Goal: Information Seeking & Learning: Find specific fact

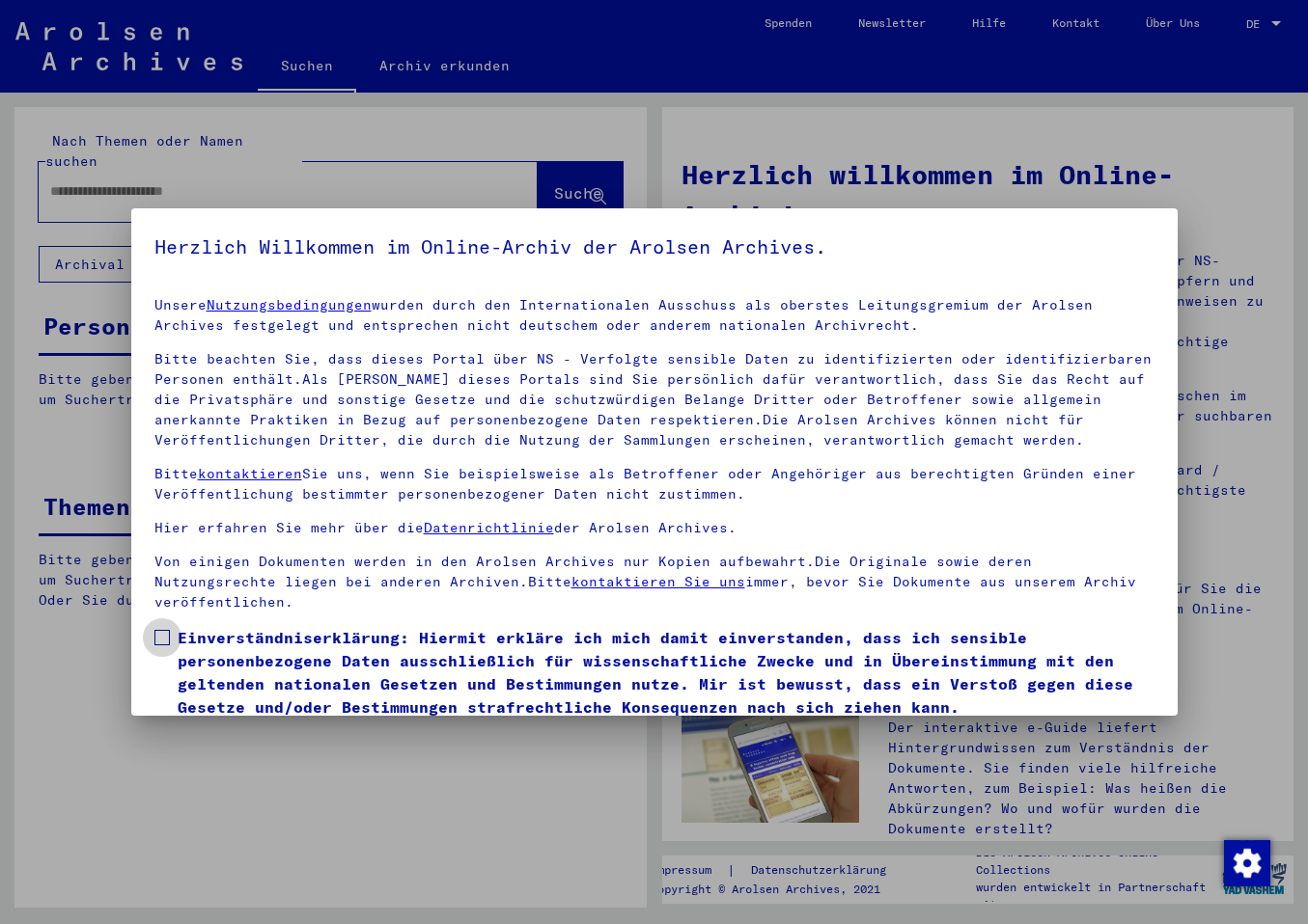
click at [165, 626] on label "Einverständniserklärung: Hiermit erkläre ich mich damit einverstanden, dass ich…" at bounding box center [654, 672] width 999 height 93
click at [167, 630] on span at bounding box center [162, 637] width 15 height 15
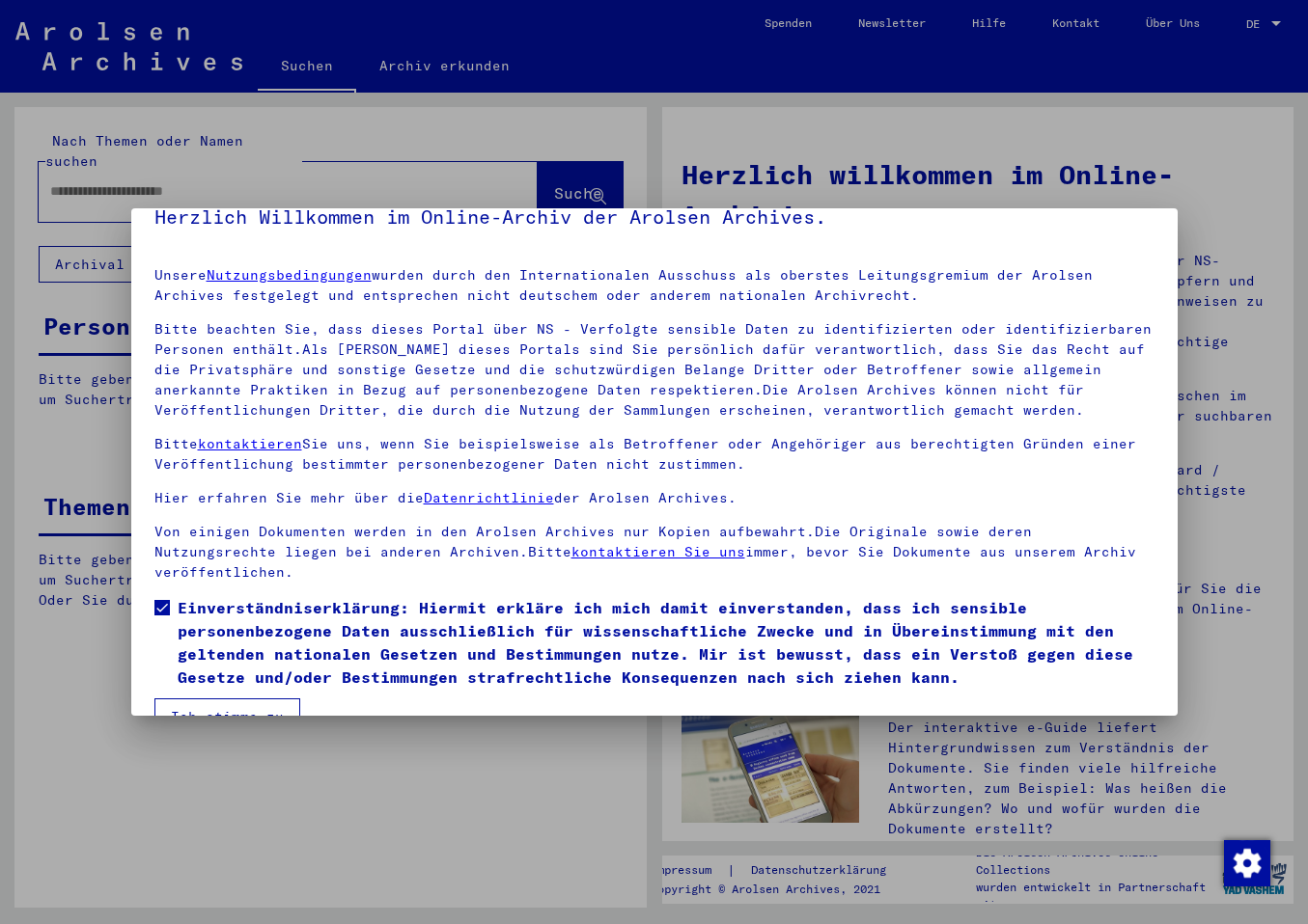
scroll to position [51, 0]
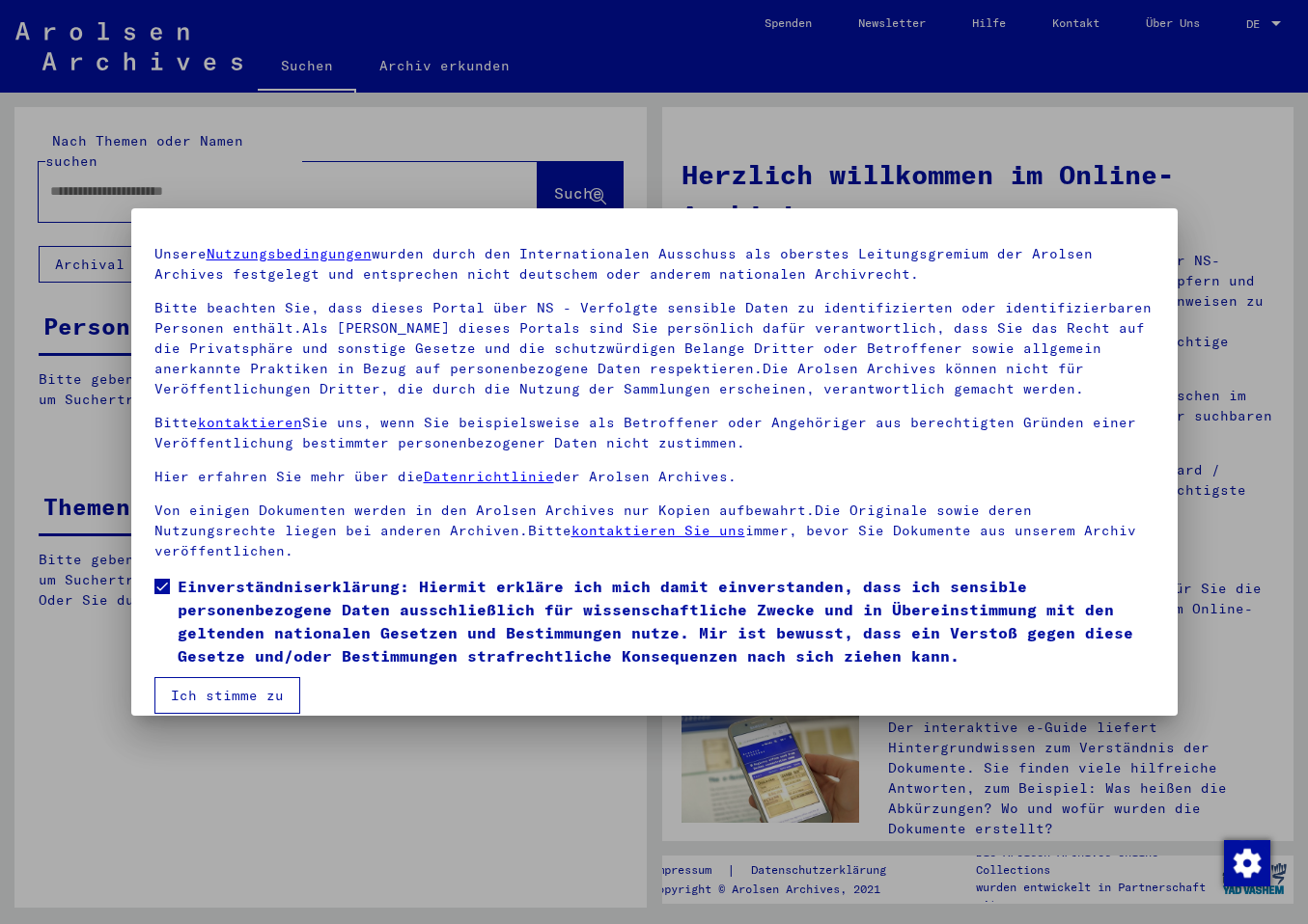
click at [200, 677] on button "Ich stimme zu" at bounding box center [228, 695] width 146 height 37
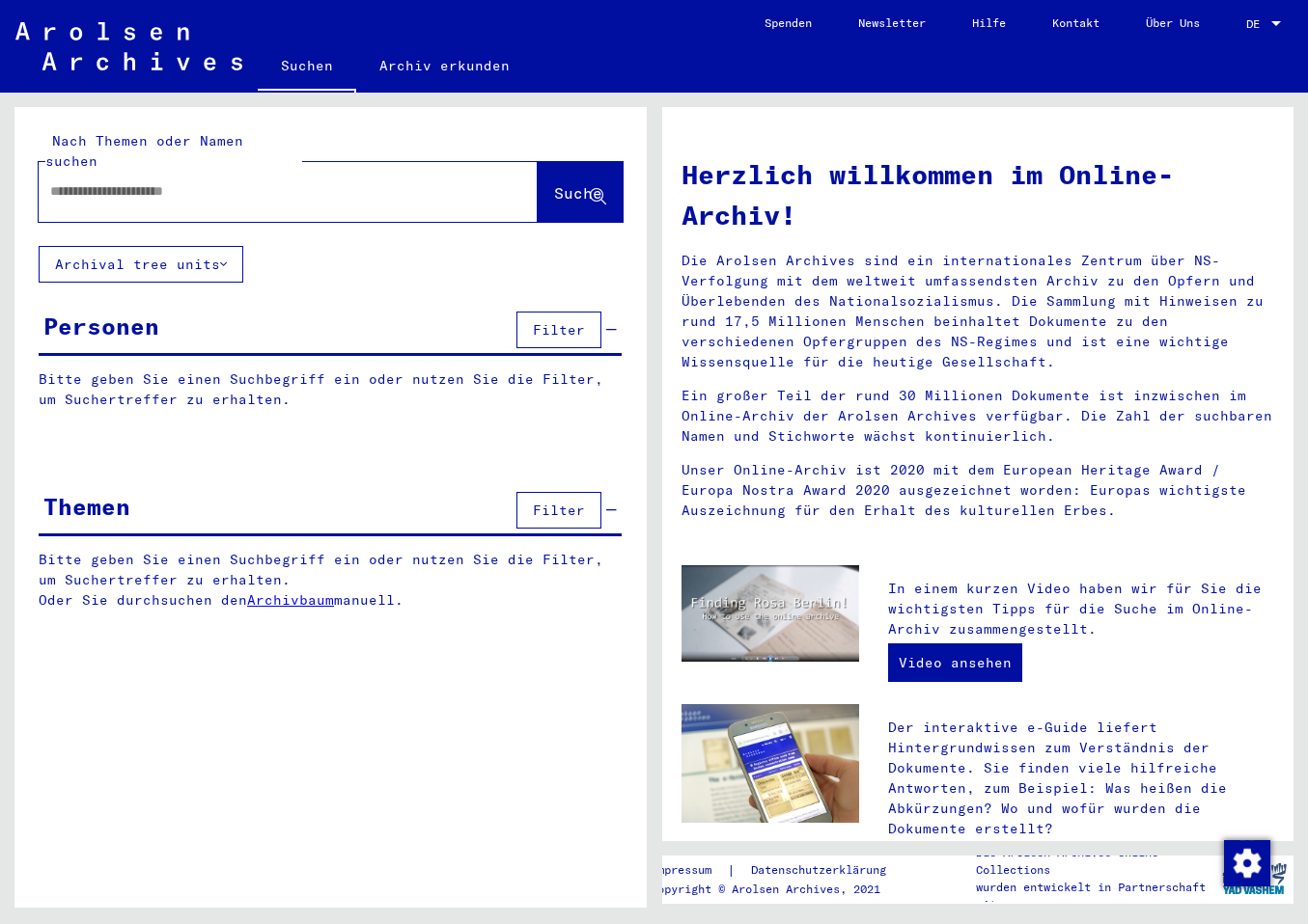
click at [94, 182] on input "text" at bounding box center [265, 192] width 430 height 20
click at [184, 182] on input "**********" at bounding box center [265, 192] width 430 height 20
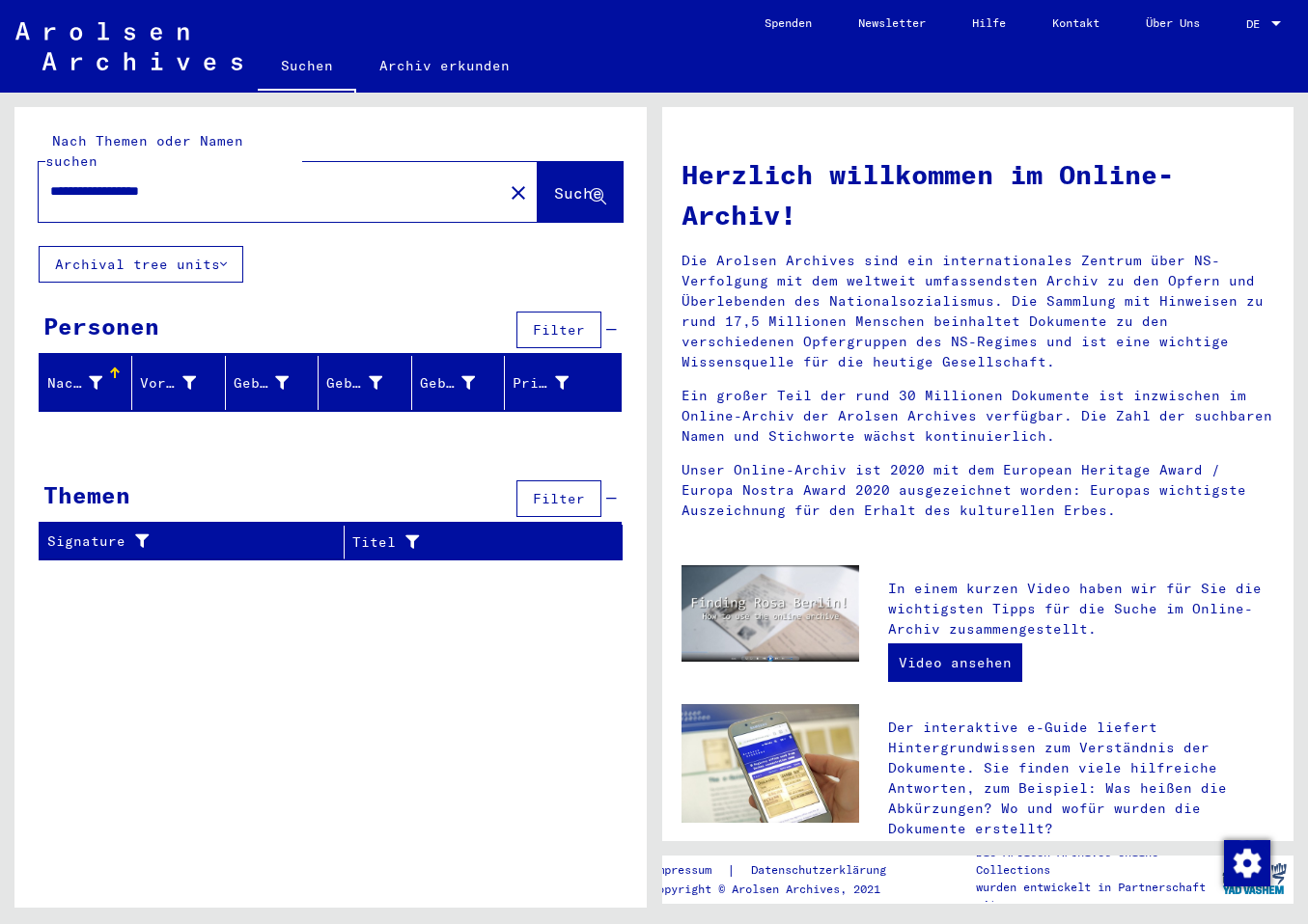
click at [99, 374] on div "Nachname" at bounding box center [74, 384] width 55 height 20
drag, startPoint x: 205, startPoint y: 170, endPoint x: 170, endPoint y: 176, distance: 35.5
click at [171, 182] on input "**********" at bounding box center [265, 192] width 430 height 20
click at [80, 182] on input "**********" at bounding box center [265, 192] width 430 height 20
click at [569, 183] on span "Suche" at bounding box center [578, 192] width 48 height 19
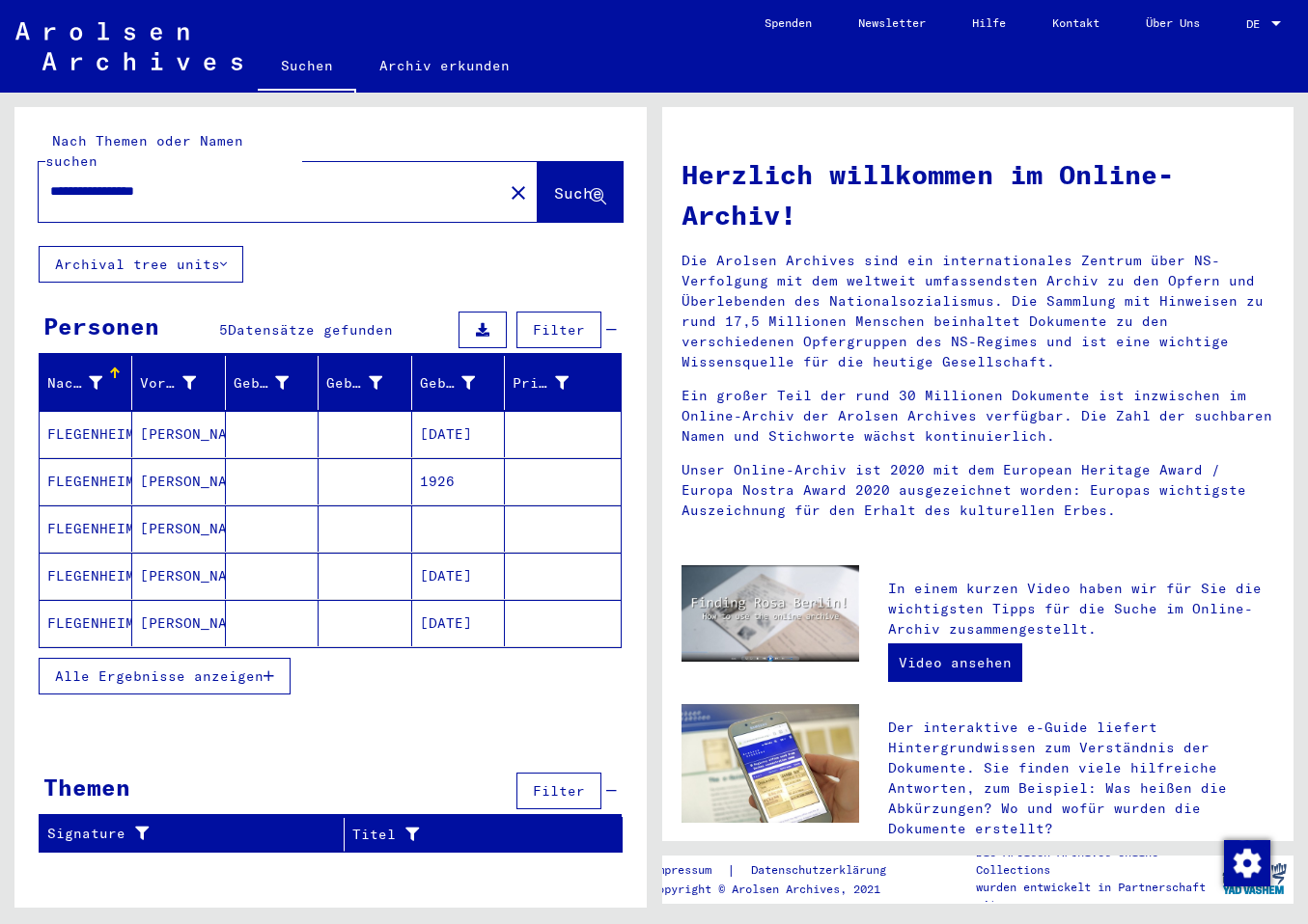
drag, startPoint x: 268, startPoint y: 659, endPoint x: 259, endPoint y: 661, distance: 9.2
click at [259, 661] on button "Alle Ergebnisse anzeigen" at bounding box center [165, 676] width 252 height 37
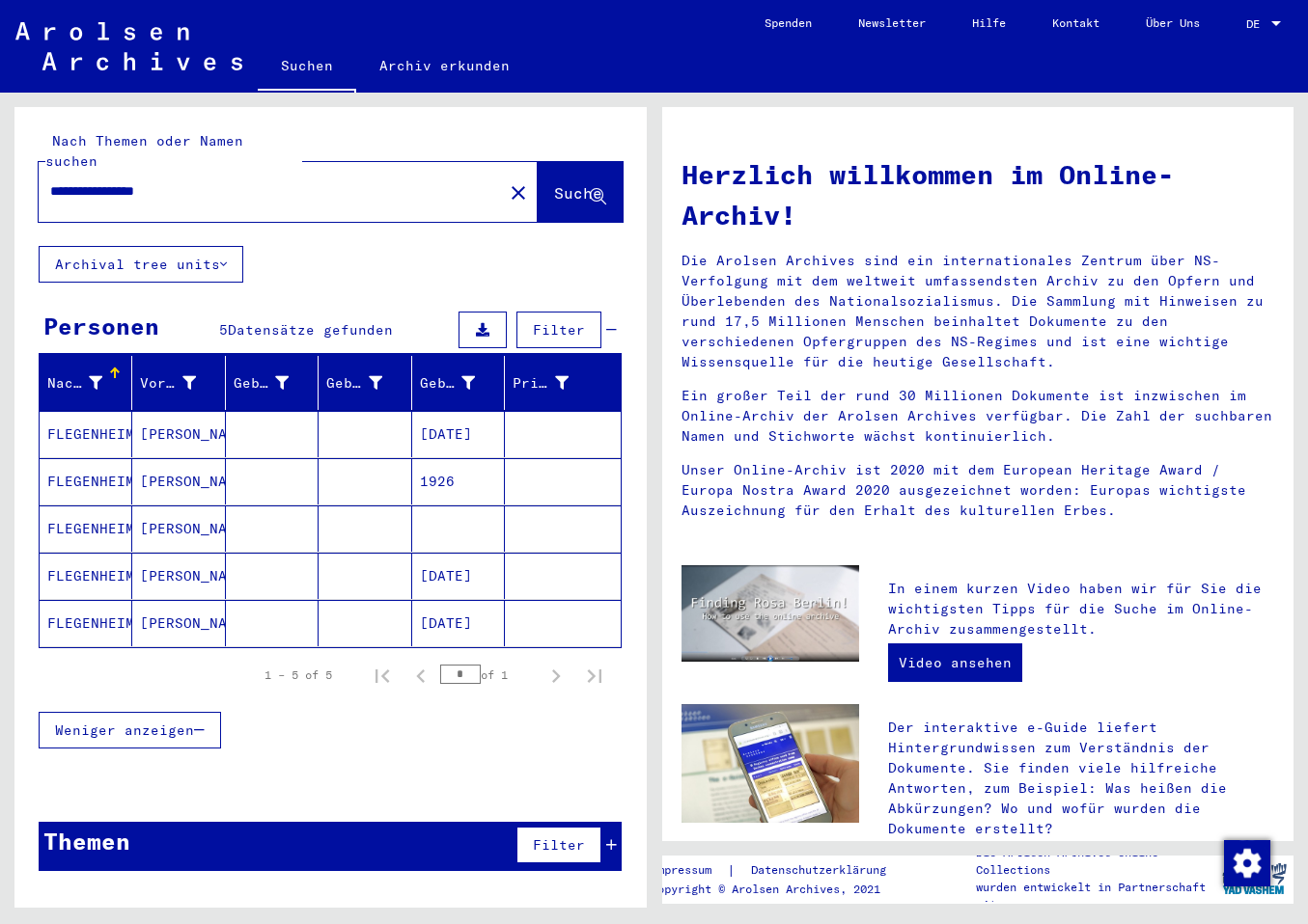
click at [93, 413] on mat-cell "FLEGENHEIMER" at bounding box center [86, 434] width 93 height 46
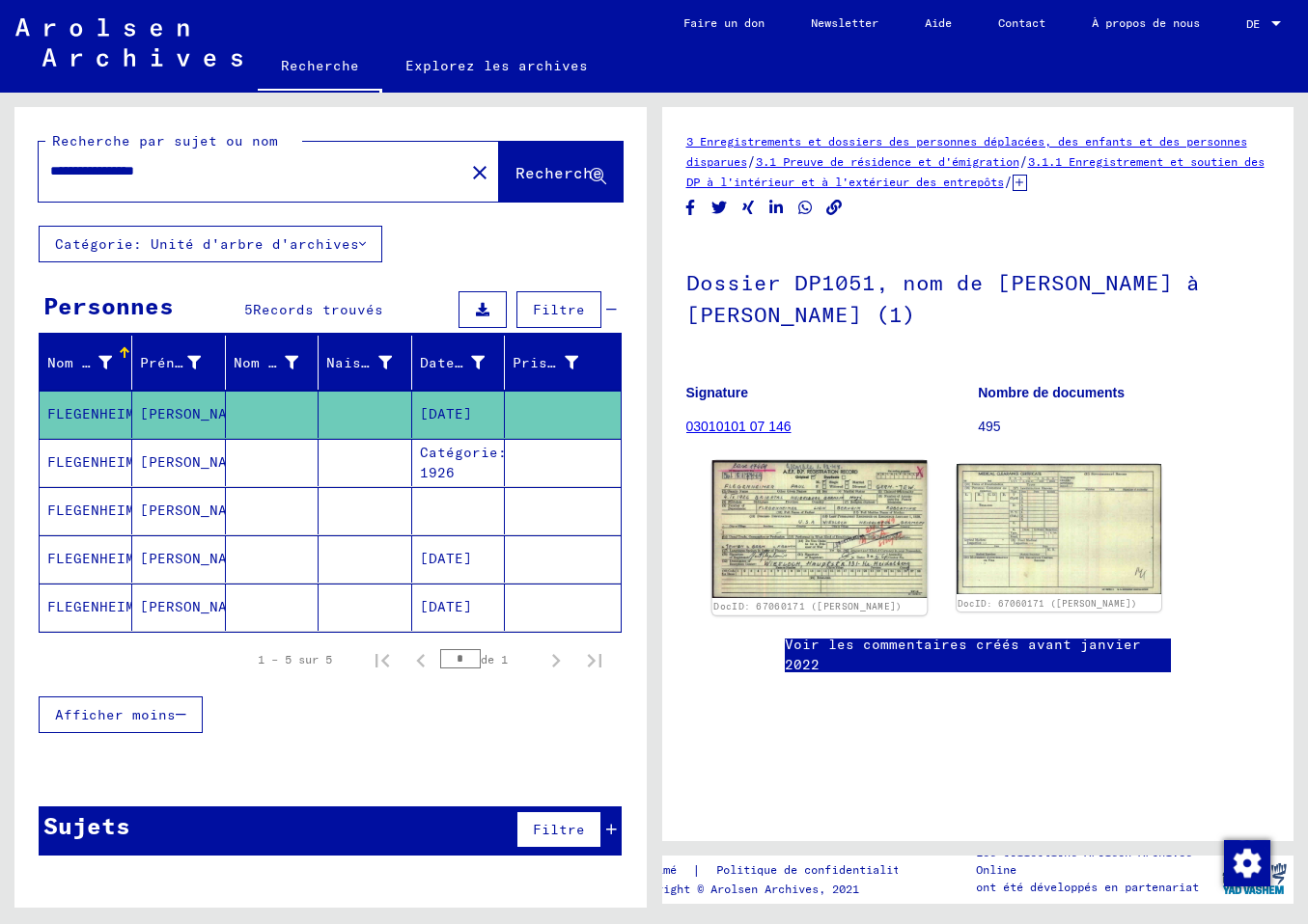
click at [872, 562] on img at bounding box center [818, 529] width 215 height 138
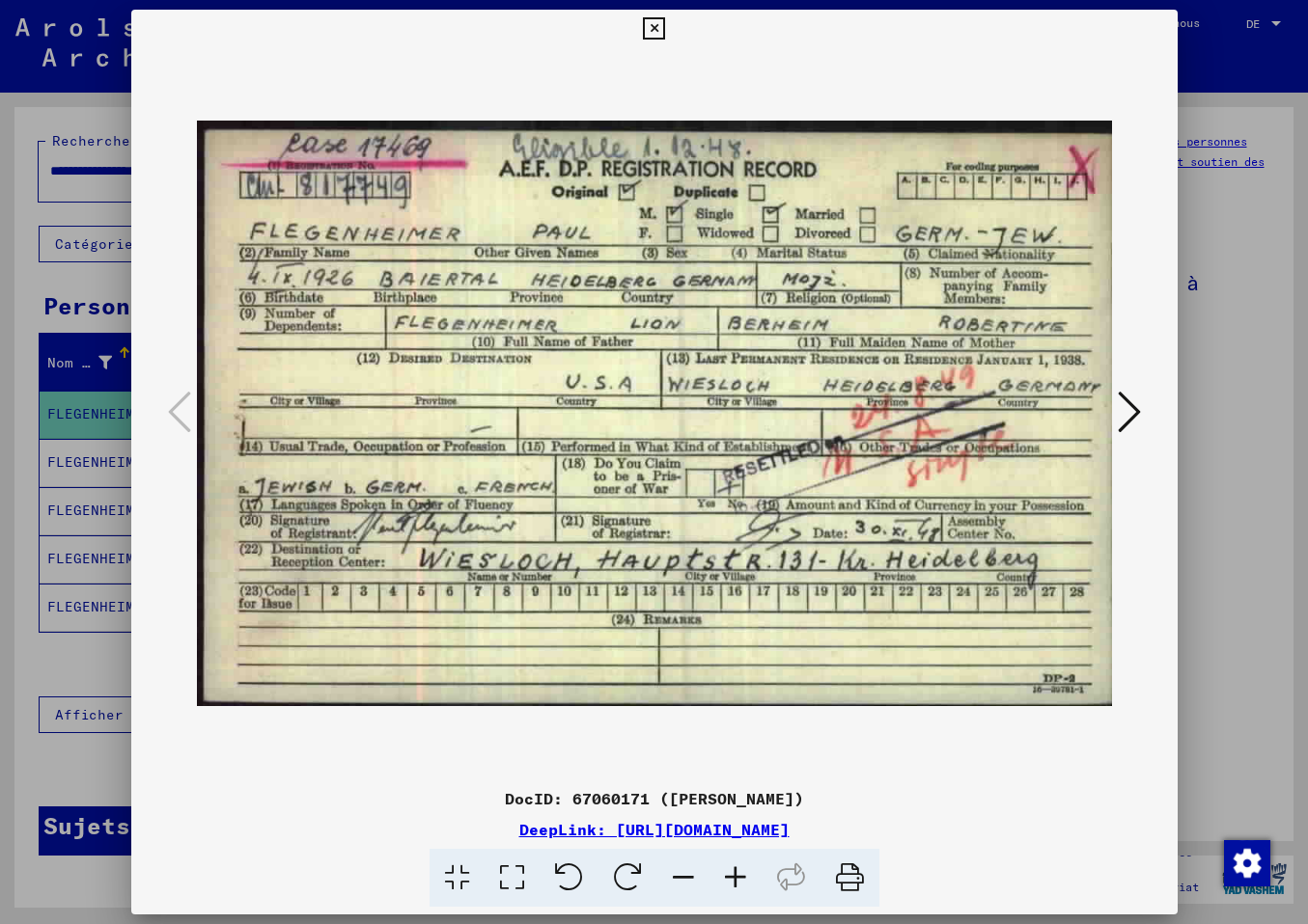
click at [1125, 409] on icon at bounding box center [1128, 412] width 23 height 46
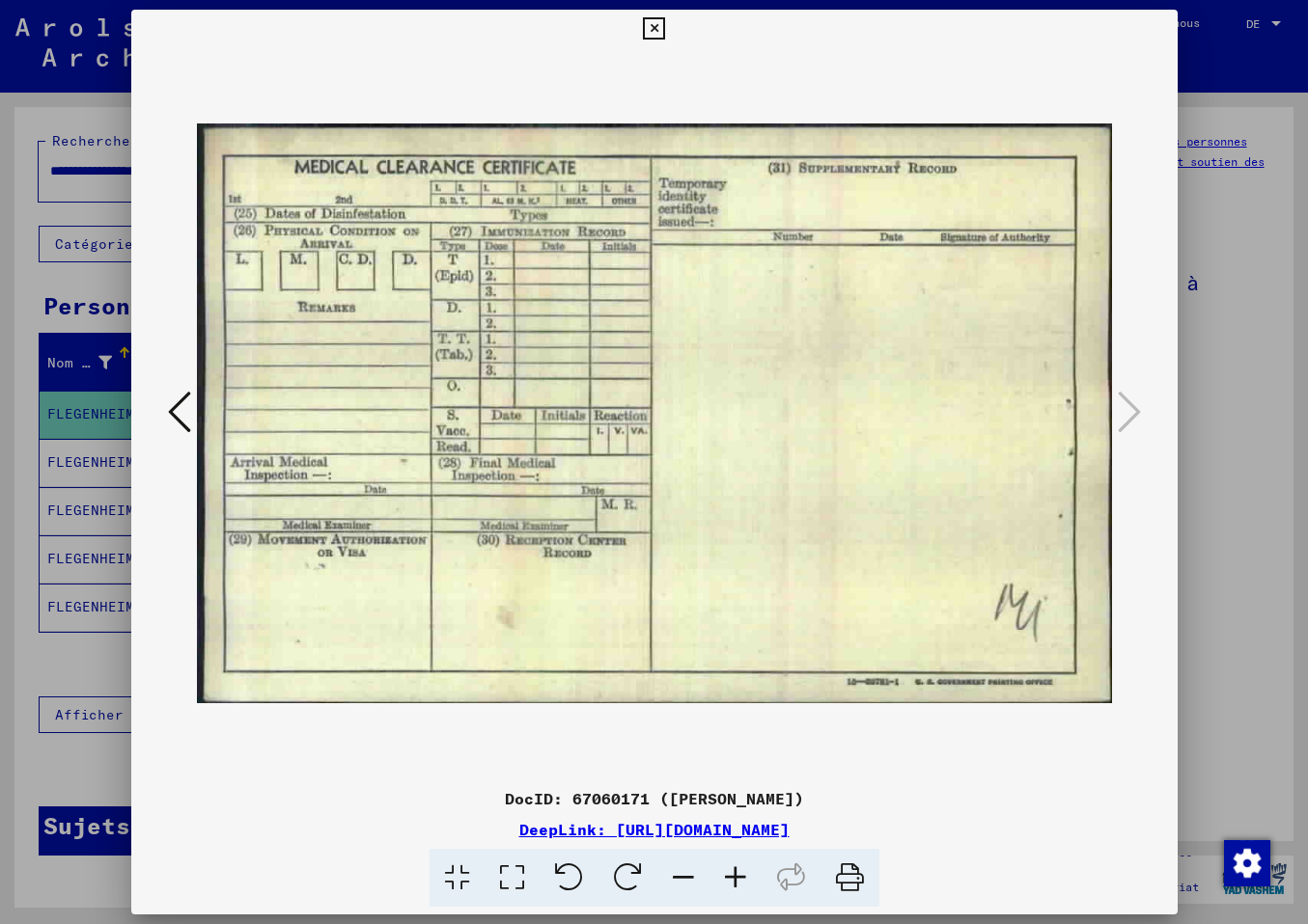
click at [175, 408] on icon at bounding box center [179, 412] width 23 height 46
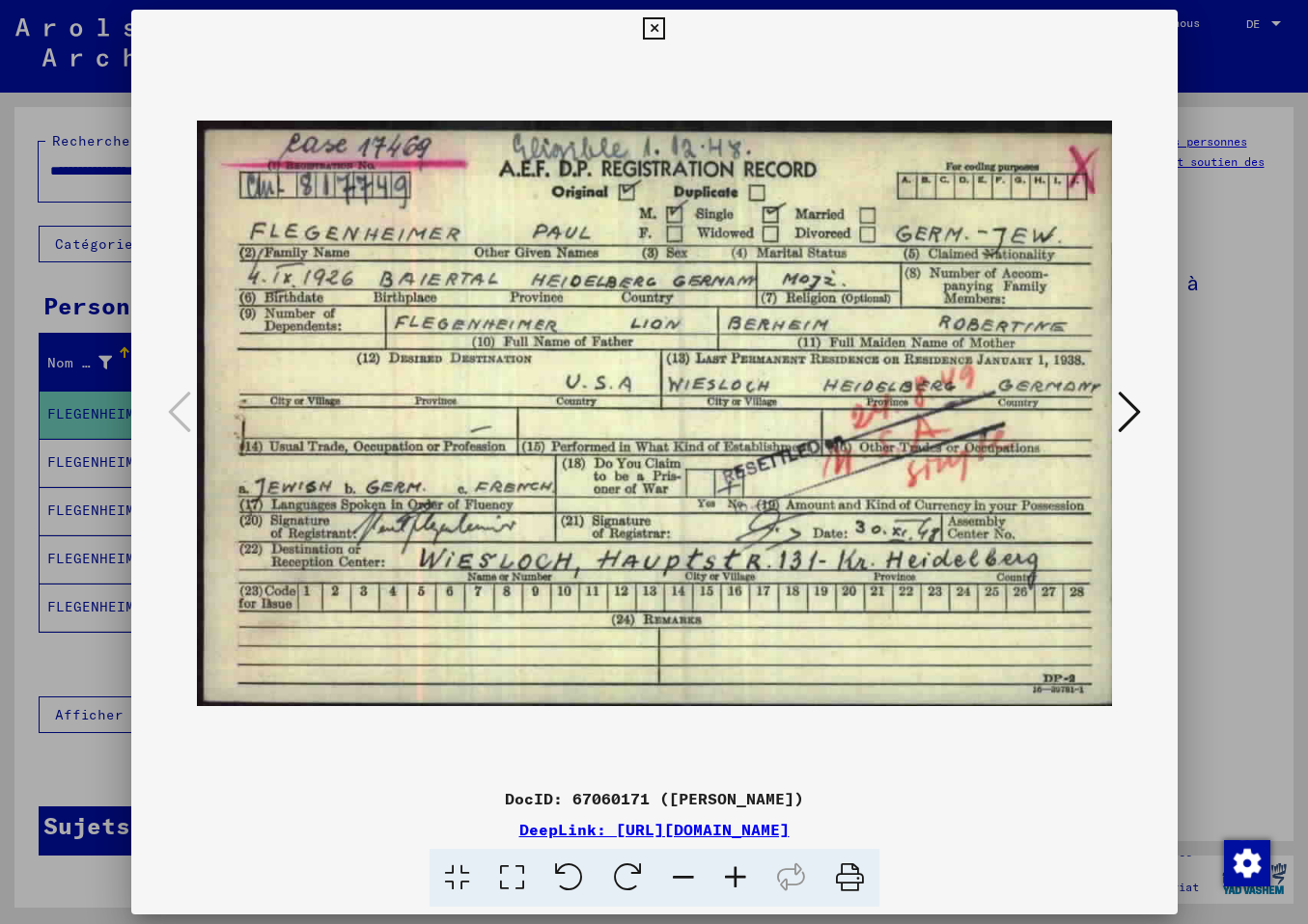
click at [756, 760] on img at bounding box center [654, 414] width 915 height 731
drag, startPoint x: 1138, startPoint y: 409, endPoint x: 1125, endPoint y: 409, distance: 13.0
click at [1137, 409] on icon at bounding box center [1128, 412] width 23 height 46
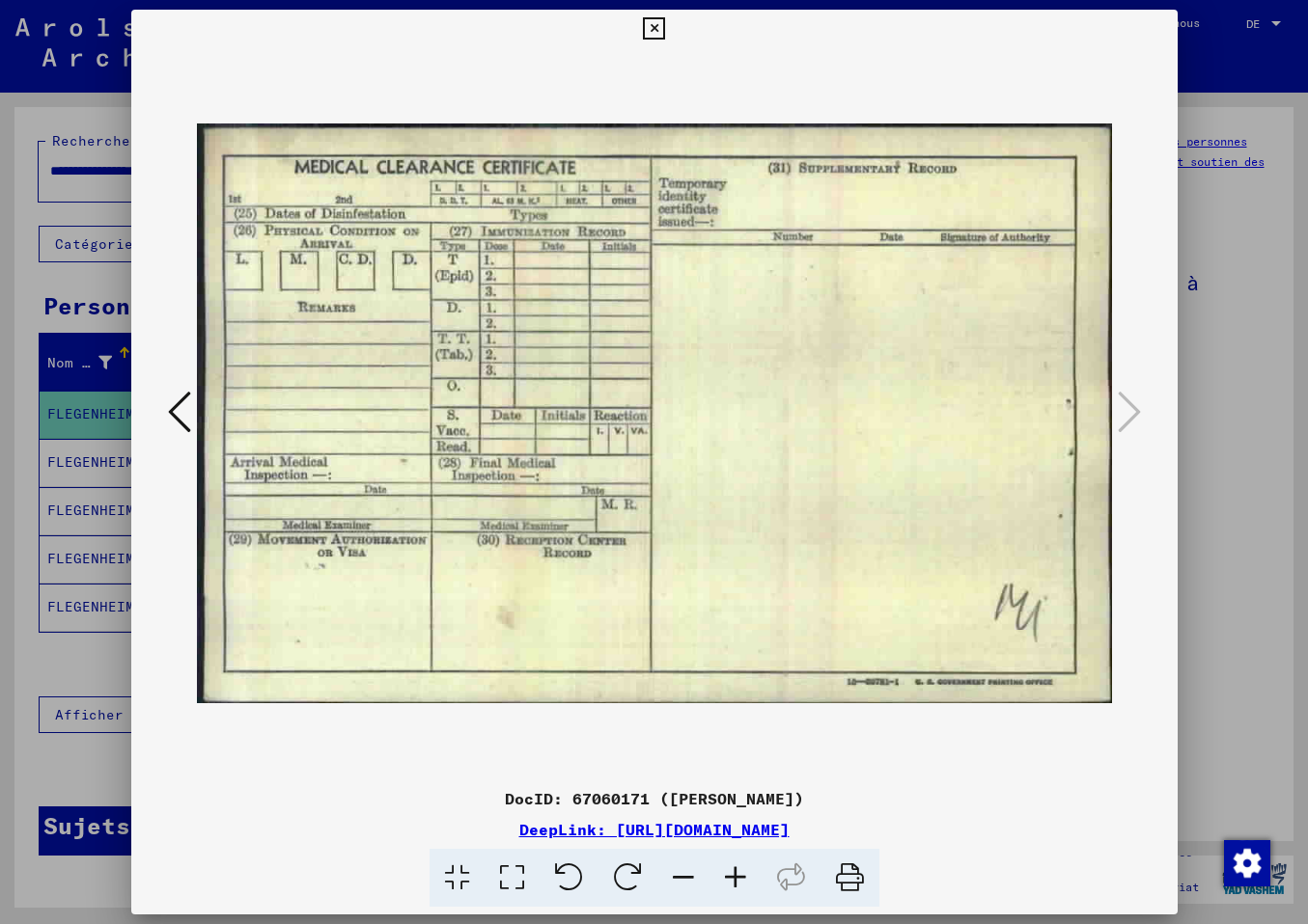
drag, startPoint x: 1162, startPoint y: 28, endPoint x: 1114, endPoint y: 54, distance: 54.6
click at [664, 28] on icon at bounding box center [654, 28] width 22 height 23
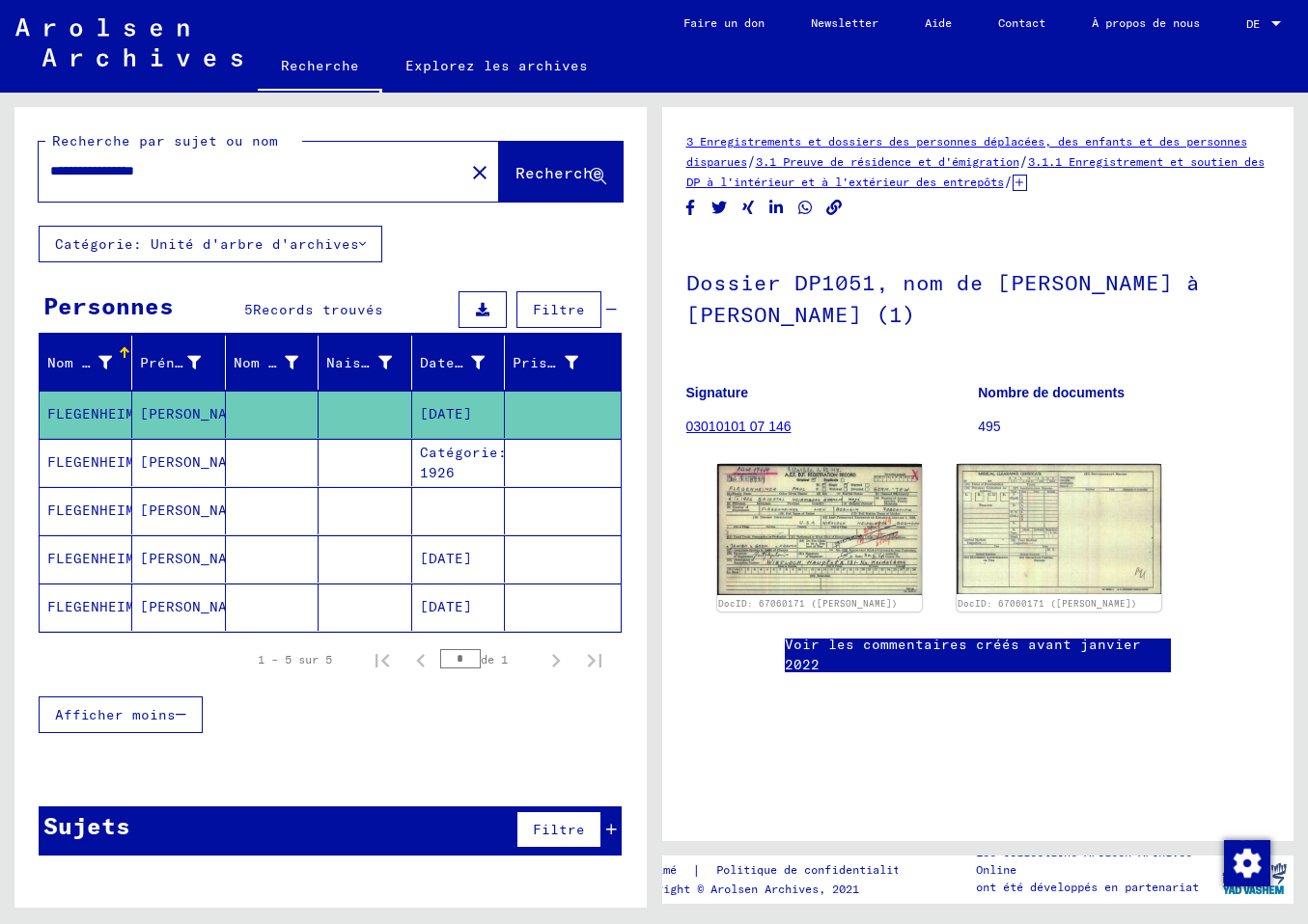
click at [88, 461] on mat-cell "FLEGENHEIMER" at bounding box center [86, 462] width 93 height 47
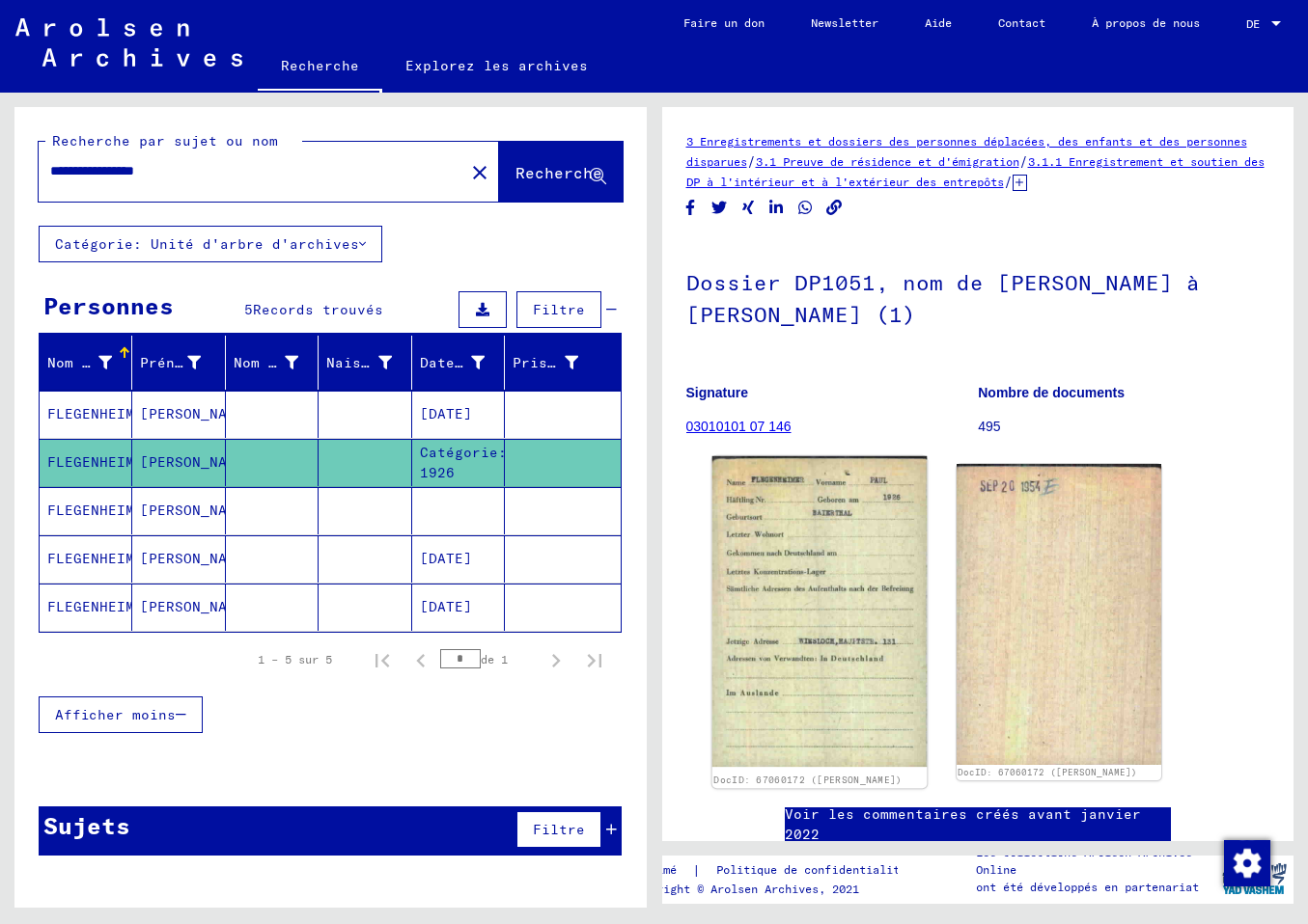
click at [780, 524] on img at bounding box center [818, 612] width 215 height 312
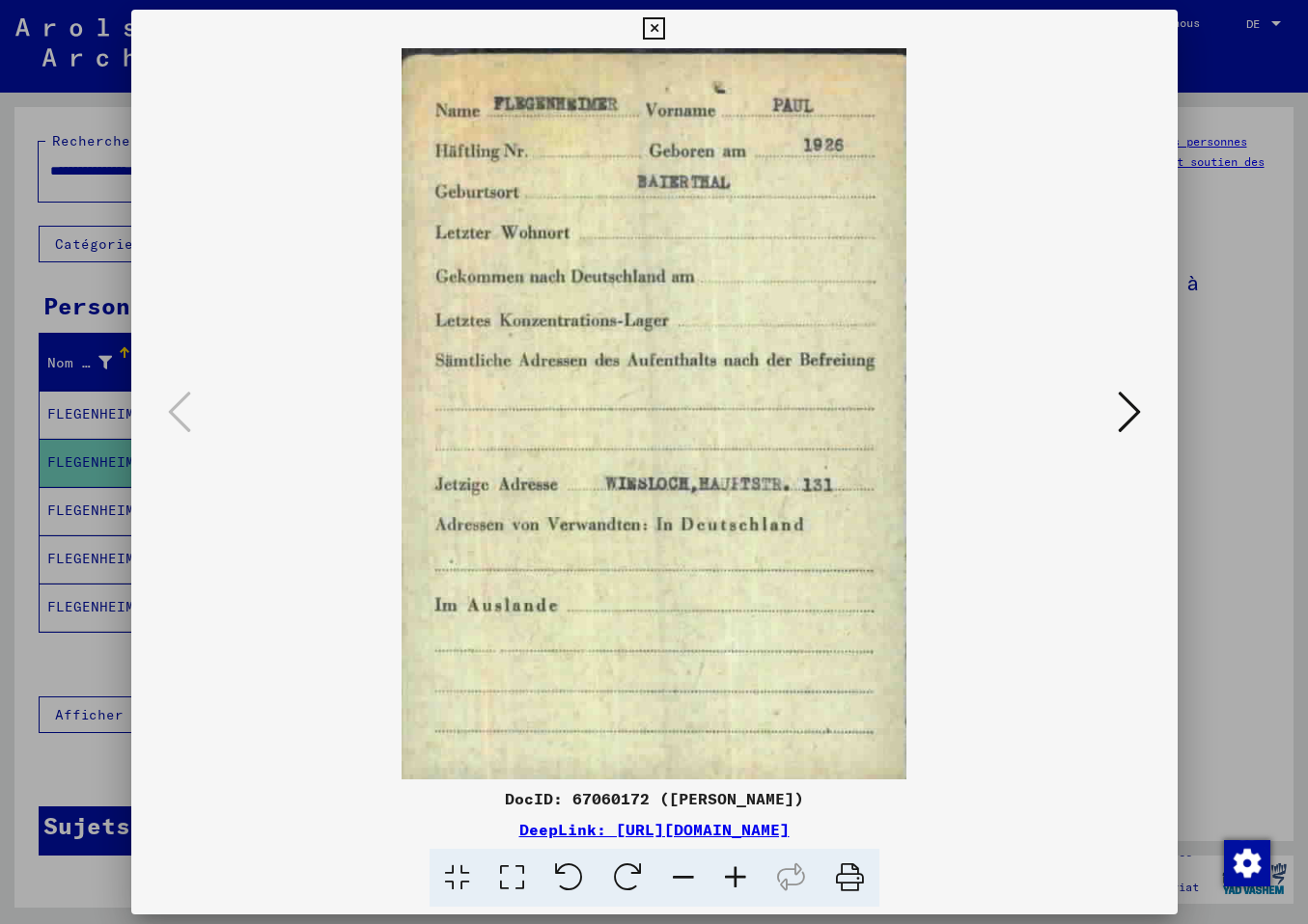
click at [1125, 419] on icon at bounding box center [1128, 412] width 23 height 46
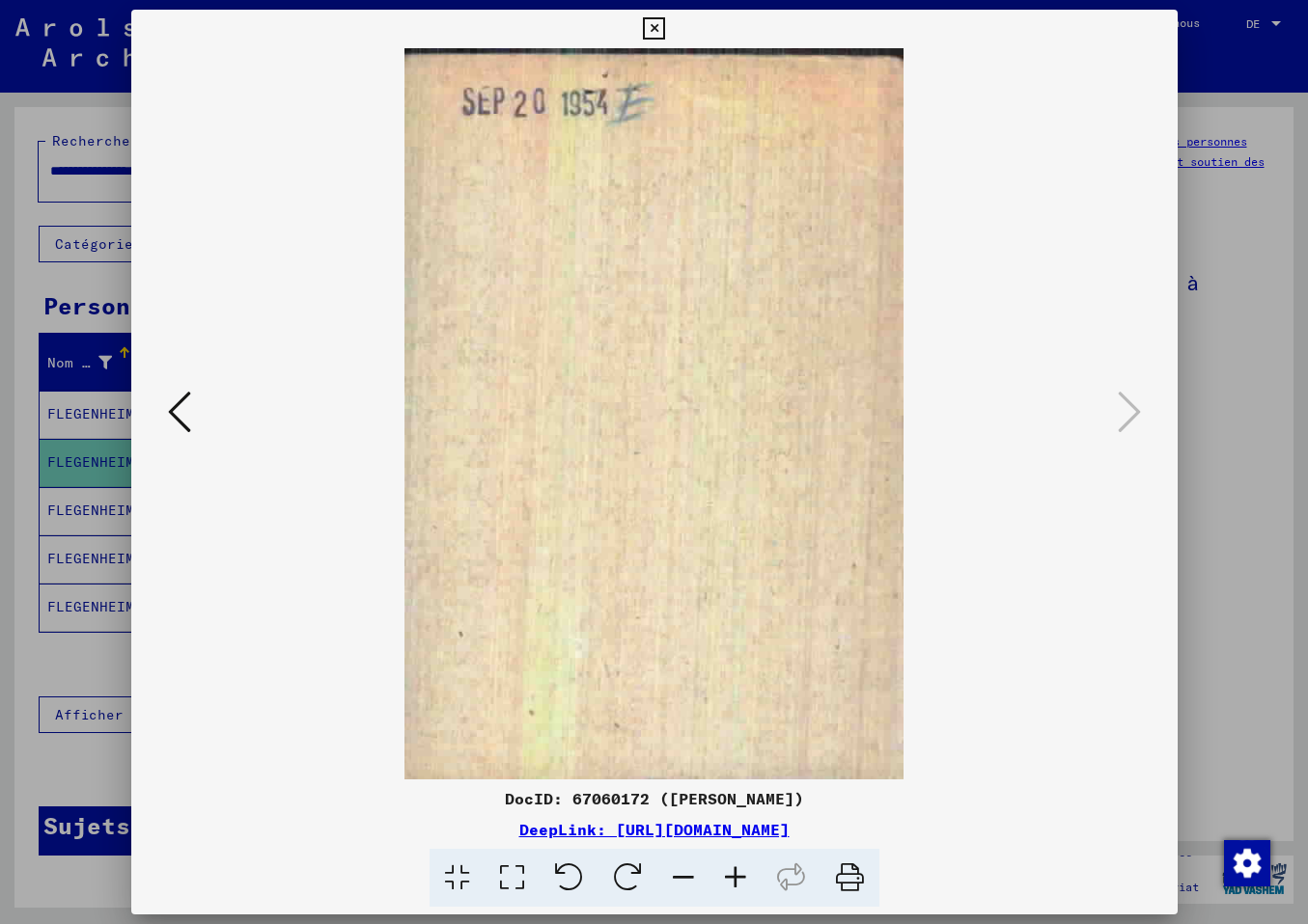
click at [141, 399] on div at bounding box center [654, 414] width 1046 height 731
click at [178, 408] on icon at bounding box center [179, 412] width 23 height 46
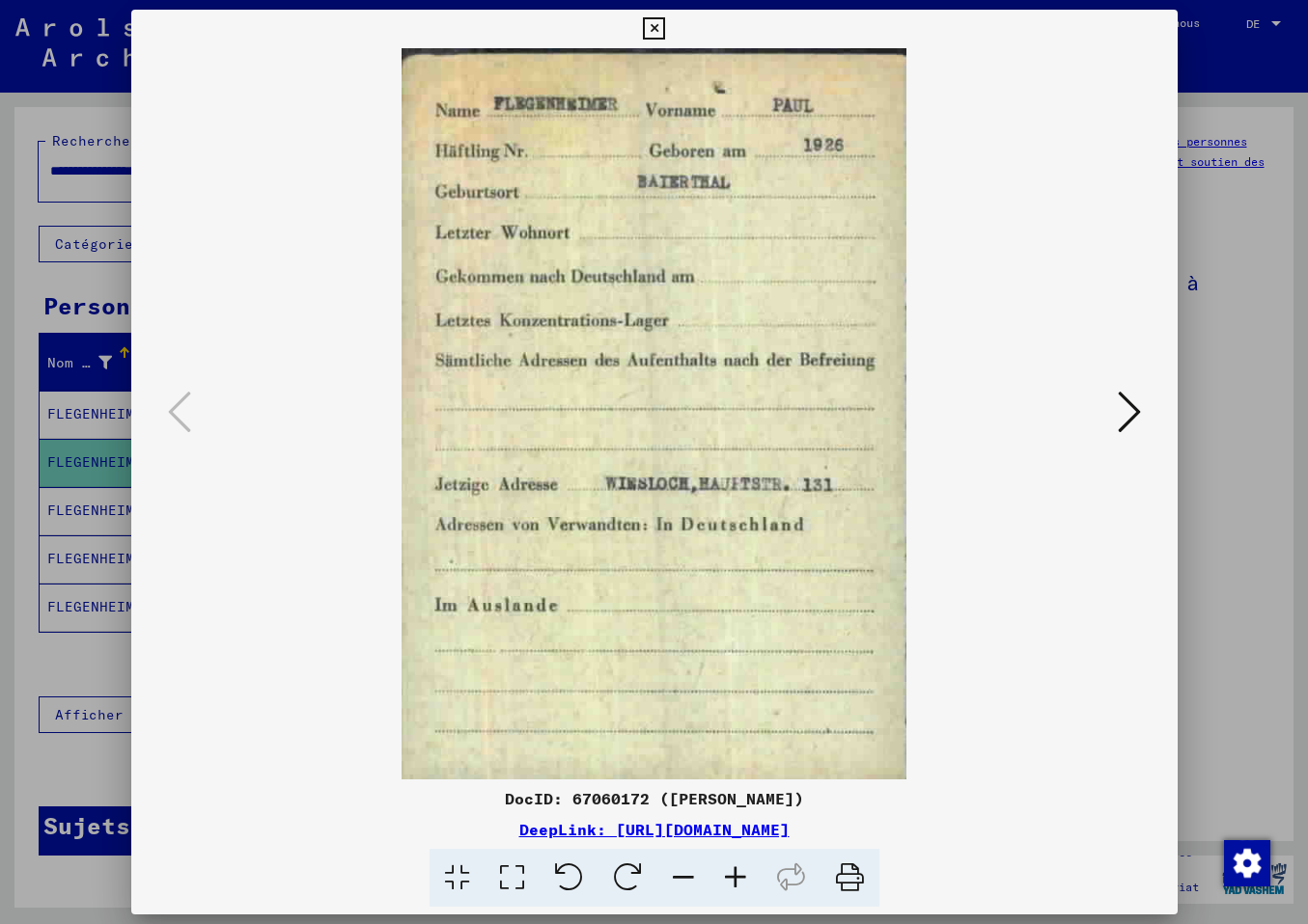
drag, startPoint x: 1143, startPoint y: 410, endPoint x: 1123, endPoint y: 415, distance: 20.6
click at [1140, 412] on button at bounding box center [1129, 413] width 35 height 55
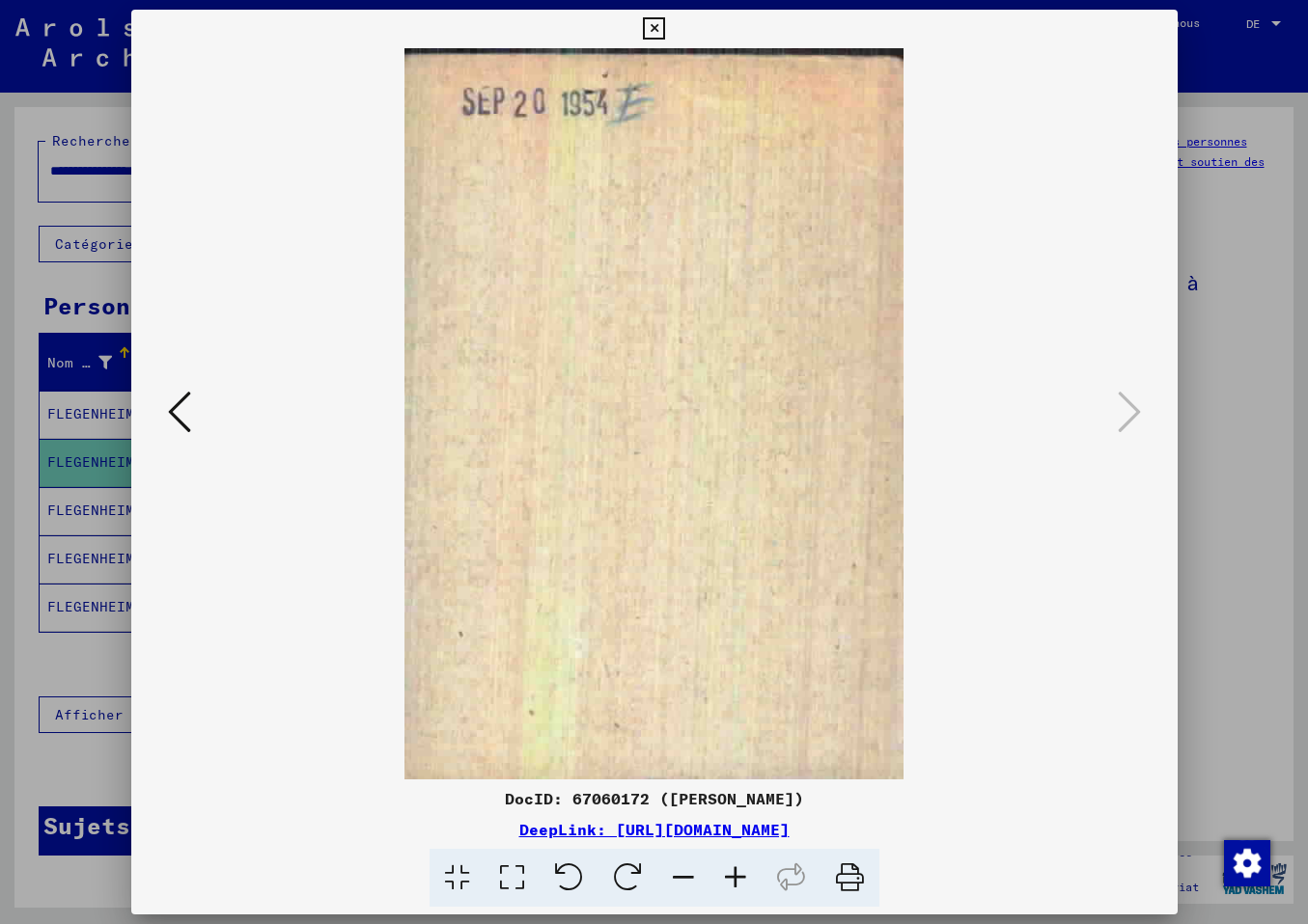
drag, startPoint x: 1152, startPoint y: 39, endPoint x: 1070, endPoint y: 49, distance: 82.6
click at [664, 39] on icon at bounding box center [654, 28] width 22 height 23
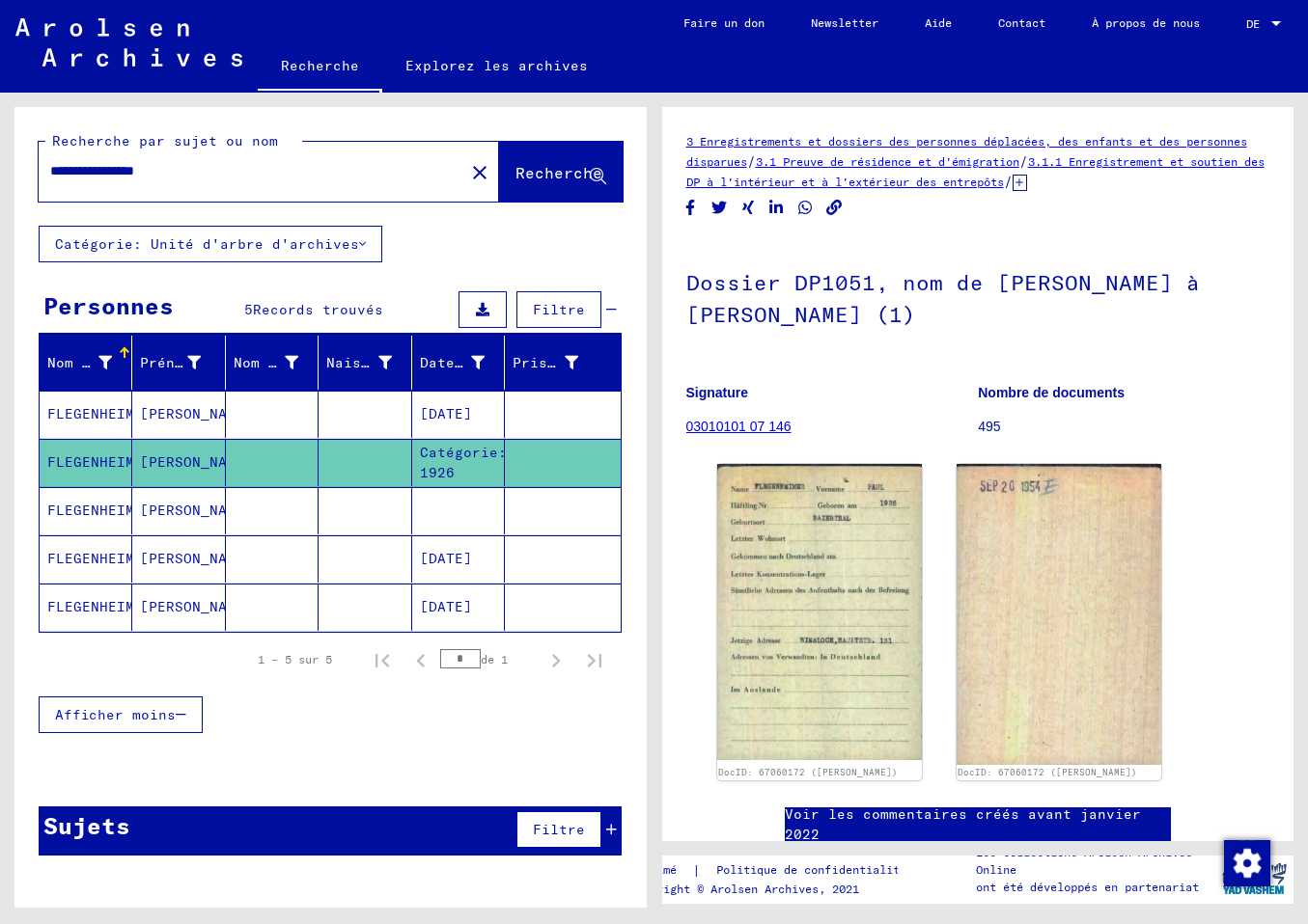
click at [99, 503] on mat-cell "FLEGENHEIMER" at bounding box center [86, 510] width 93 height 47
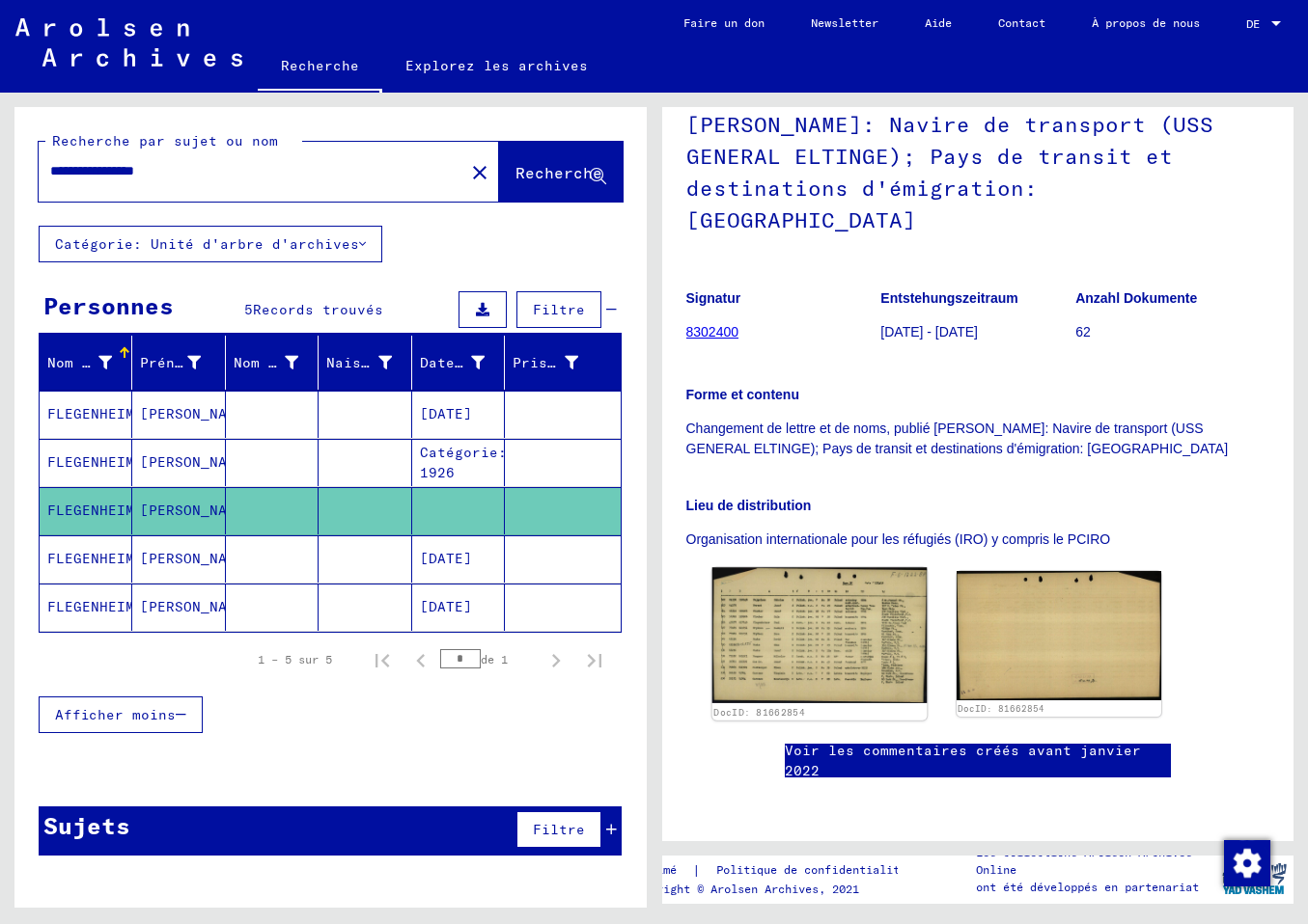
scroll to position [203, 0]
click at [776, 567] on img at bounding box center [818, 635] width 215 height 136
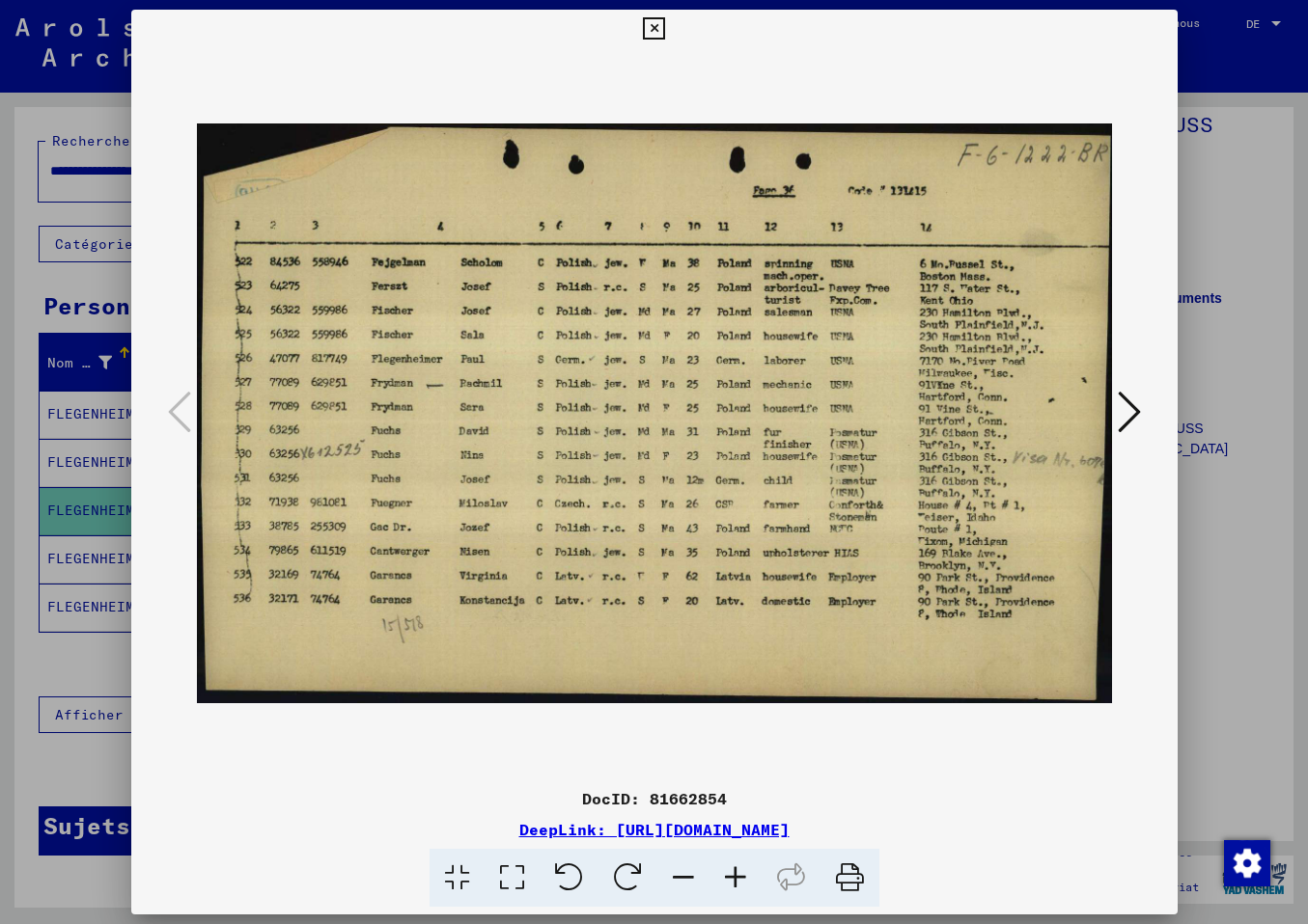
click at [330, 702] on img at bounding box center [654, 414] width 915 height 731
click at [1140, 413] on icon at bounding box center [1128, 412] width 23 height 46
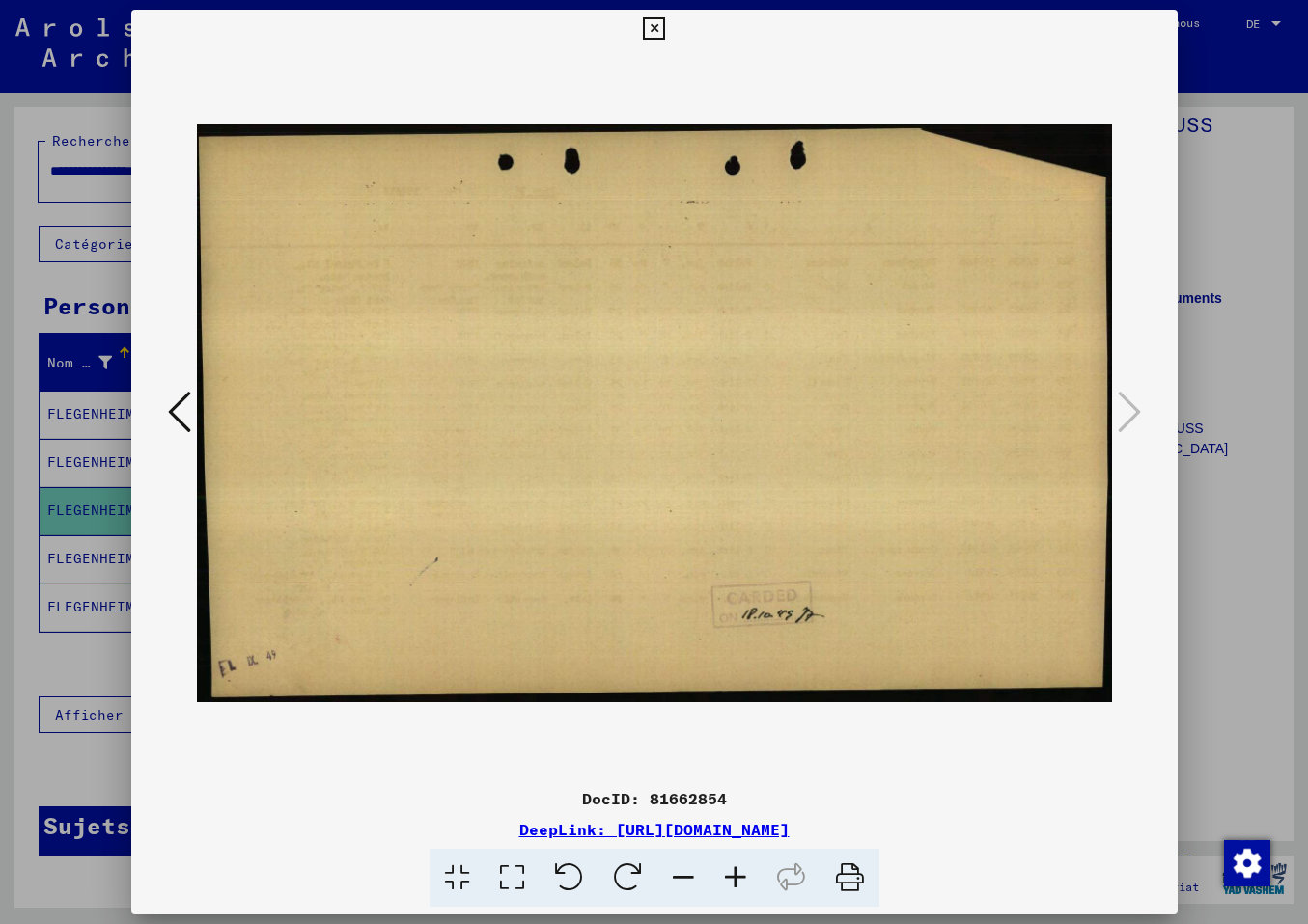
drag, startPoint x: 358, startPoint y: 52, endPoint x: 502, endPoint y: 176, distance: 190.0
click at [508, 179] on img at bounding box center [654, 414] width 915 height 731
click at [158, 72] on div at bounding box center [654, 414] width 1046 height 731
drag, startPoint x: 246, startPoint y: 55, endPoint x: 204, endPoint y: 341, distance: 289.1
click at [173, 366] on div "DocID: 81662854 DeepLink: [URL][DOMAIN_NAME]" at bounding box center [654, 459] width 1046 height 898
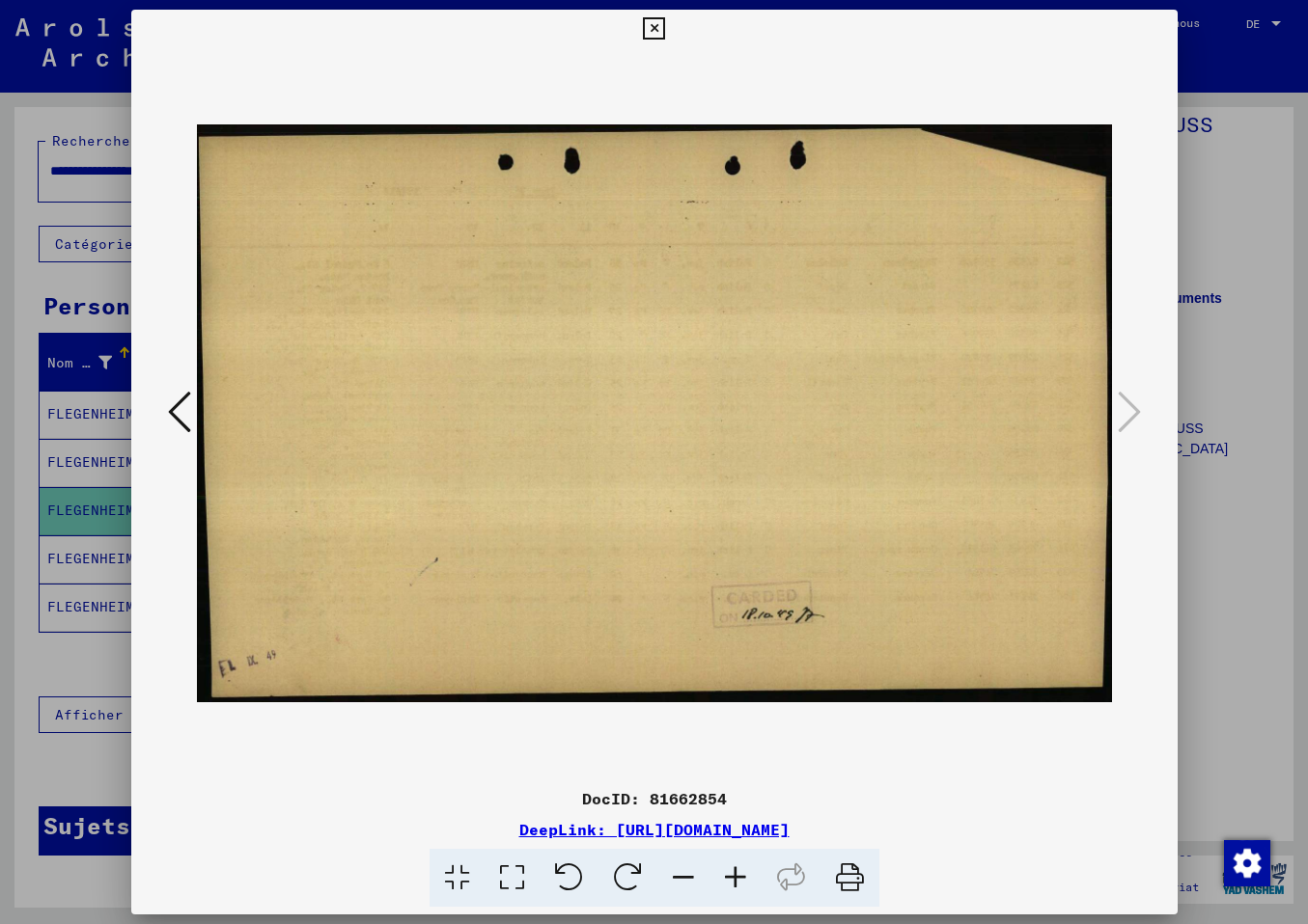
copy button
drag, startPoint x: 259, startPoint y: 177, endPoint x: 139, endPoint y: 188, distance: 120.5
click at [139, 188] on div at bounding box center [654, 414] width 1046 height 731
drag, startPoint x: 1166, startPoint y: 25, endPoint x: 1121, endPoint y: 69, distance: 62.9
click at [664, 26] on icon at bounding box center [654, 28] width 22 height 23
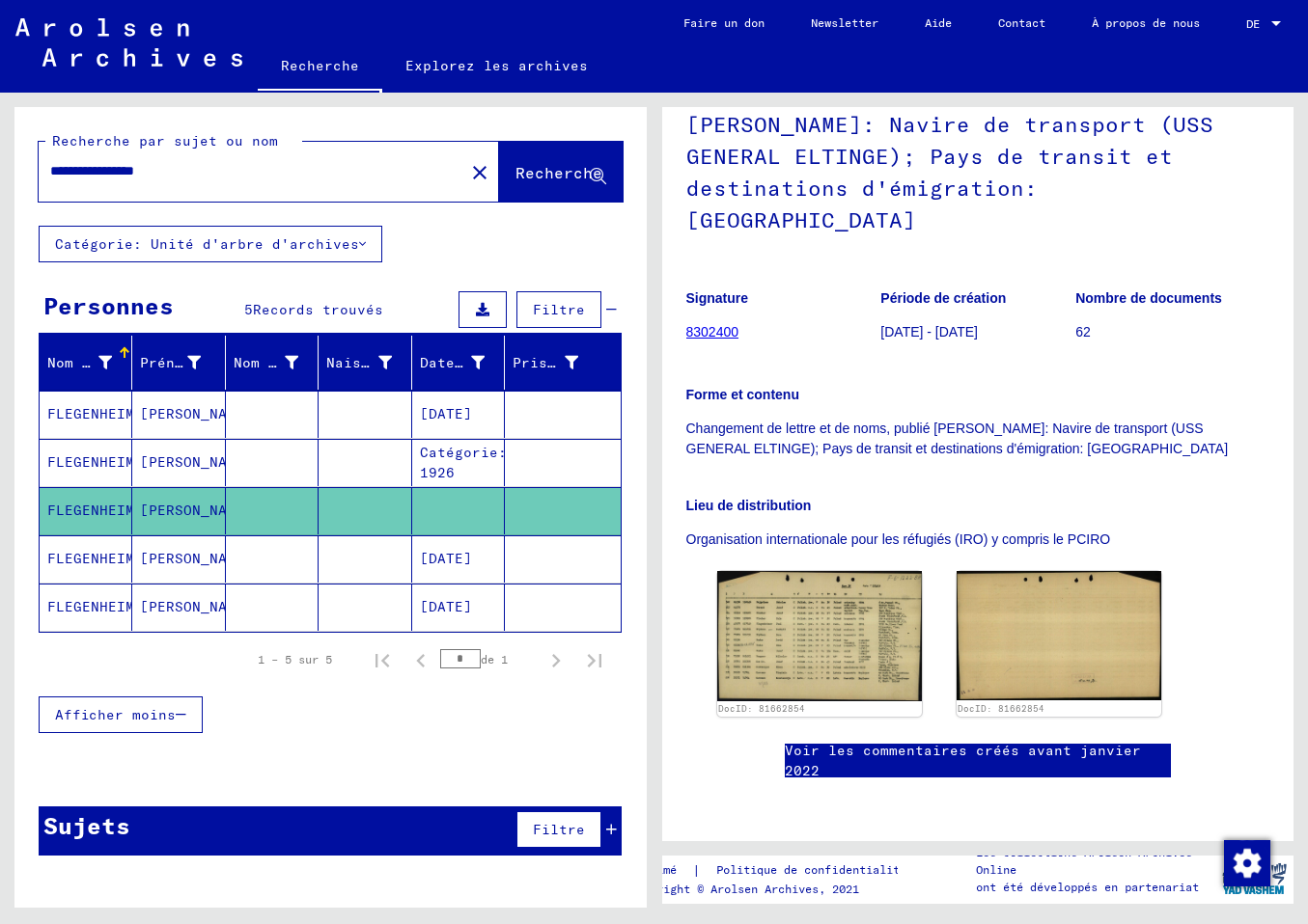
click at [109, 560] on mat-cell "FLEGENHEIMER" at bounding box center [86, 558] width 93 height 47
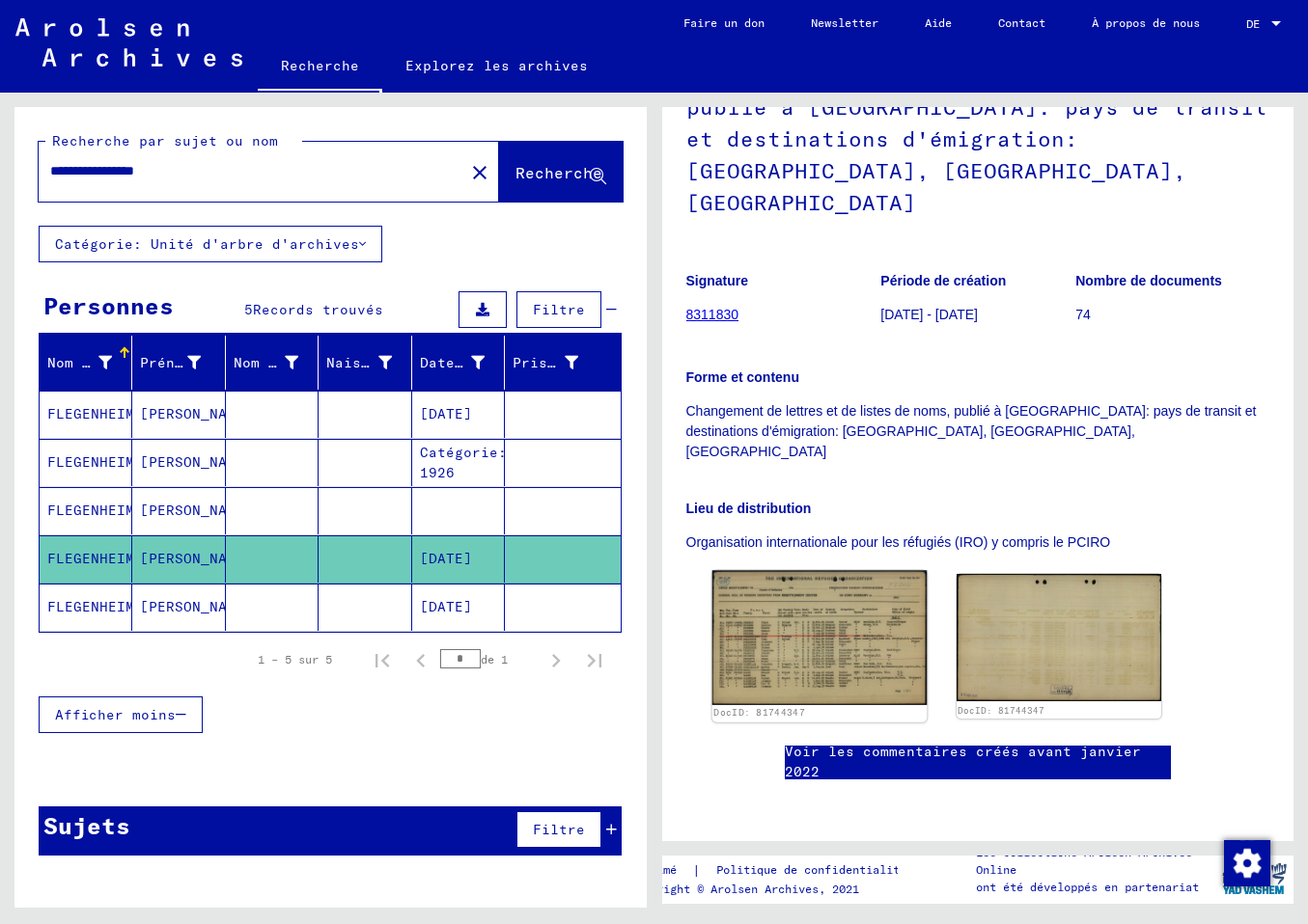
scroll to position [203, 0]
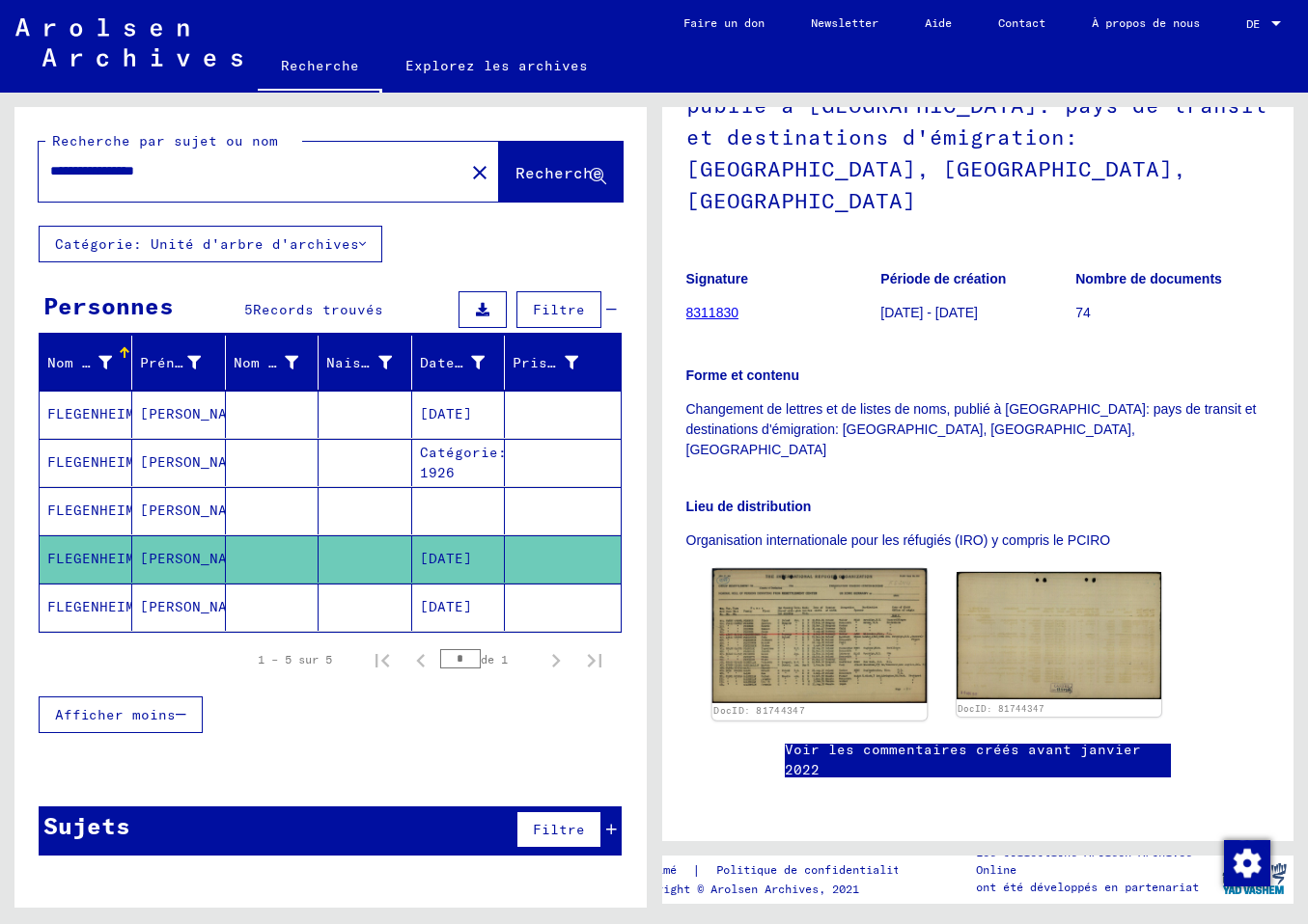
click at [756, 597] on img at bounding box center [818, 635] width 215 height 135
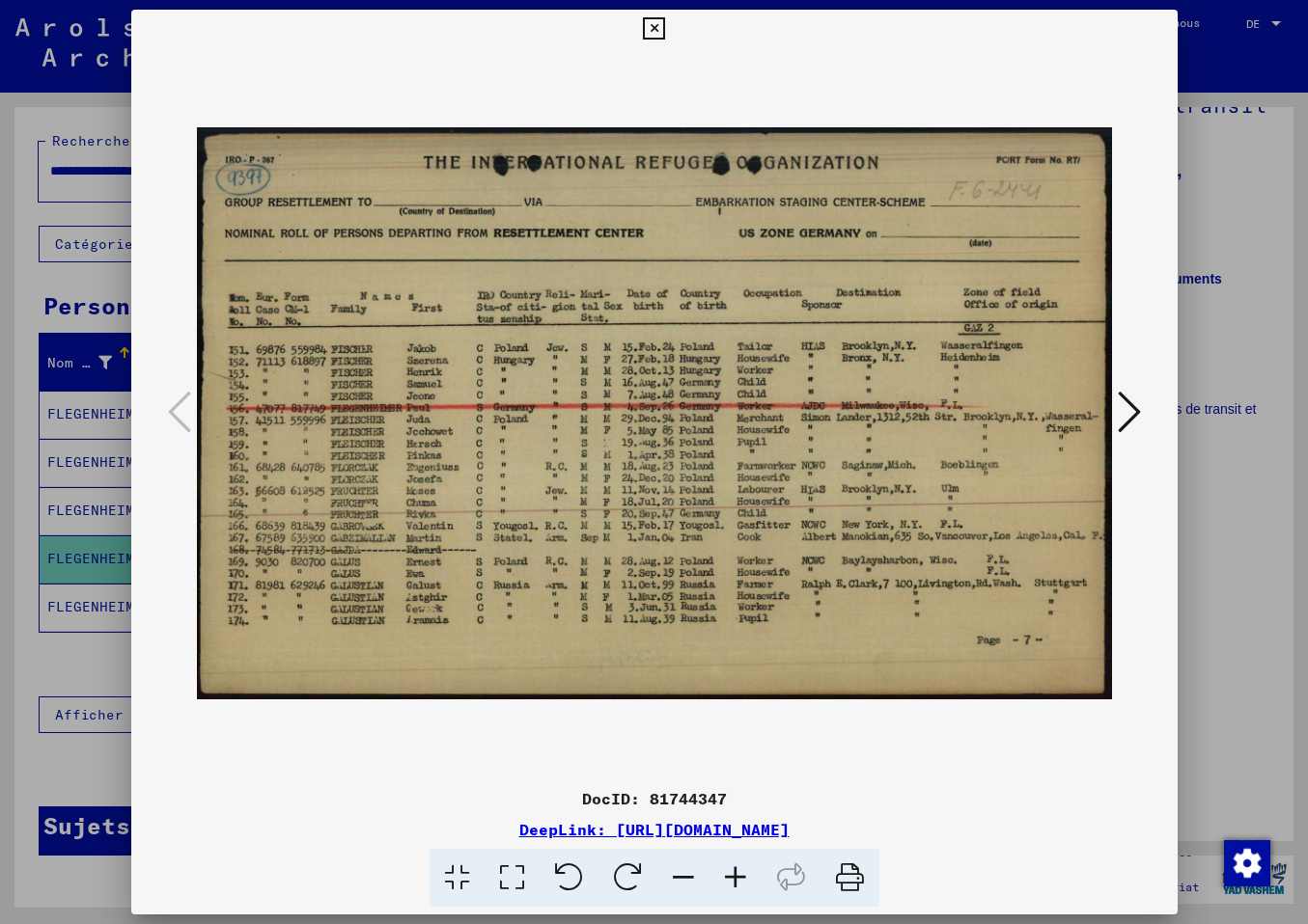
click at [1130, 417] on icon at bounding box center [1128, 412] width 23 height 46
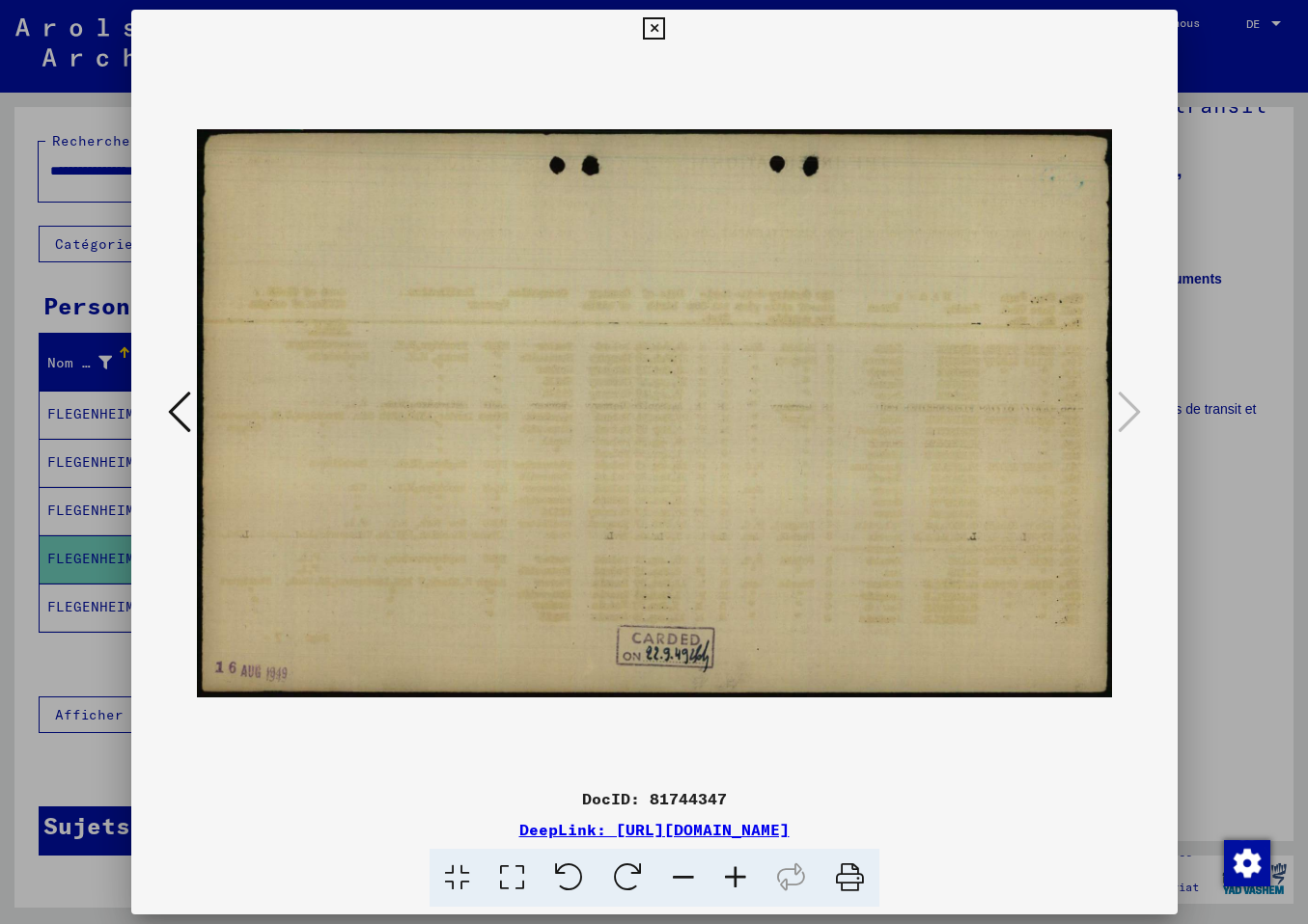
drag, startPoint x: 1162, startPoint y: 27, endPoint x: 1101, endPoint y: 86, distance: 84.9
click at [664, 27] on icon at bounding box center [654, 28] width 22 height 23
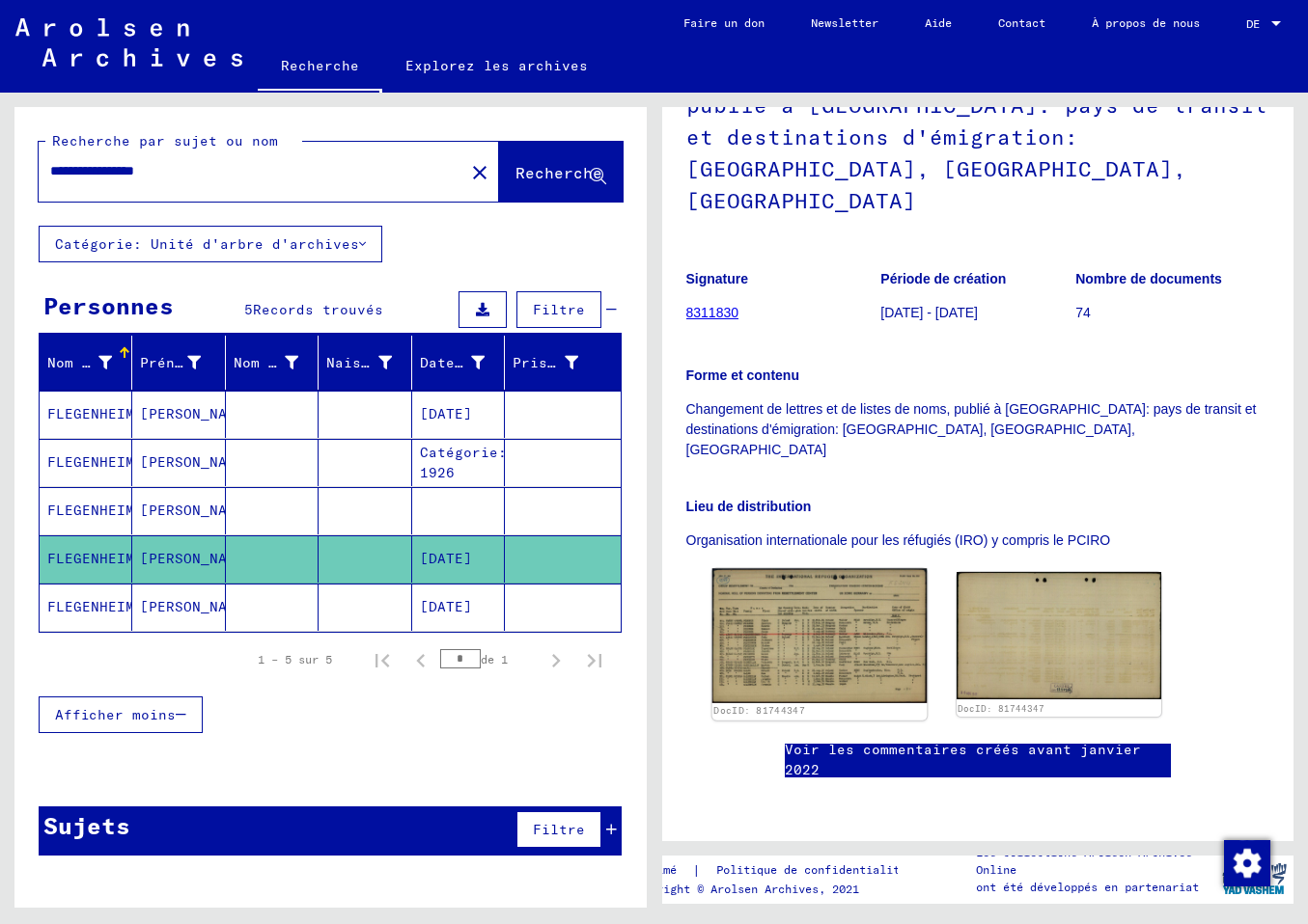
scroll to position [607, 0]
click at [106, 602] on mat-cell "FLEGENHEIMER" at bounding box center [86, 606] width 93 height 47
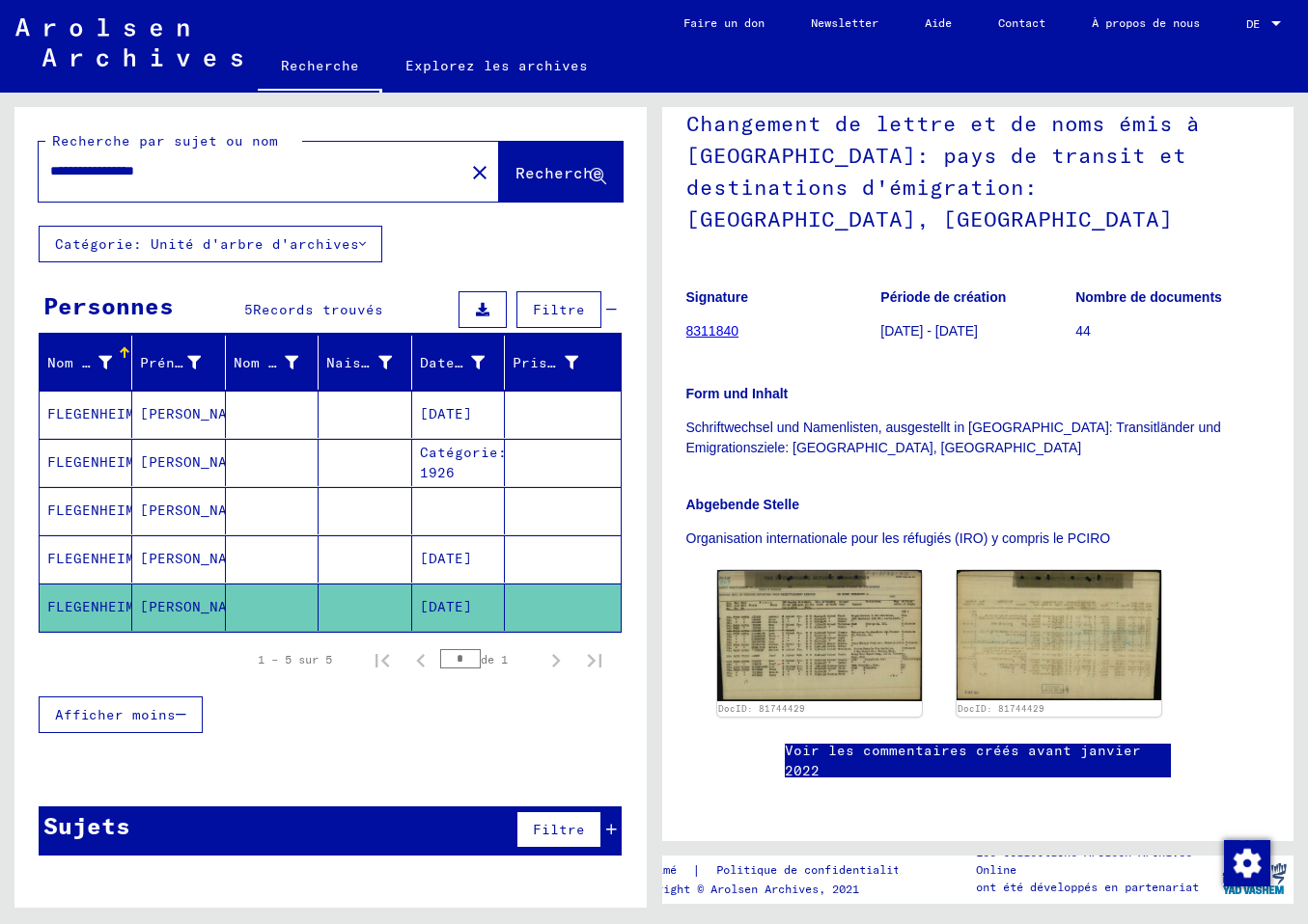
scroll to position [406, 0]
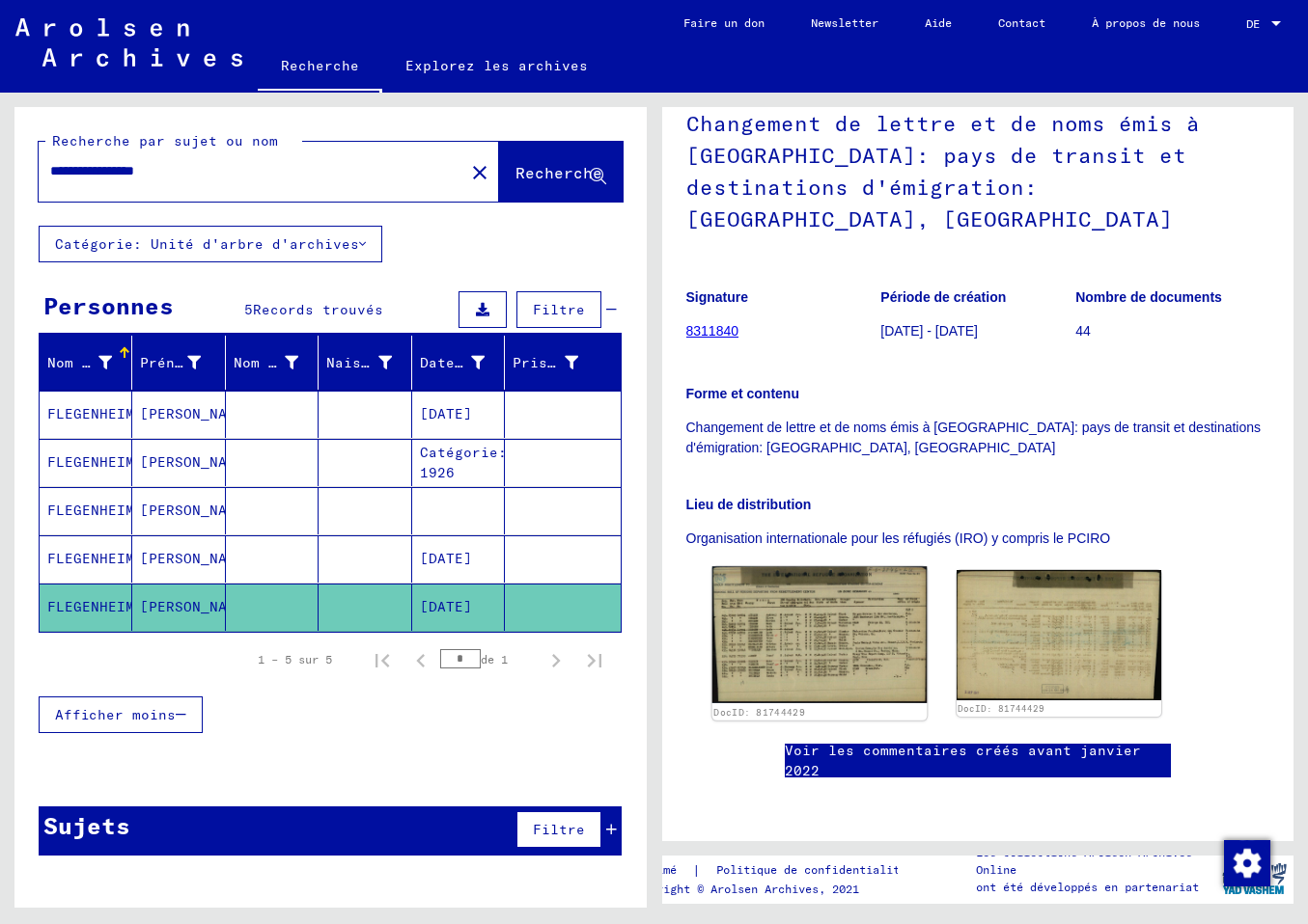
click at [849, 566] on img at bounding box center [818, 634] width 215 height 137
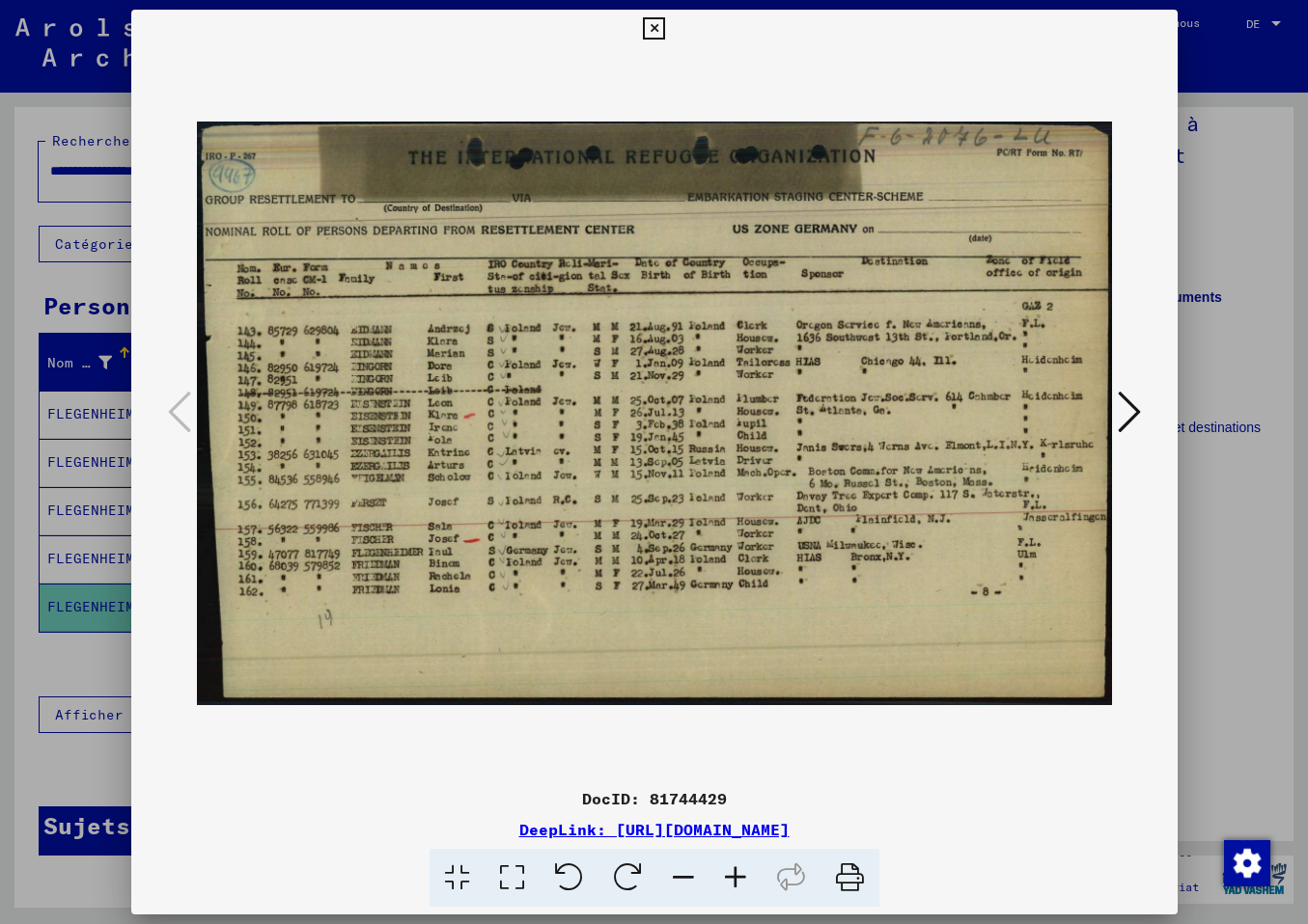
click at [293, 54] on img at bounding box center [654, 414] width 915 height 731
click at [171, 165] on div at bounding box center [654, 414] width 1046 height 731
click at [1127, 423] on icon at bounding box center [1128, 412] width 23 height 46
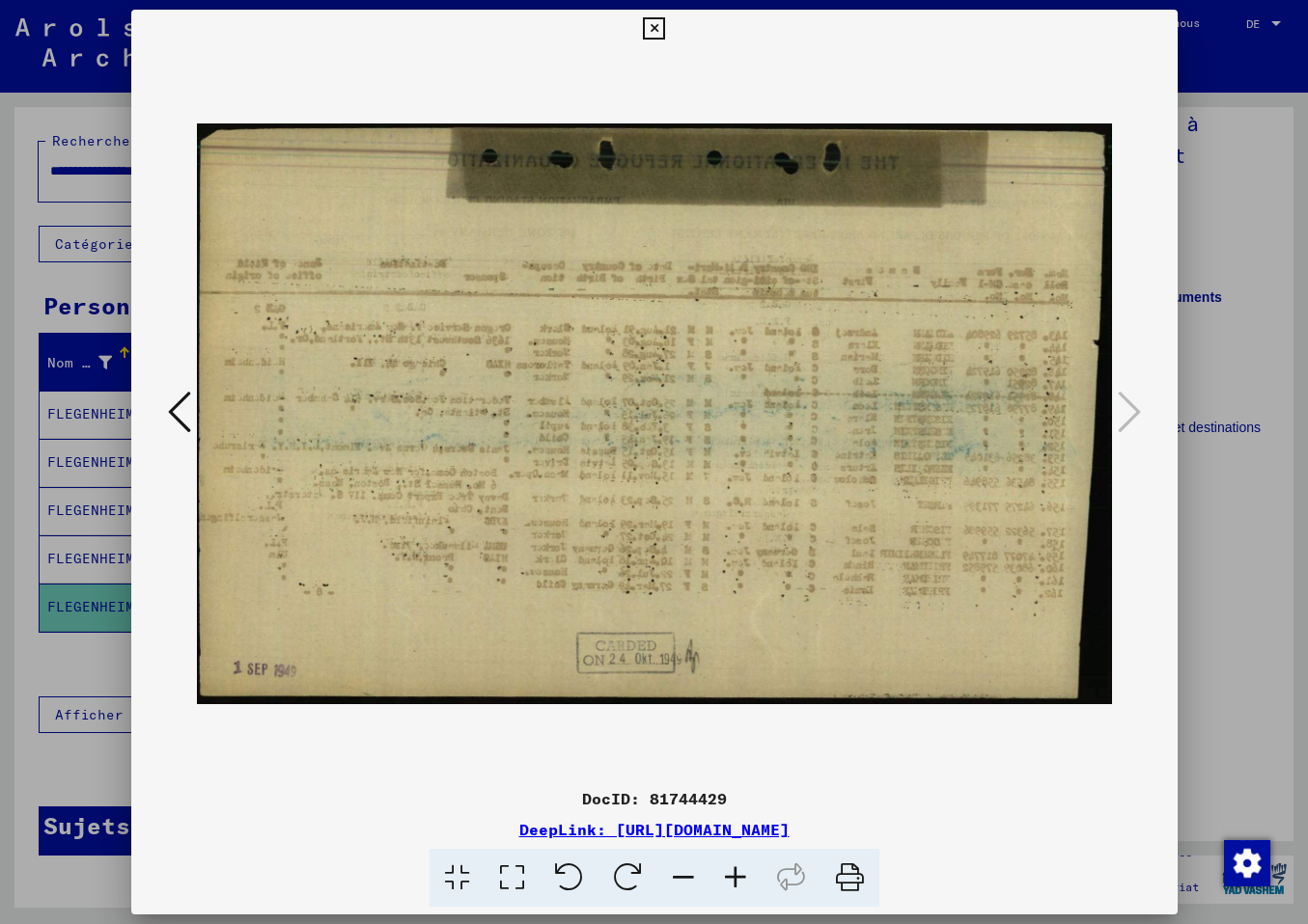
click at [371, 82] on img at bounding box center [654, 414] width 915 height 731
click at [664, 31] on icon at bounding box center [654, 28] width 22 height 23
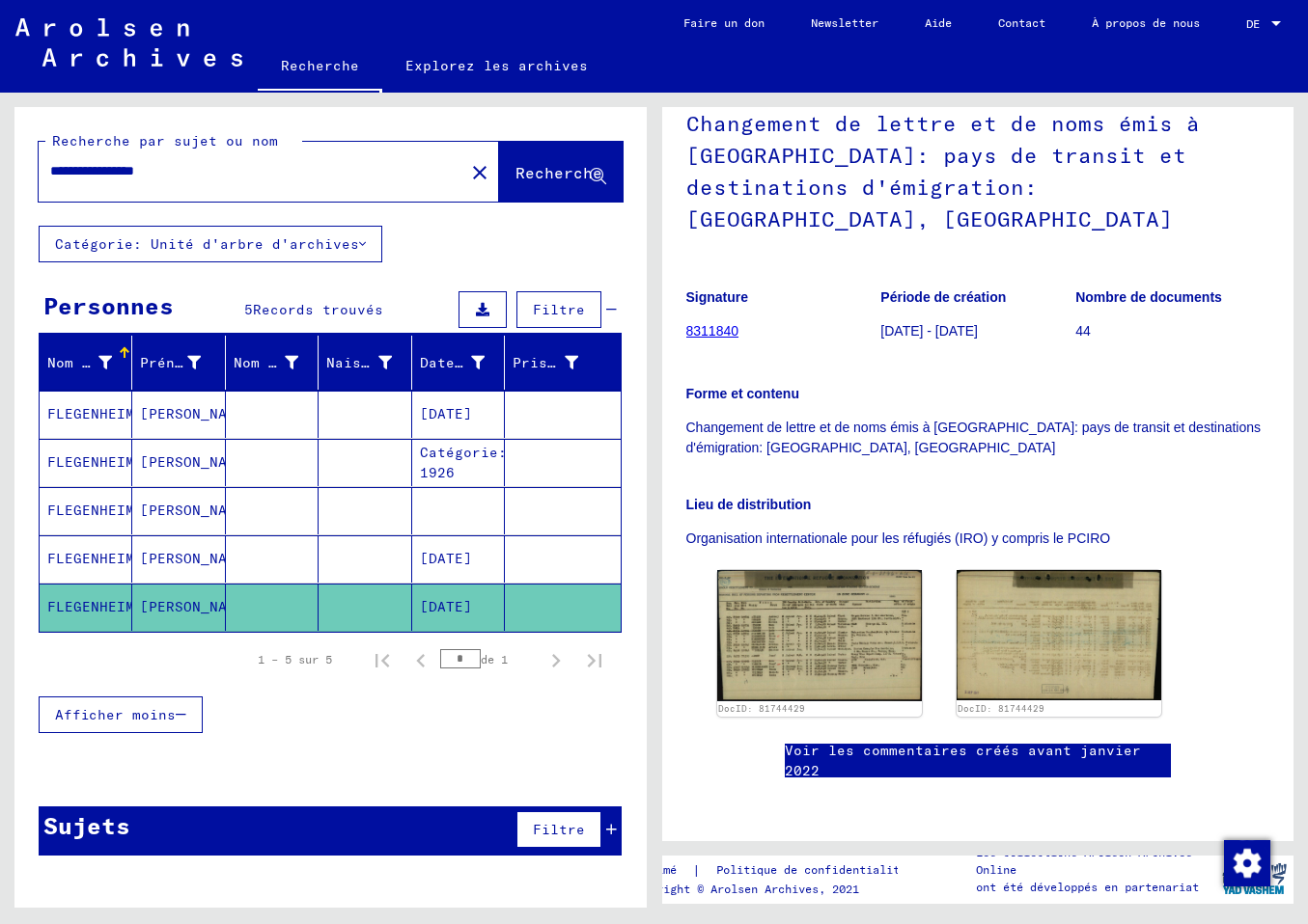
drag, startPoint x: 203, startPoint y: 168, endPoint x: 161, endPoint y: 172, distance: 42.2
click at [161, 172] on input "**********" at bounding box center [251, 171] width 403 height 20
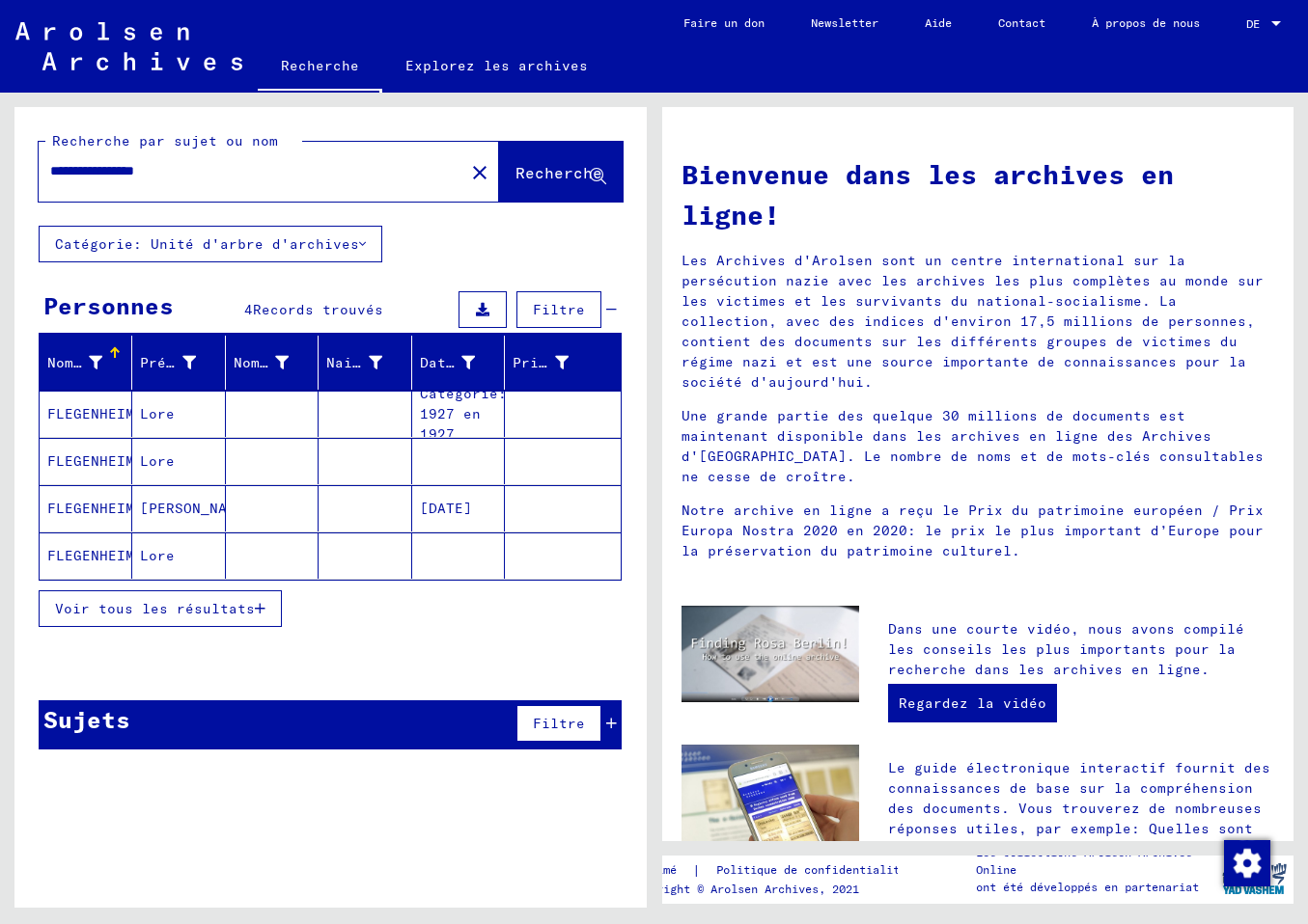
click at [85, 408] on mat-cell "FLEGENHEIMER" at bounding box center [86, 414] width 93 height 46
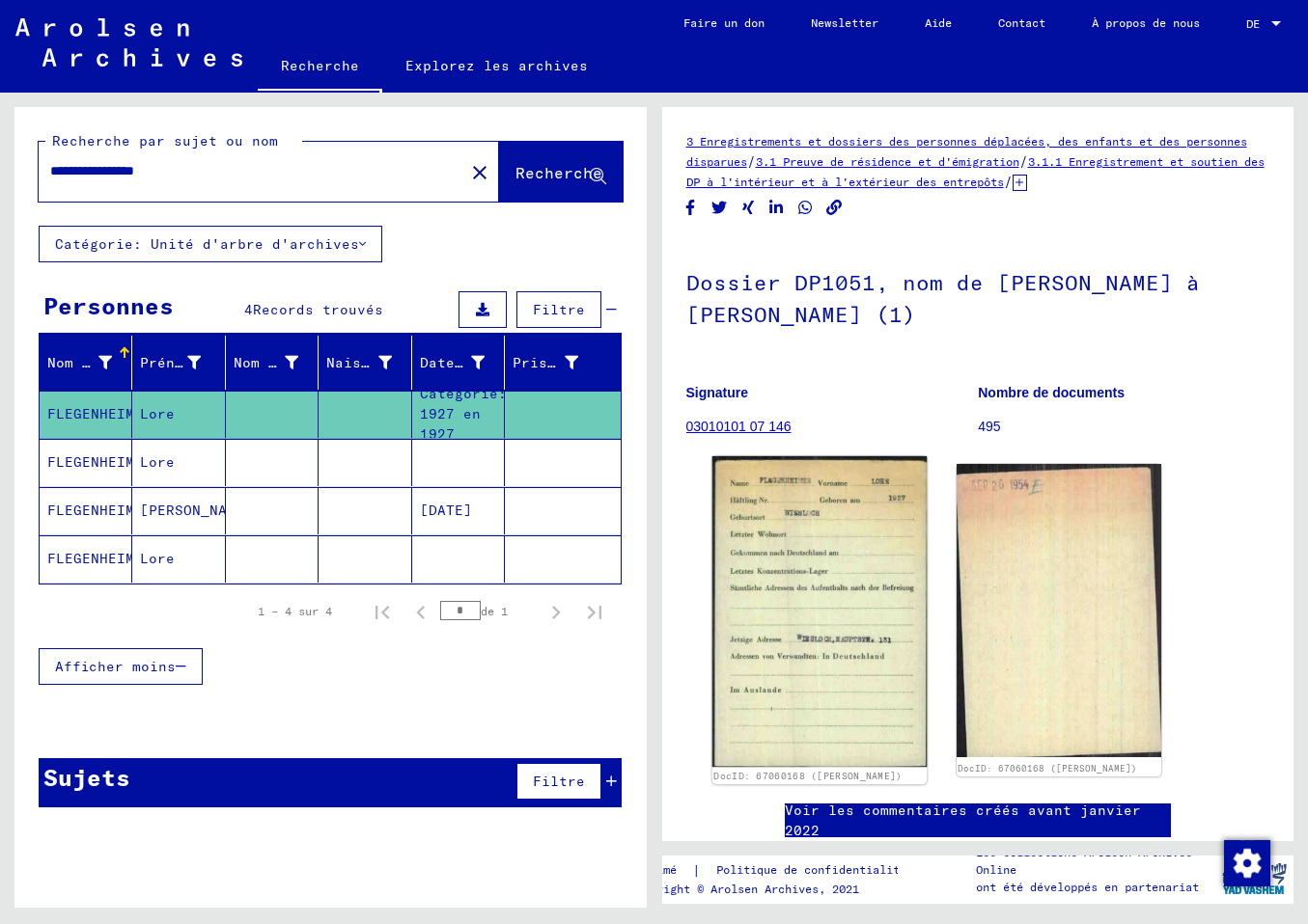
click at [827, 583] on img at bounding box center [818, 612] width 215 height 312
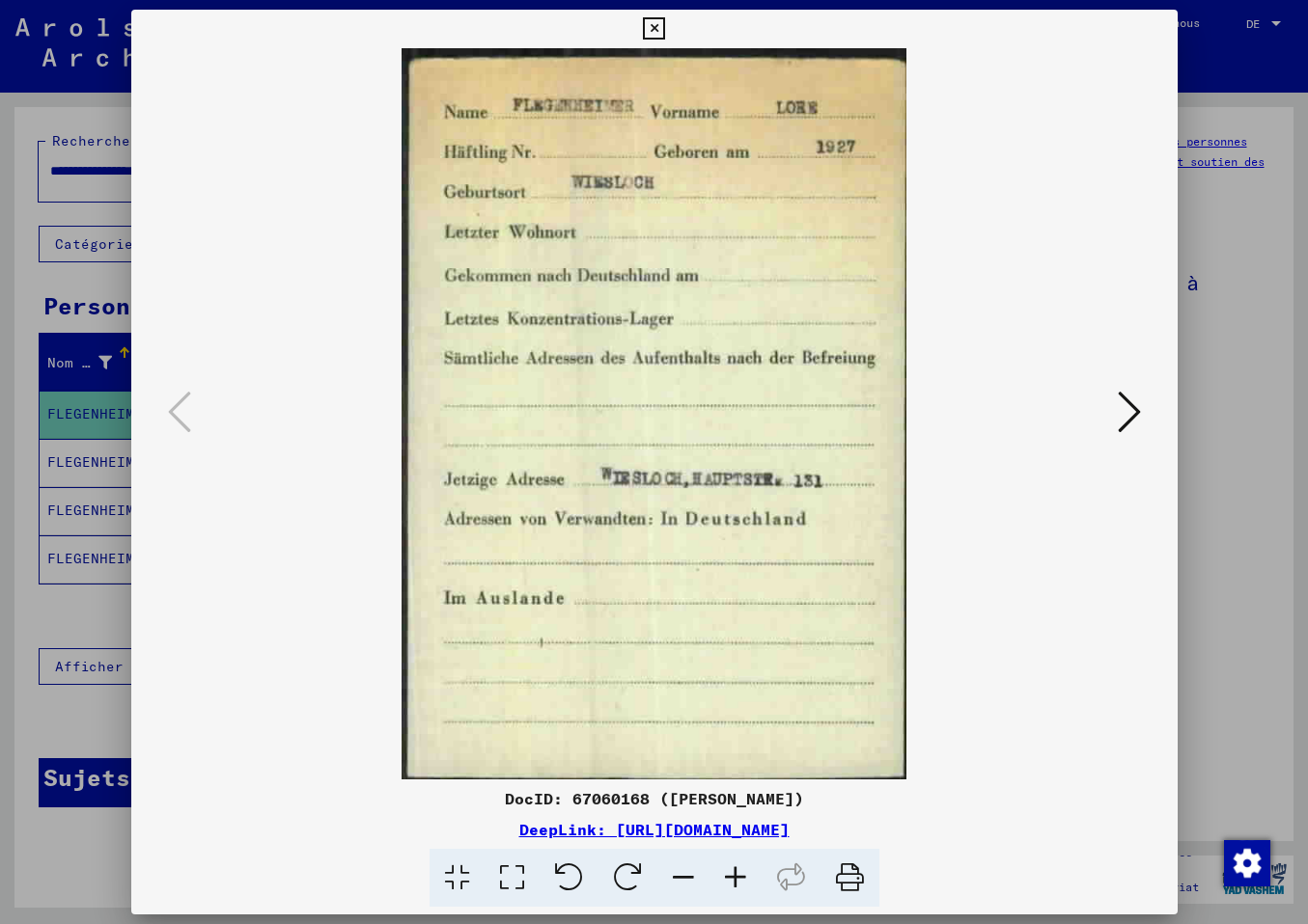
click at [1127, 417] on icon at bounding box center [1128, 412] width 23 height 46
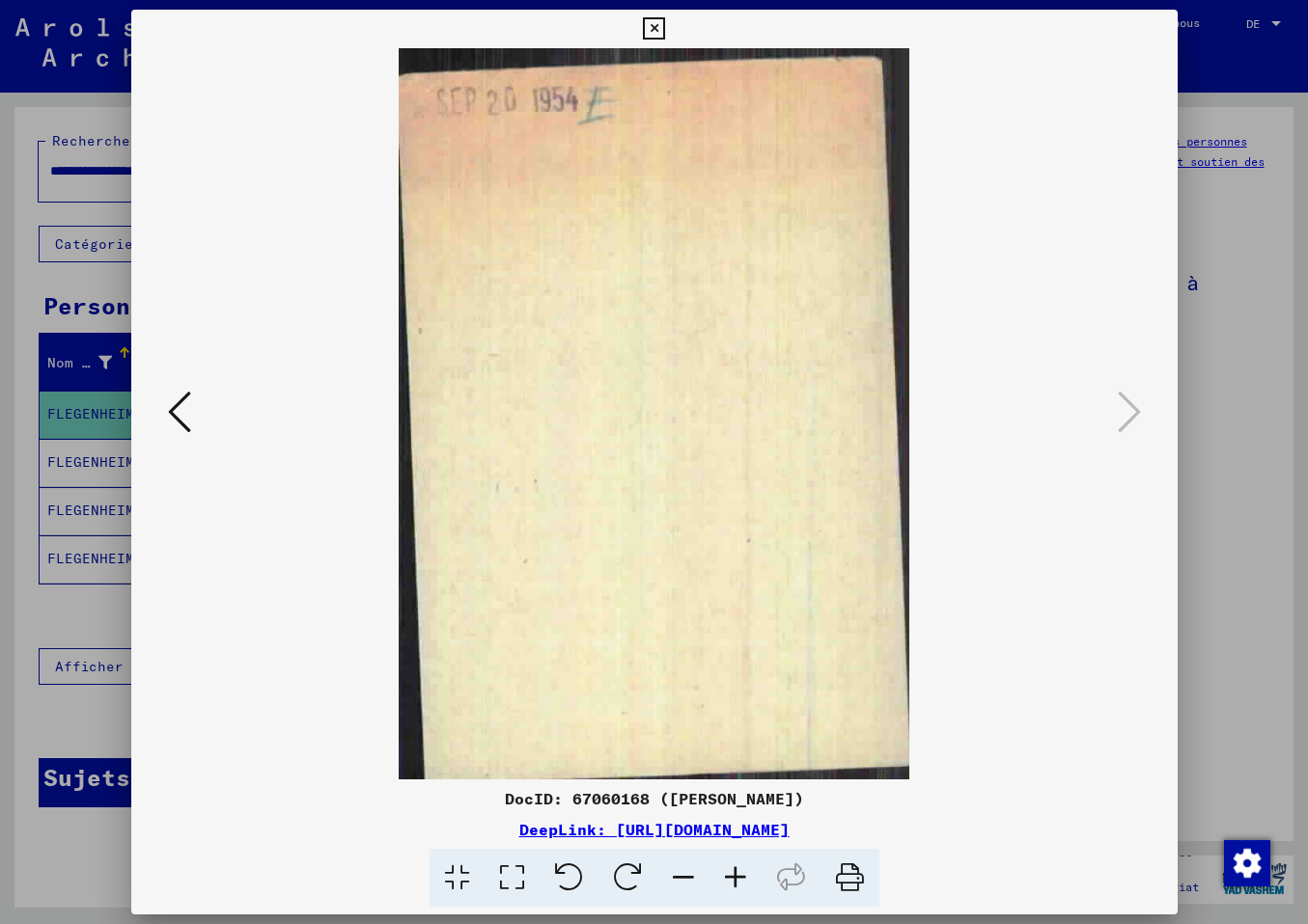
click at [183, 427] on icon at bounding box center [179, 412] width 23 height 46
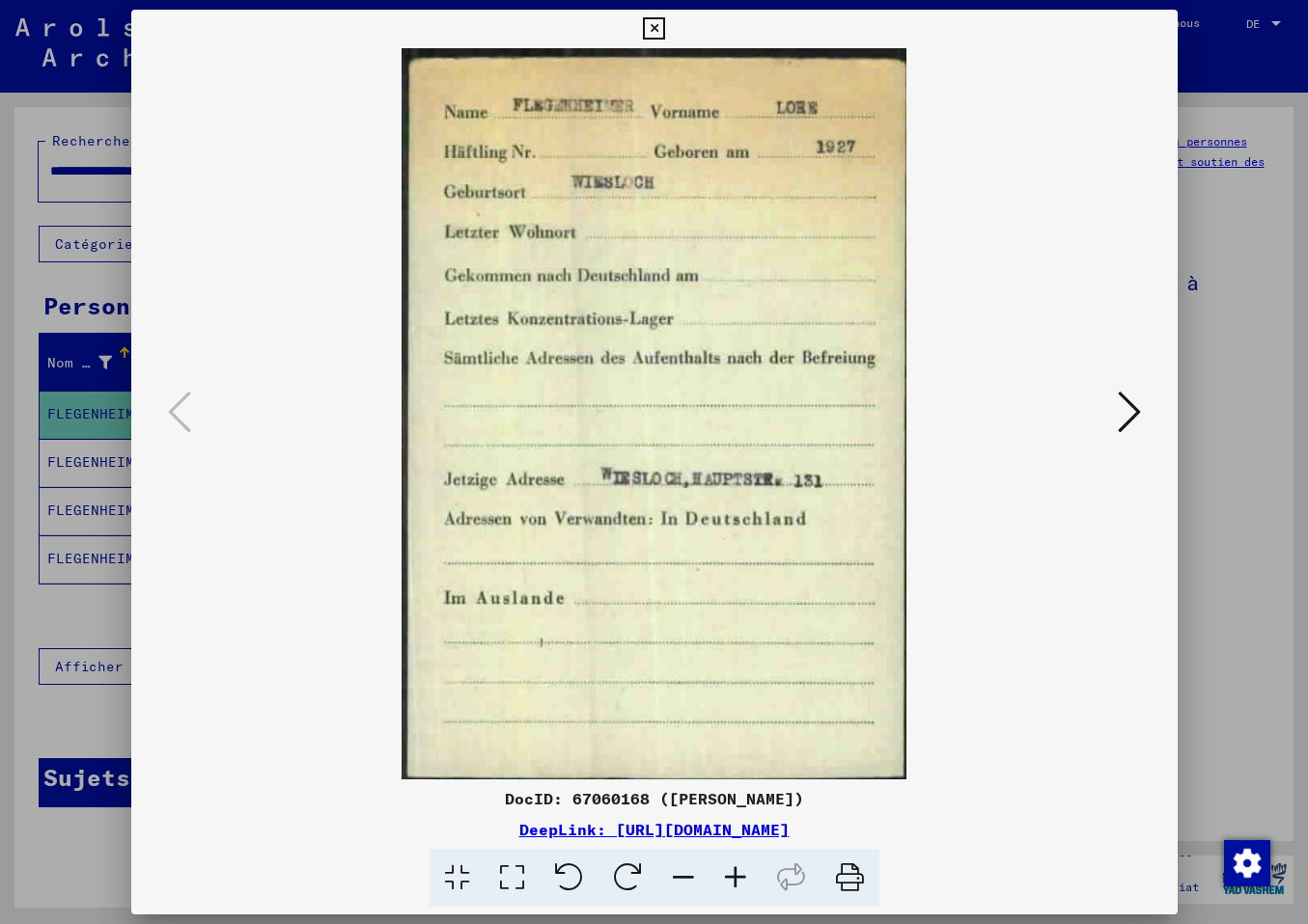
drag, startPoint x: 1133, startPoint y: 419, endPoint x: 1115, endPoint y: 415, distance: 18.4
click at [1132, 419] on icon at bounding box center [1128, 412] width 23 height 46
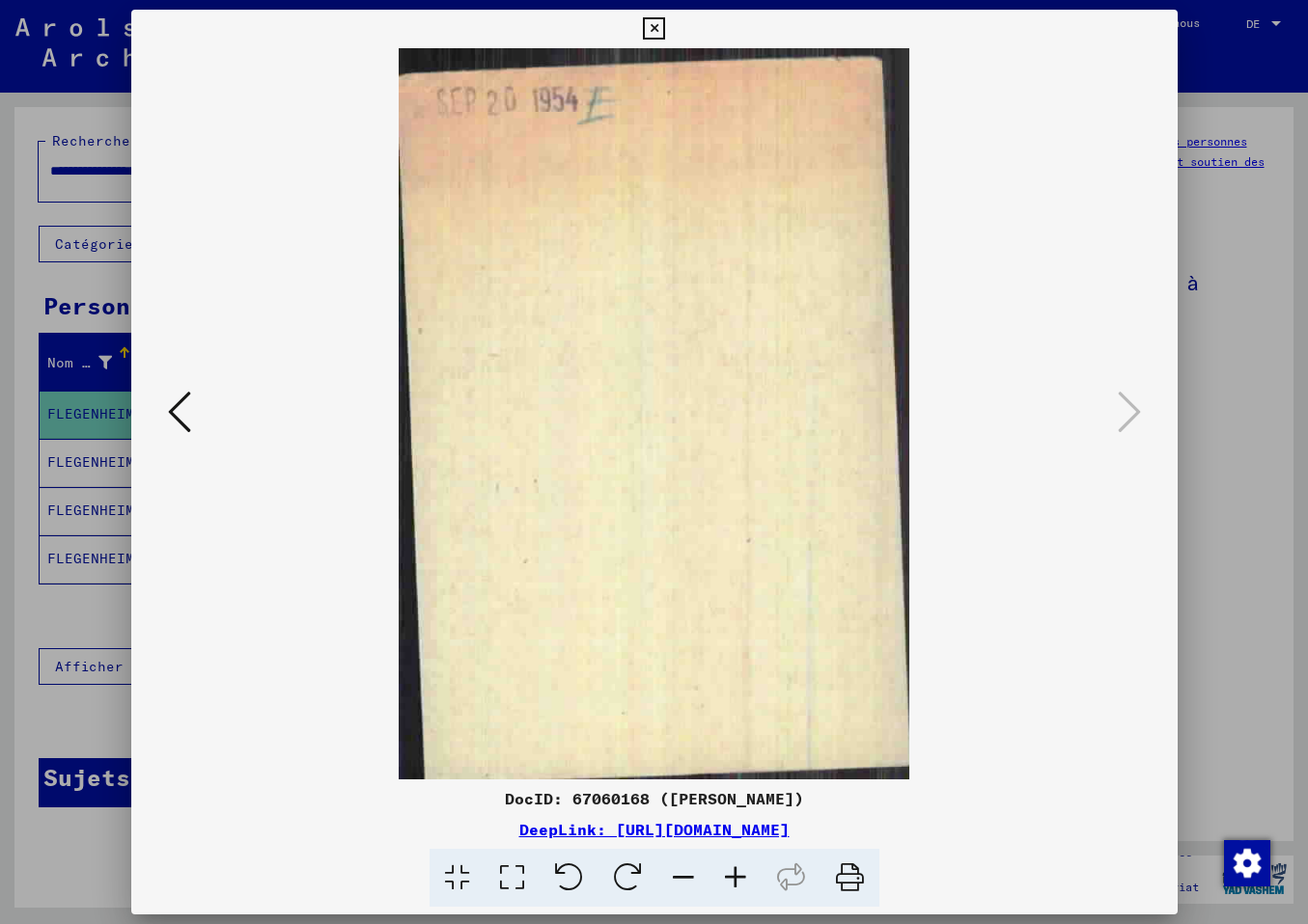
drag, startPoint x: 1163, startPoint y: 25, endPoint x: 1139, endPoint y: 31, distance: 24.7
click at [664, 25] on icon at bounding box center [654, 28] width 22 height 23
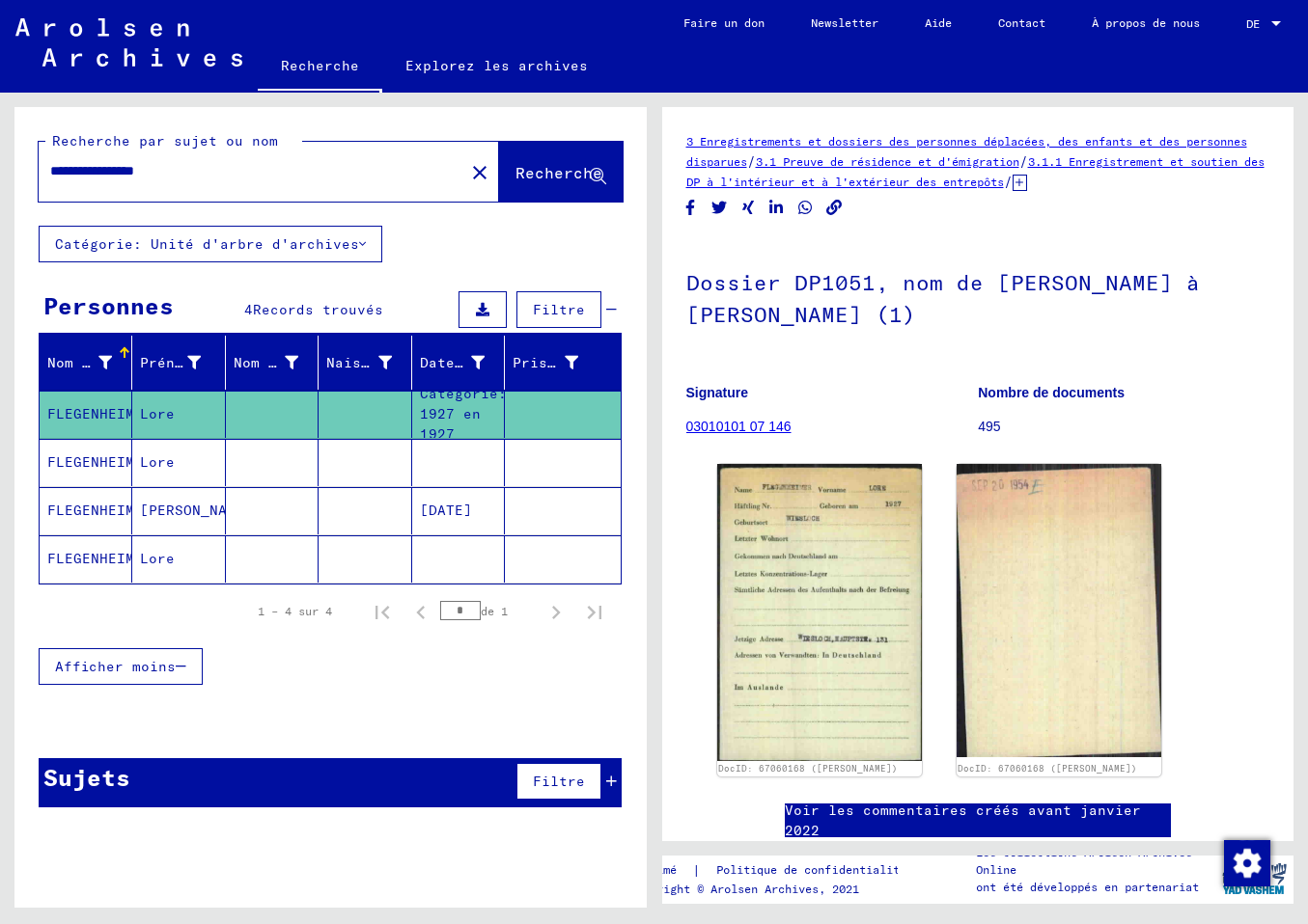
click at [76, 457] on mat-cell "FLEGENHEIMER" at bounding box center [86, 462] width 93 height 47
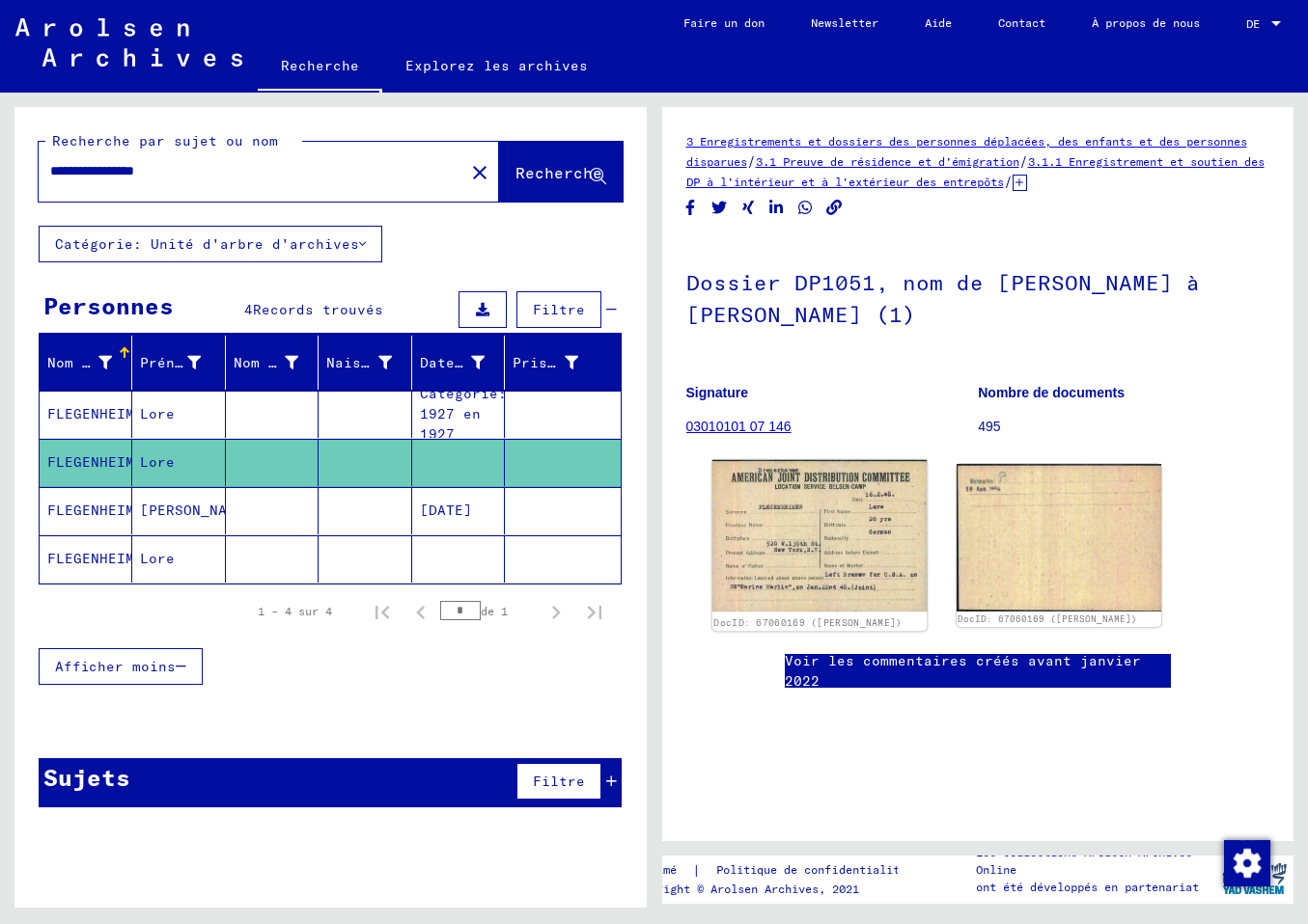
click at [826, 544] on img at bounding box center [818, 536] width 215 height 152
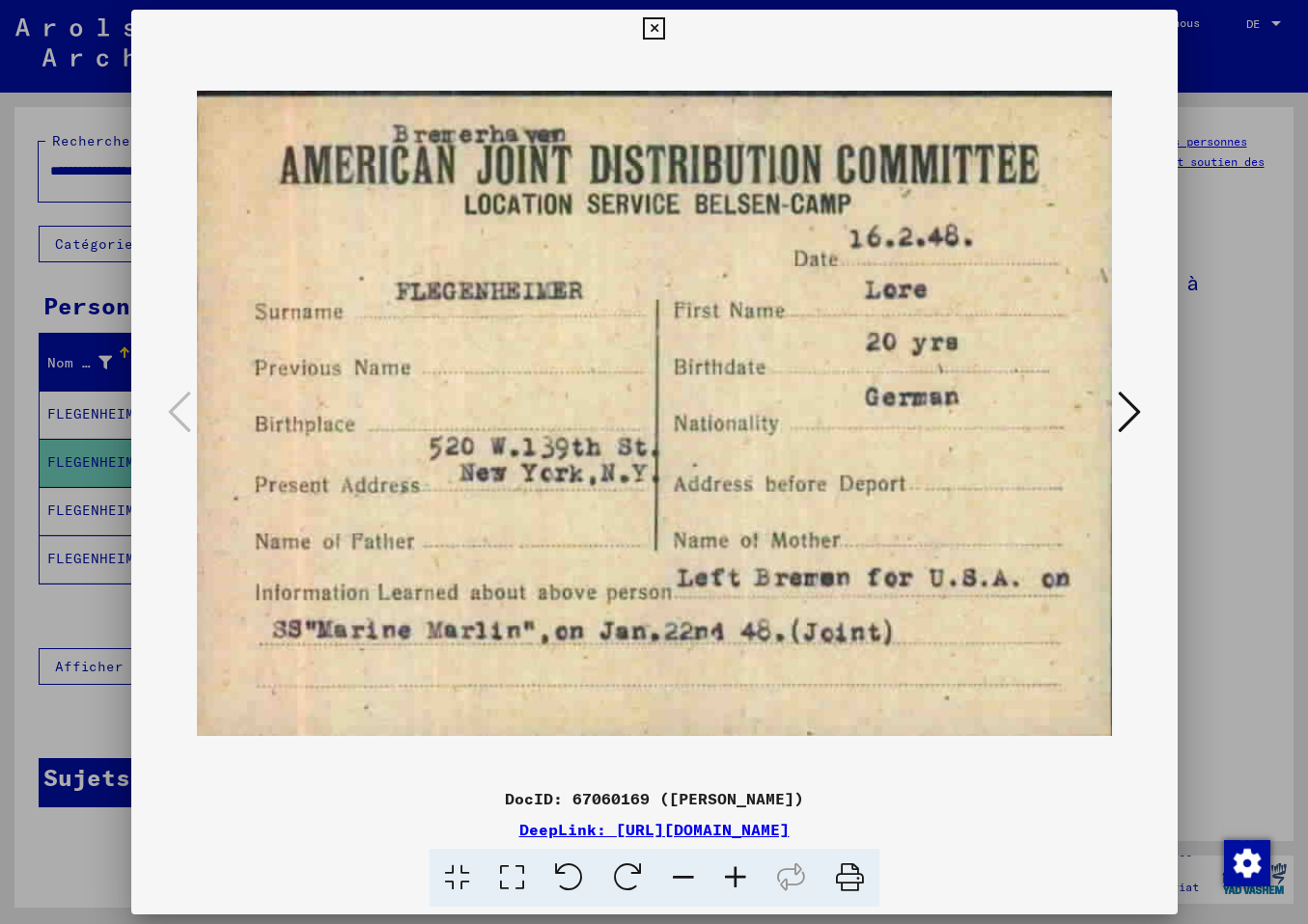
click at [843, 766] on img at bounding box center [654, 414] width 915 height 731
drag, startPoint x: 1140, startPoint y: 414, endPoint x: 1101, endPoint y: 406, distance: 39.8
click at [1136, 410] on icon at bounding box center [1128, 412] width 23 height 46
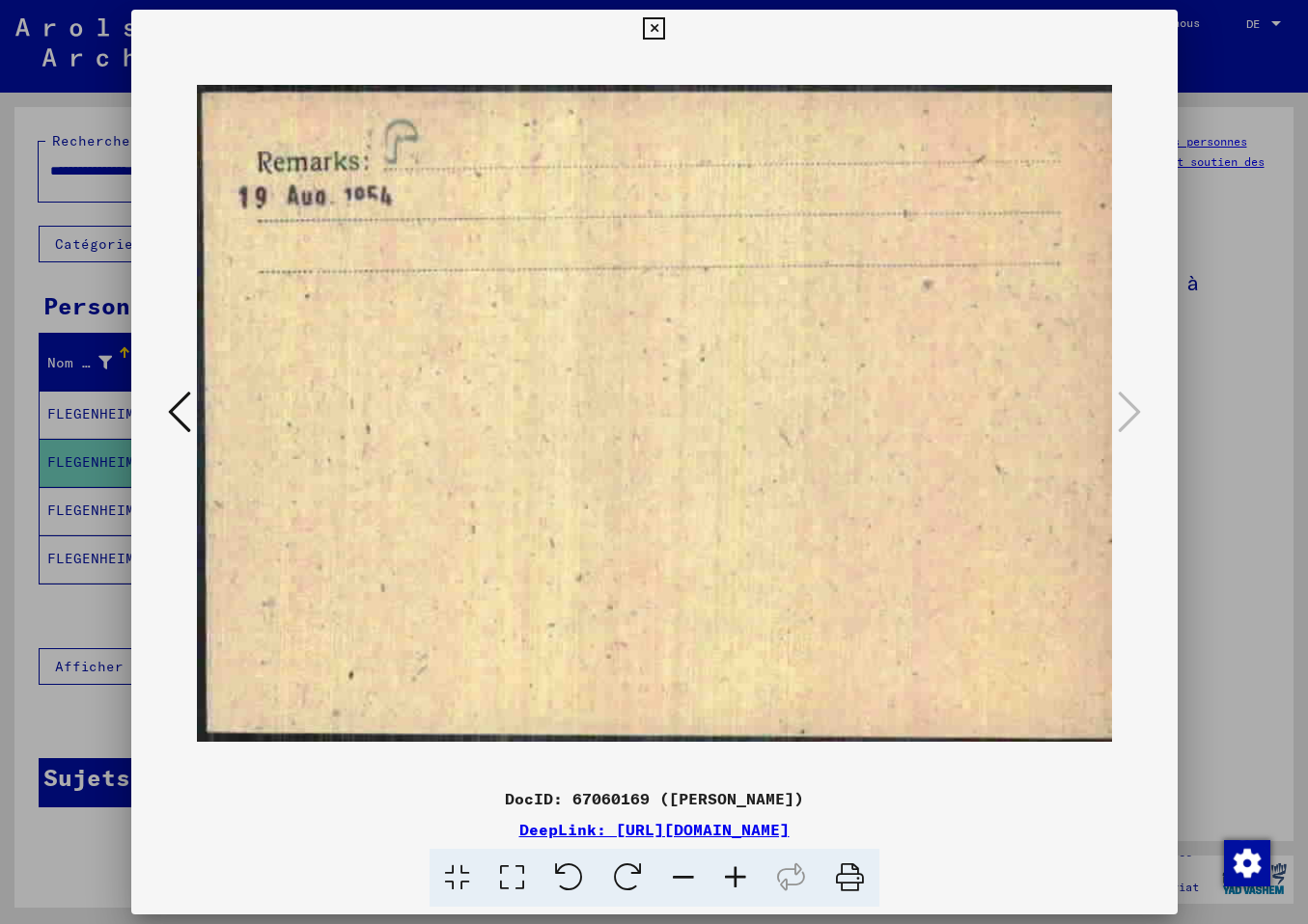
click at [163, 411] on button at bounding box center [179, 413] width 35 height 55
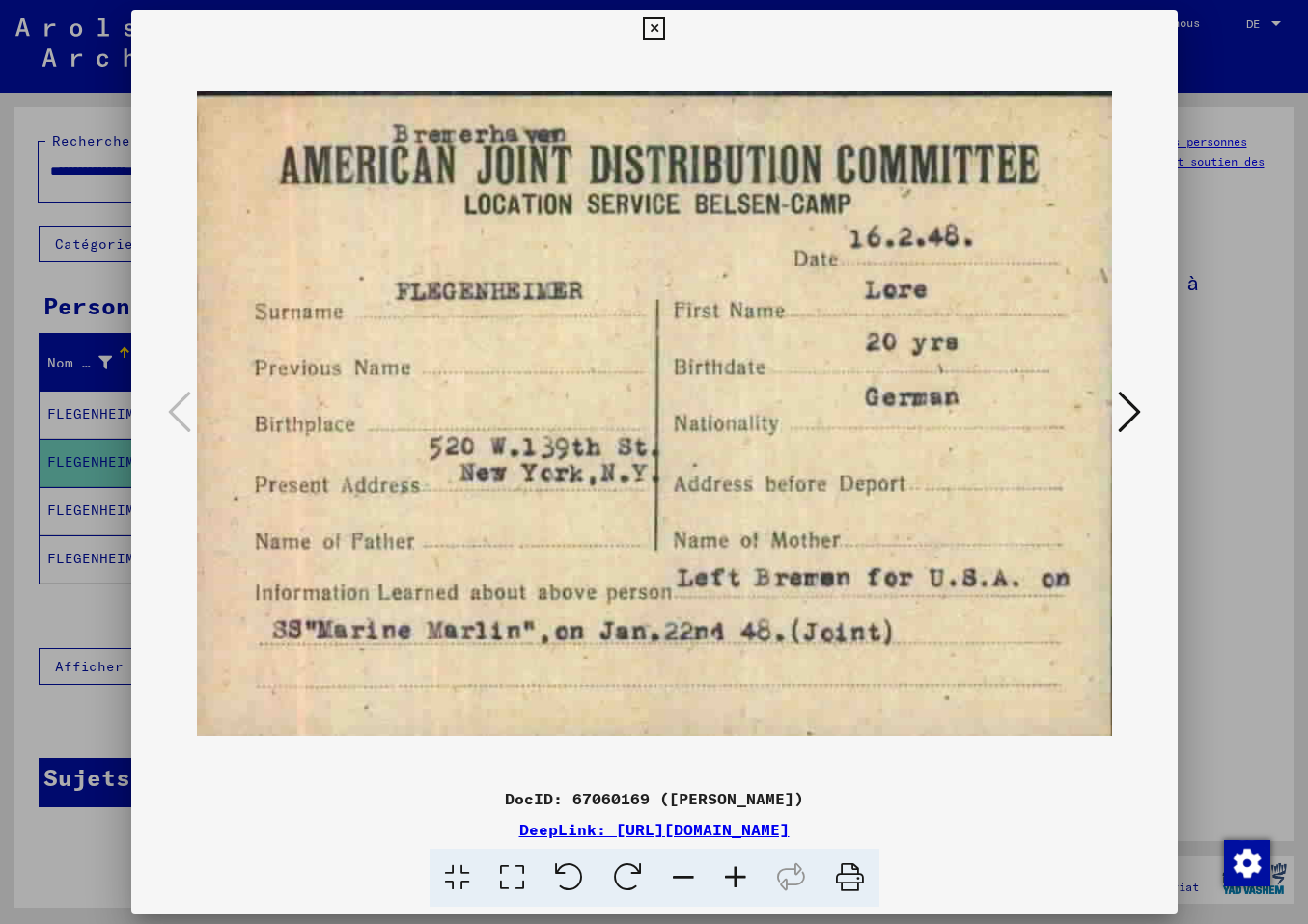
click at [1135, 413] on icon at bounding box center [1128, 412] width 23 height 46
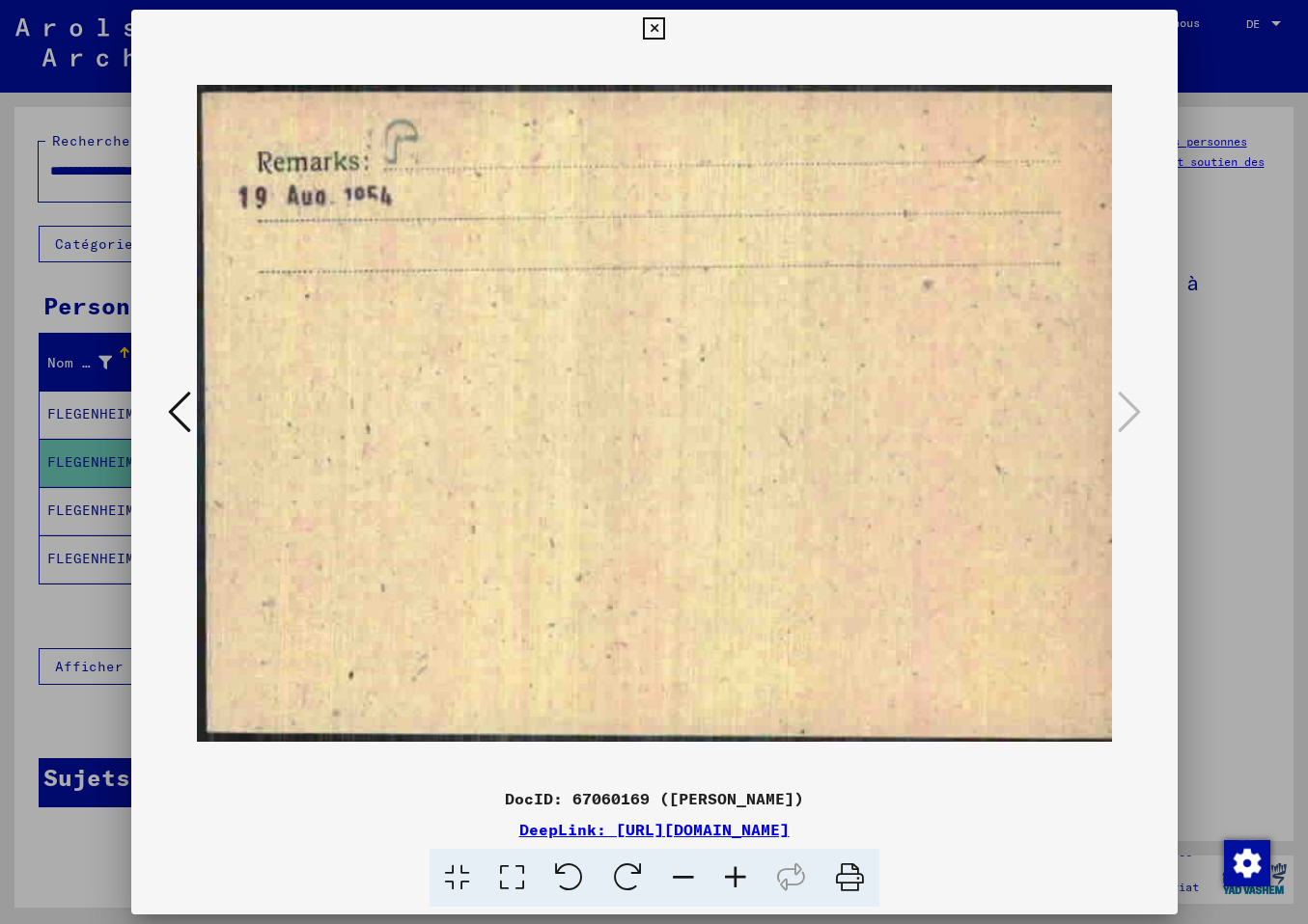
drag, startPoint x: 1156, startPoint y: 20, endPoint x: 1101, endPoint y: 37, distance: 57.6
click at [670, 22] on button at bounding box center [654, 29] width 34 height 39
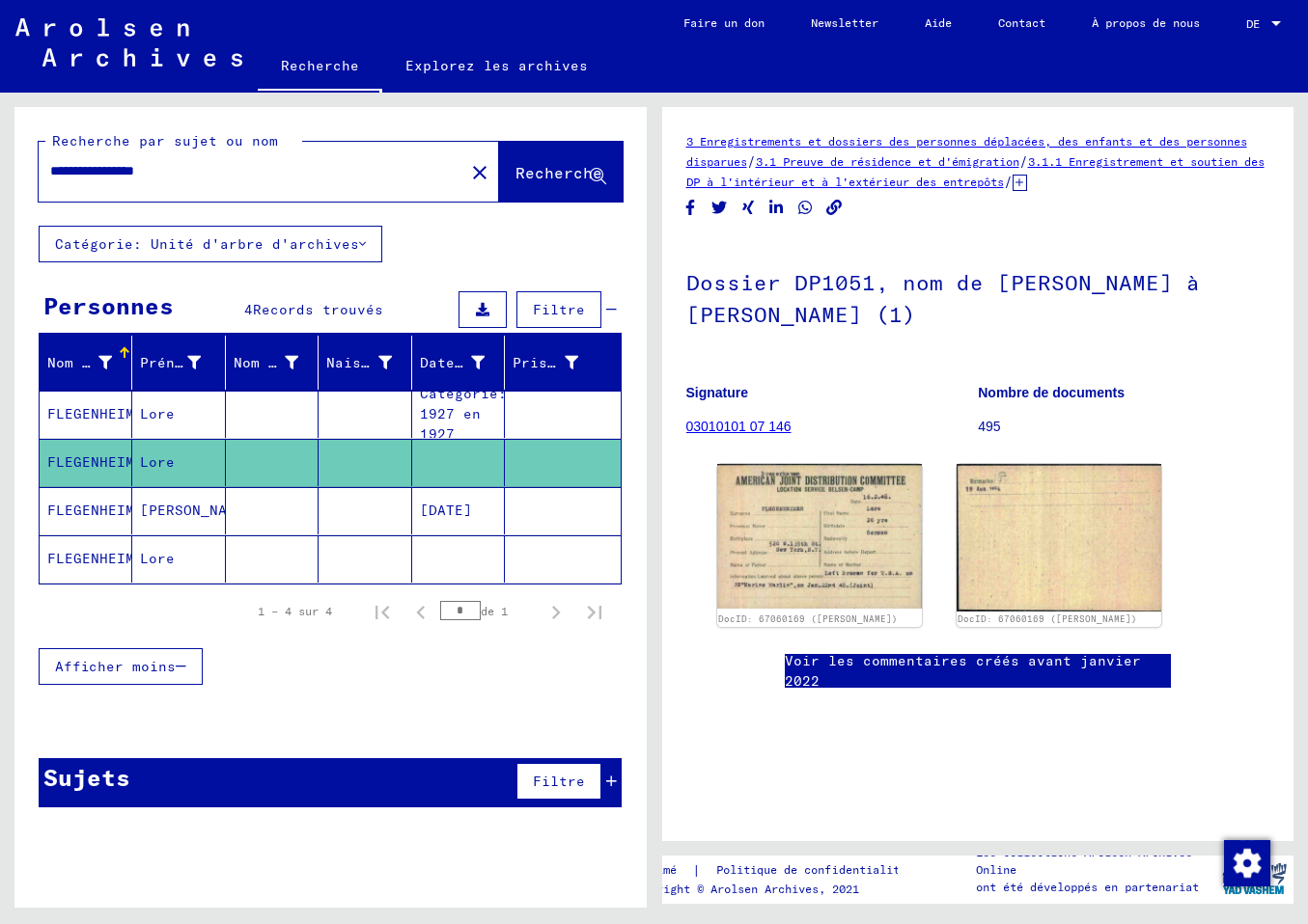
click at [105, 497] on mat-cell "FLEGENHEIMER" at bounding box center [86, 510] width 93 height 47
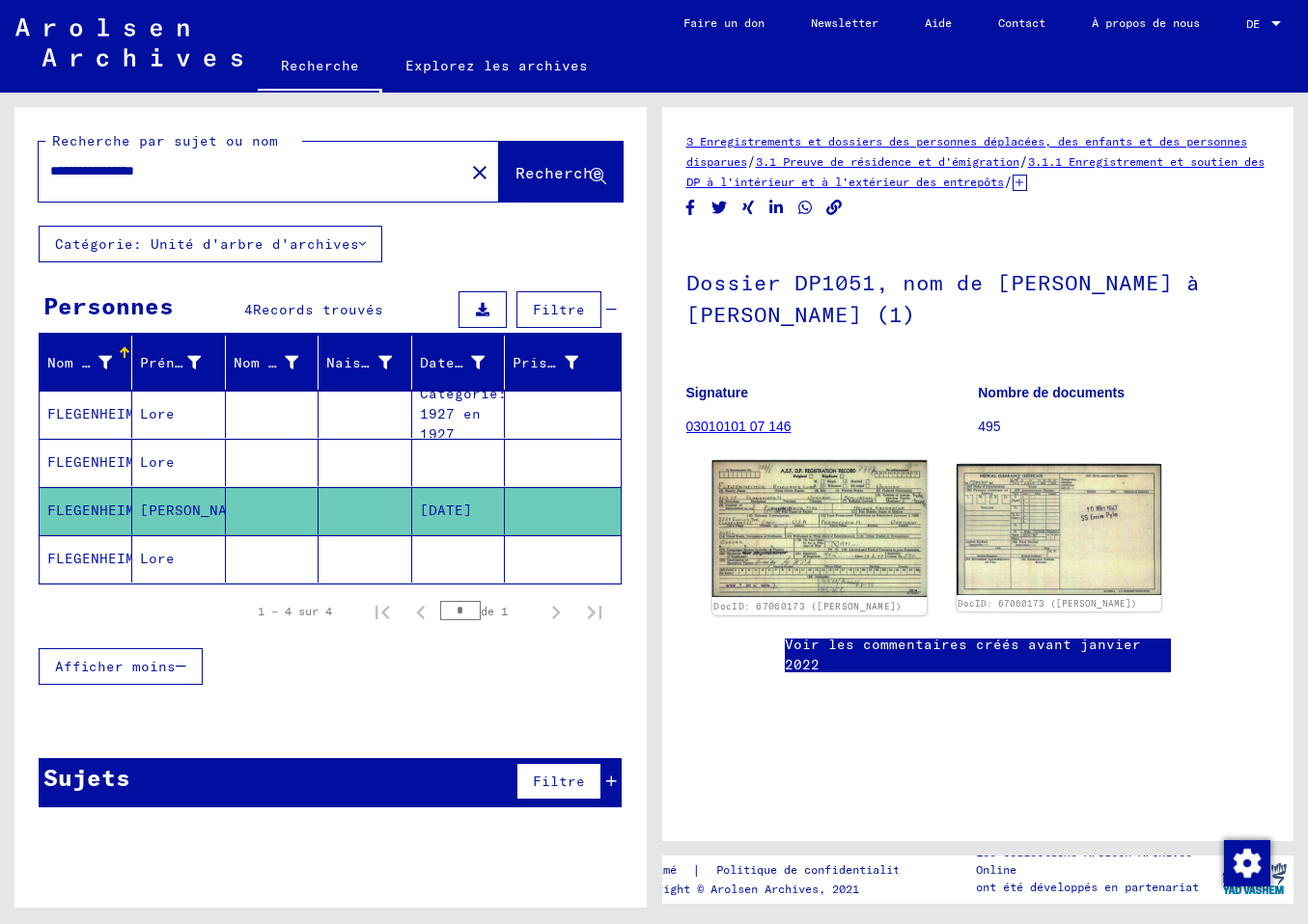
click at [777, 552] on img at bounding box center [818, 528] width 215 height 137
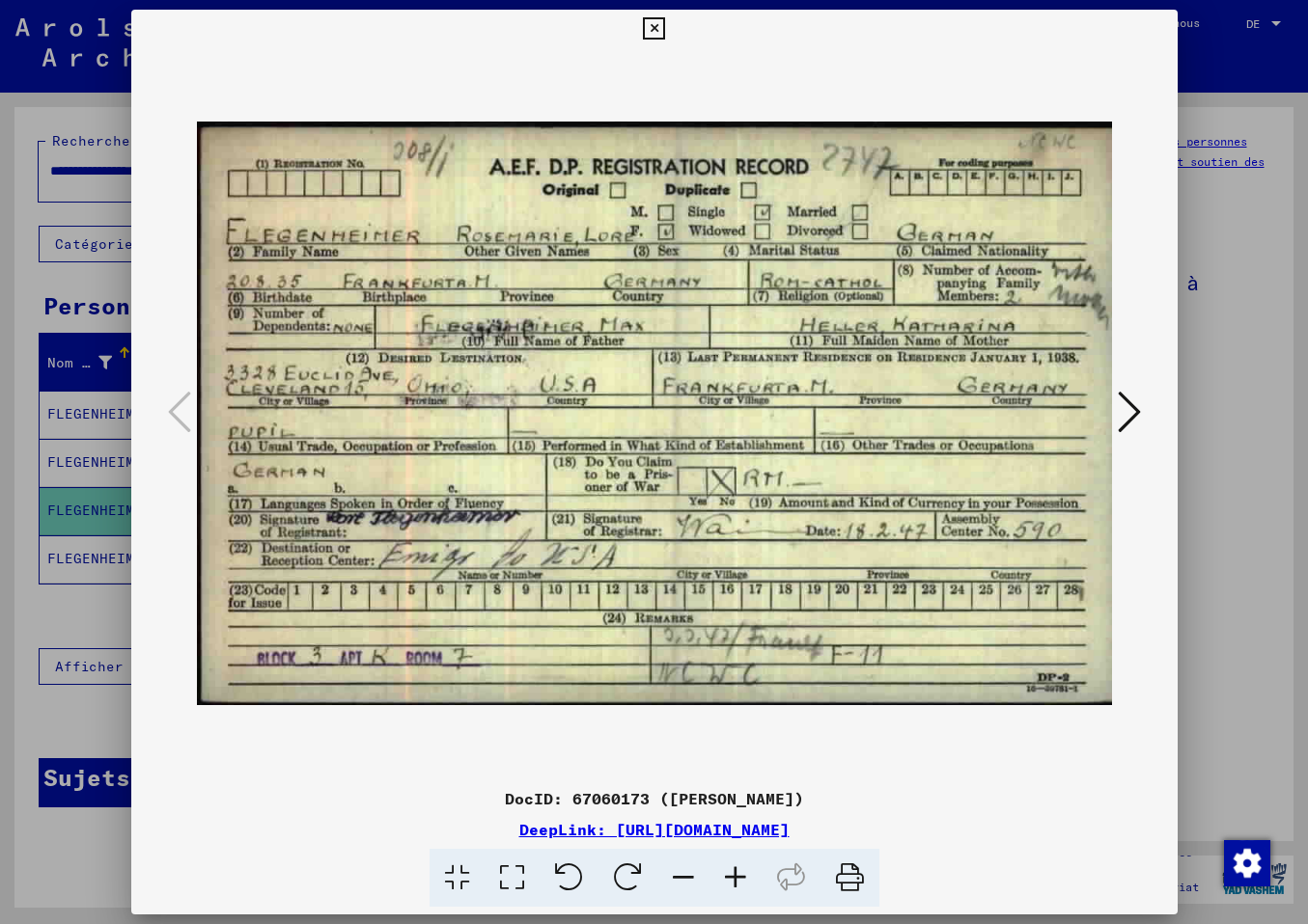
drag, startPoint x: 1133, startPoint y: 402, endPoint x: 1105, endPoint y: 405, distance: 28.2
click at [1133, 402] on icon at bounding box center [1128, 412] width 23 height 46
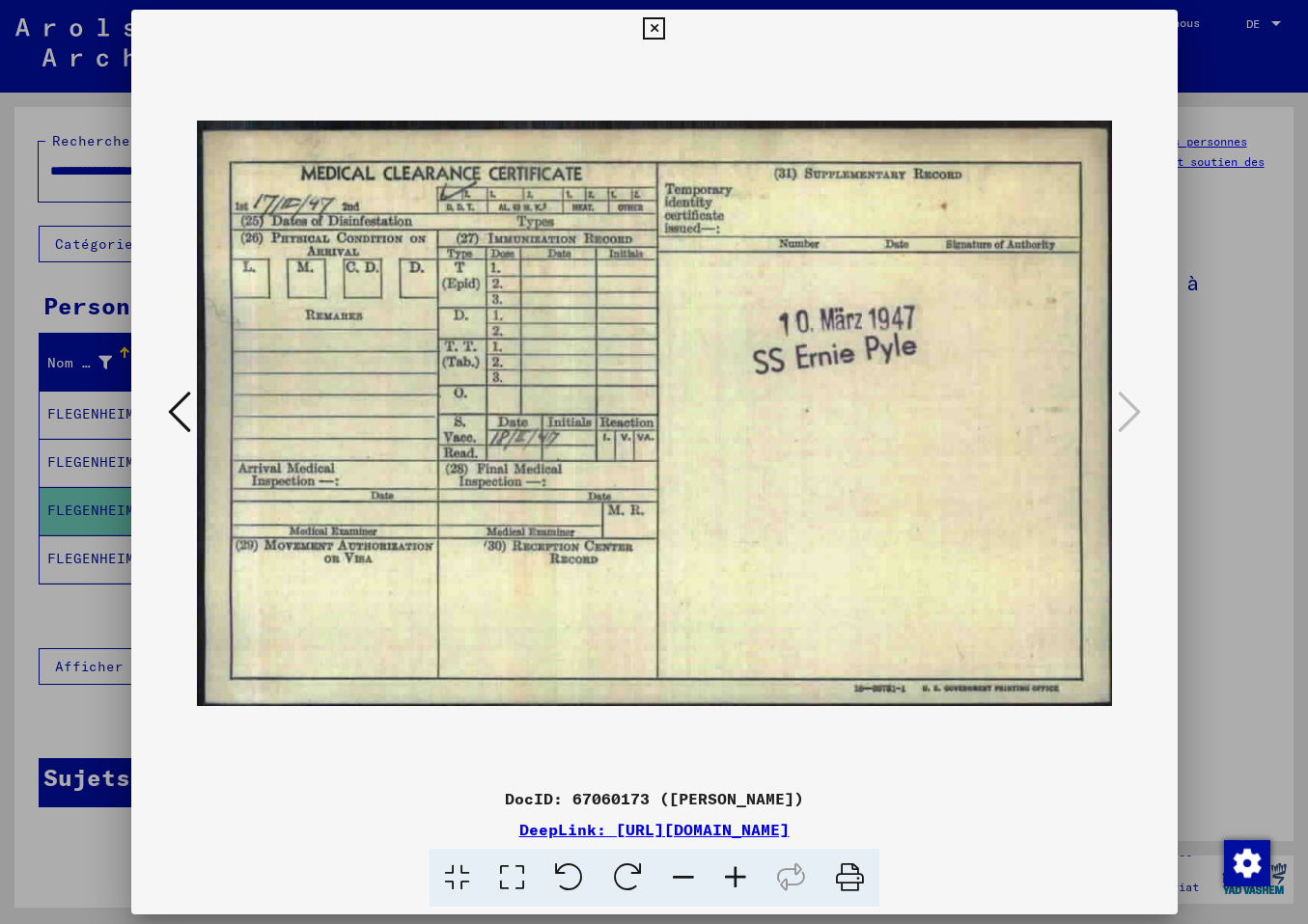
click at [664, 21] on icon at bounding box center [654, 28] width 22 height 23
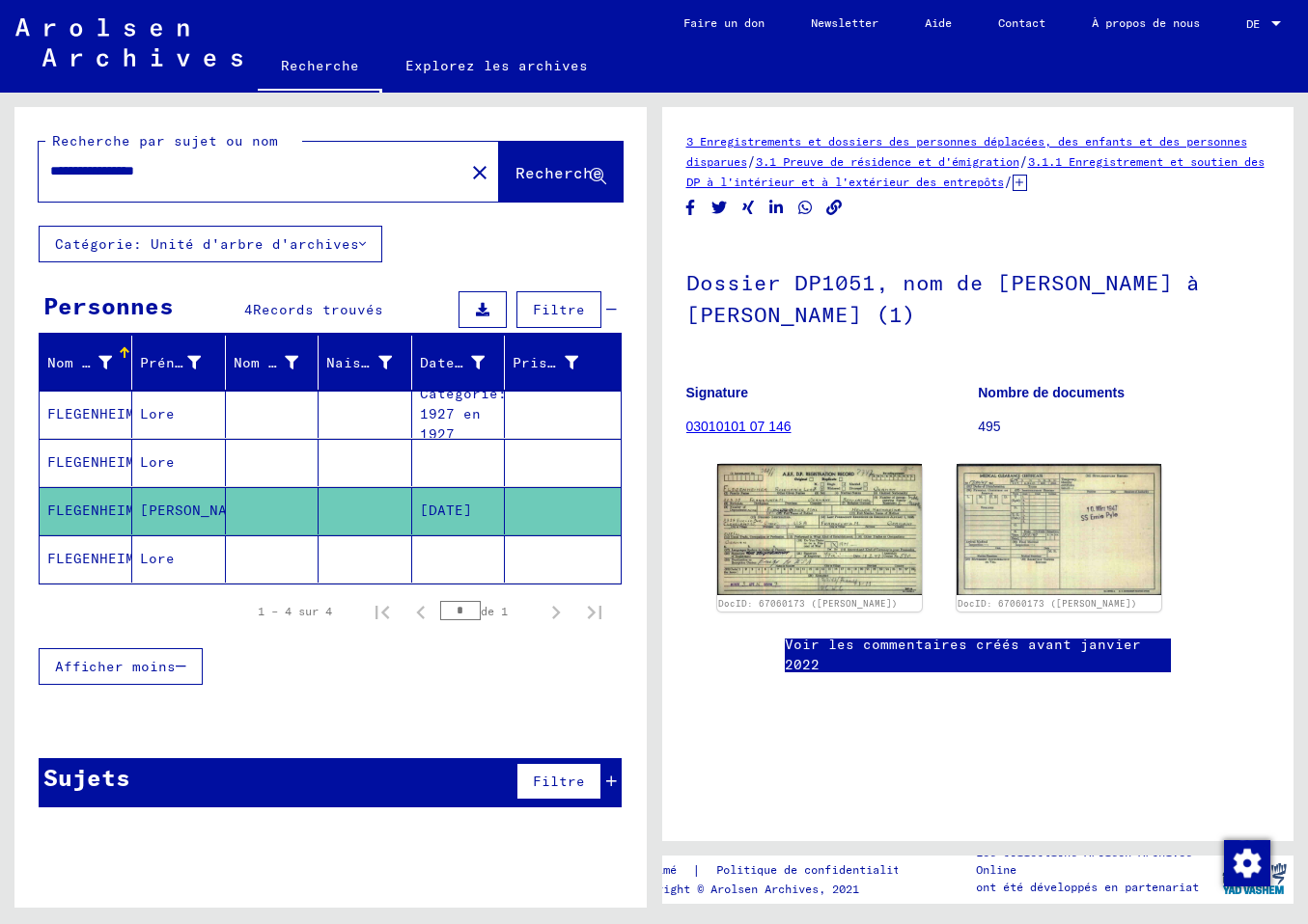
click at [86, 553] on mat-cell "FLEGENHEIMER" at bounding box center [86, 558] width 93 height 47
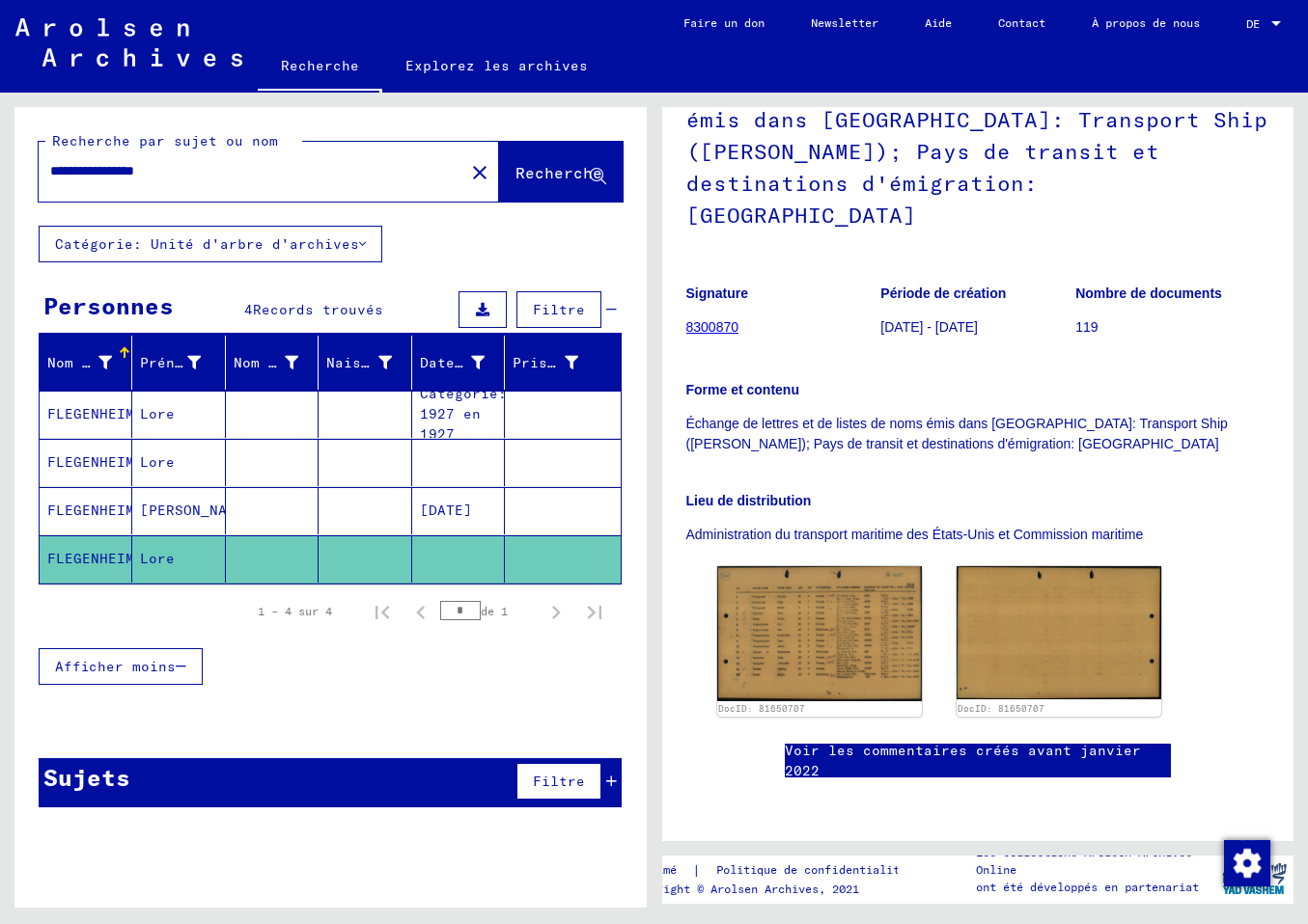
scroll to position [304, 0]
click at [825, 562] on img at bounding box center [818, 632] width 215 height 141
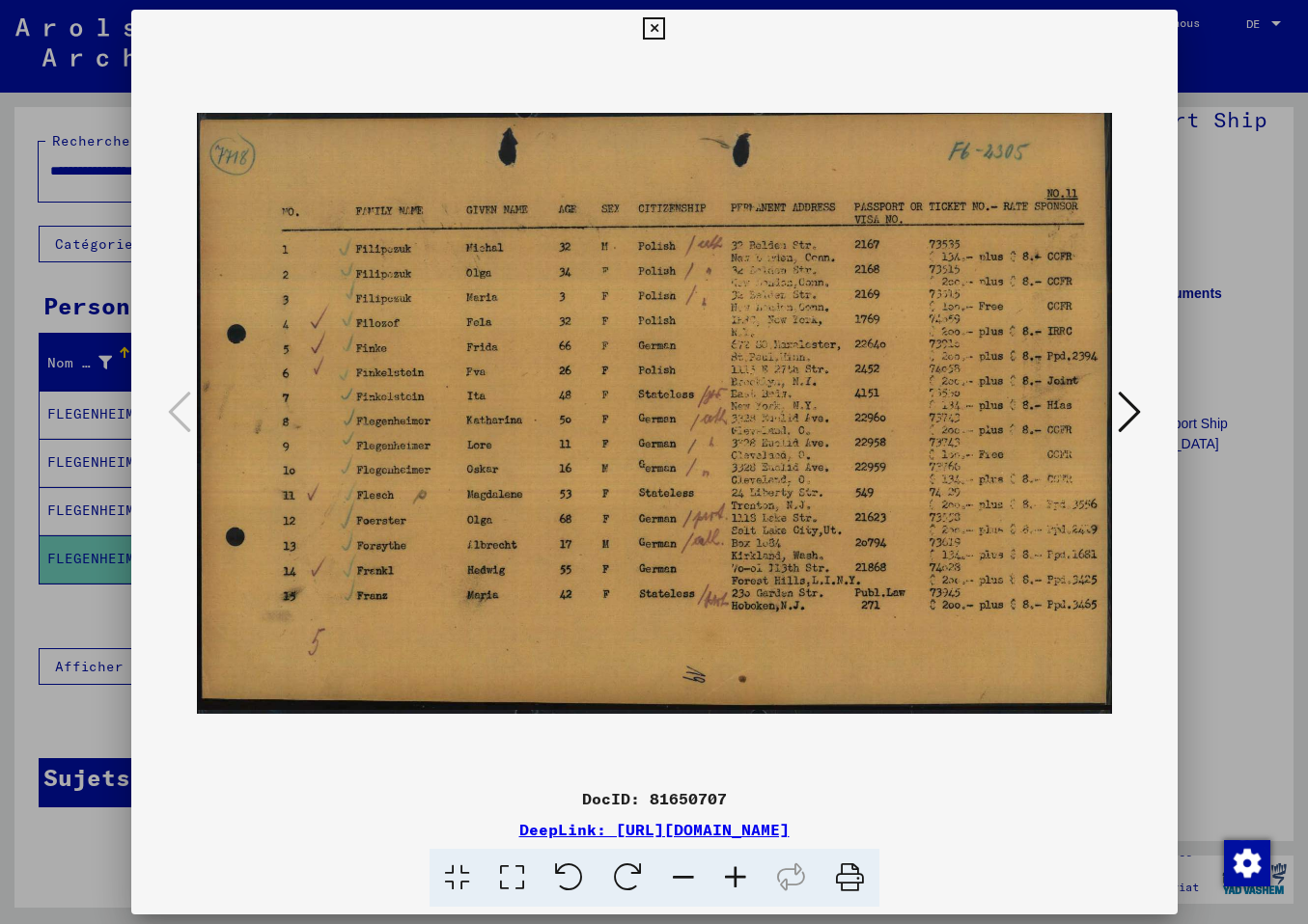
click at [1135, 422] on icon at bounding box center [1128, 412] width 23 height 46
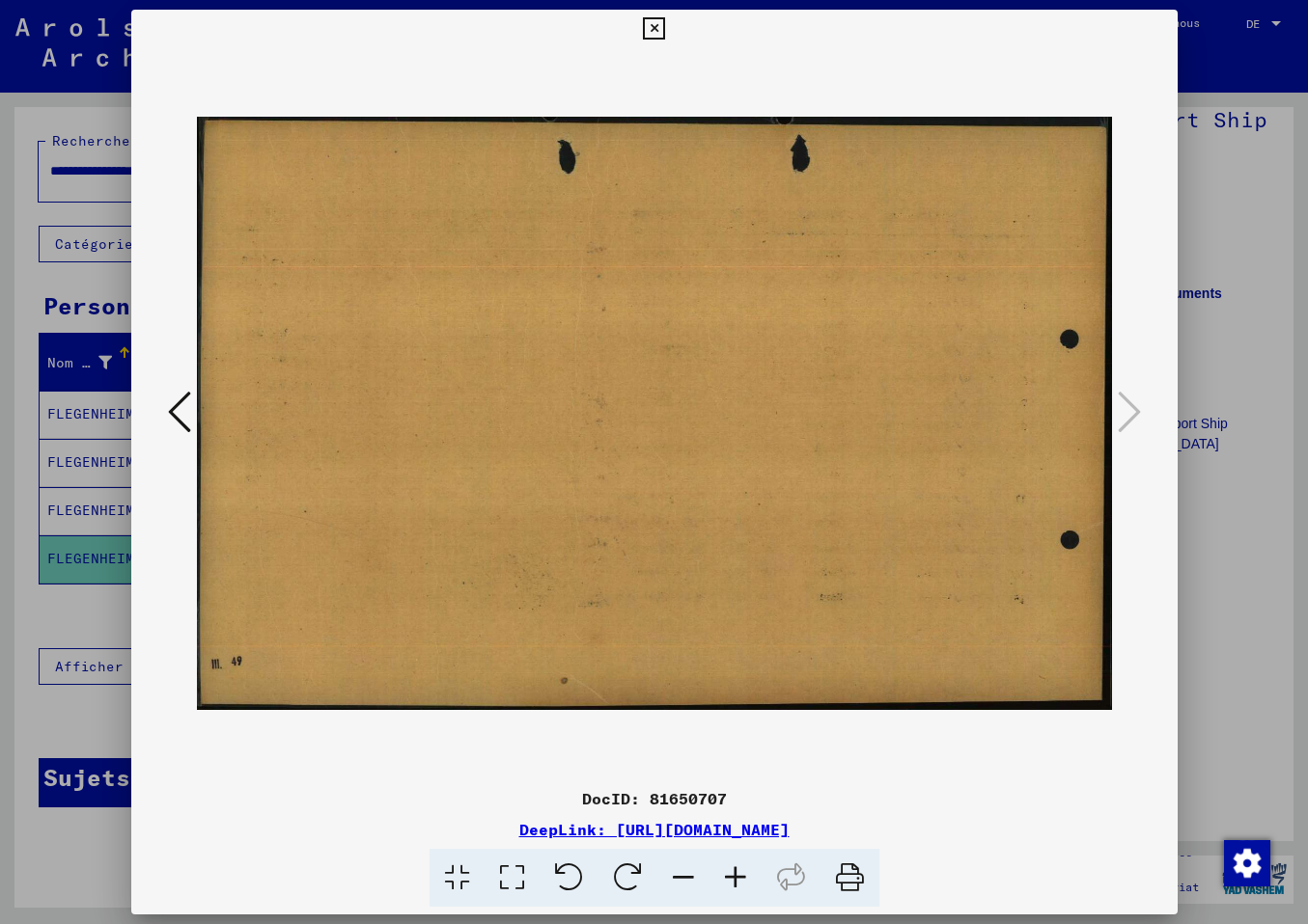
click at [179, 417] on icon at bounding box center [179, 412] width 23 height 46
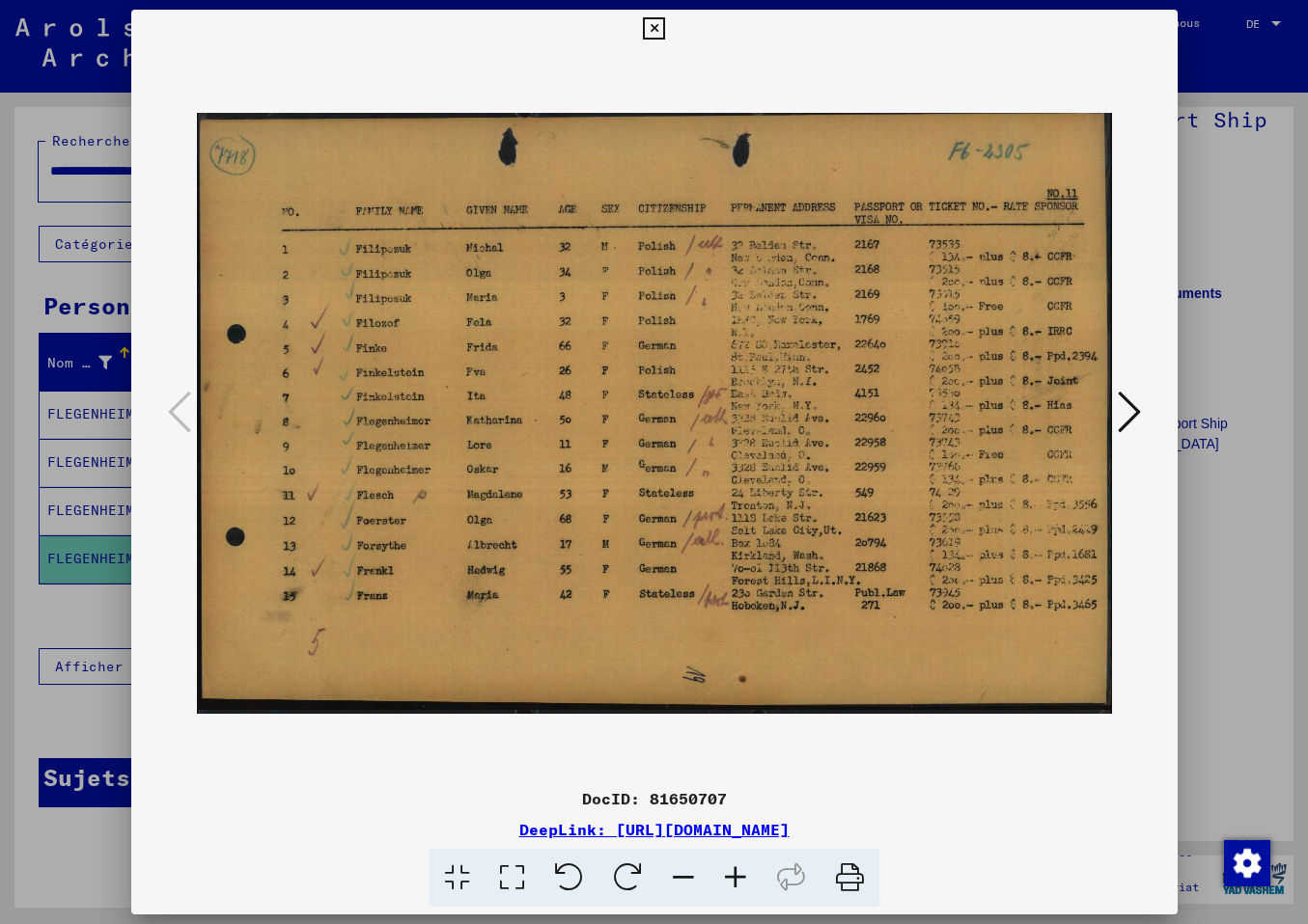
click at [1136, 419] on icon at bounding box center [1128, 412] width 23 height 46
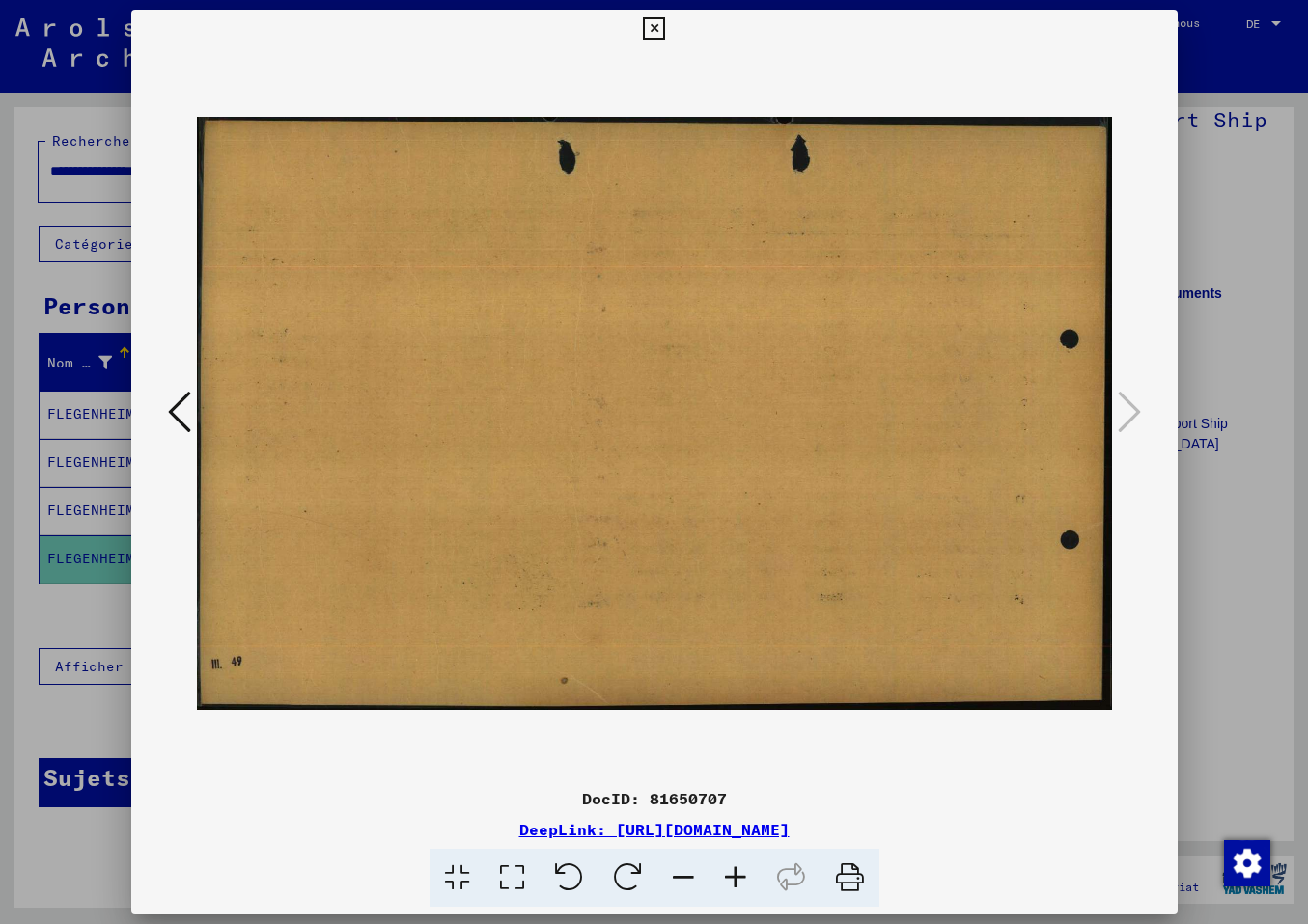
drag, startPoint x: 1159, startPoint y: 25, endPoint x: 1122, endPoint y: 40, distance: 39.9
click at [664, 29] on icon at bounding box center [654, 28] width 22 height 23
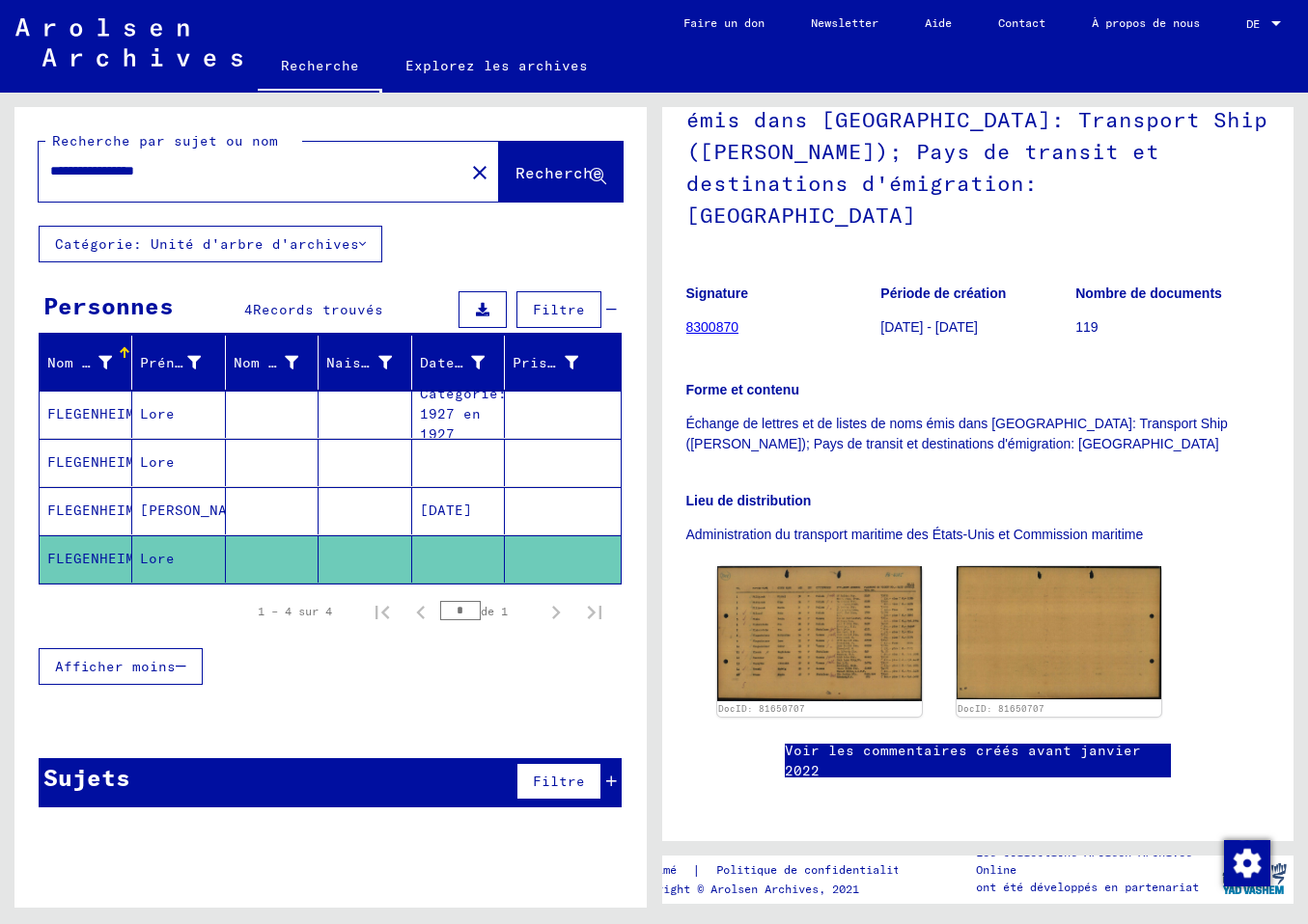
click at [301, 871] on div "**********" at bounding box center [330, 514] width 633 height 815
click at [202, 176] on input "**********" at bounding box center [251, 171] width 403 height 20
drag, startPoint x: 183, startPoint y: 176, endPoint x: 161, endPoint y: 169, distance: 23.1
click at [161, 169] on input "**********" at bounding box center [251, 171] width 403 height 20
type input "**********"
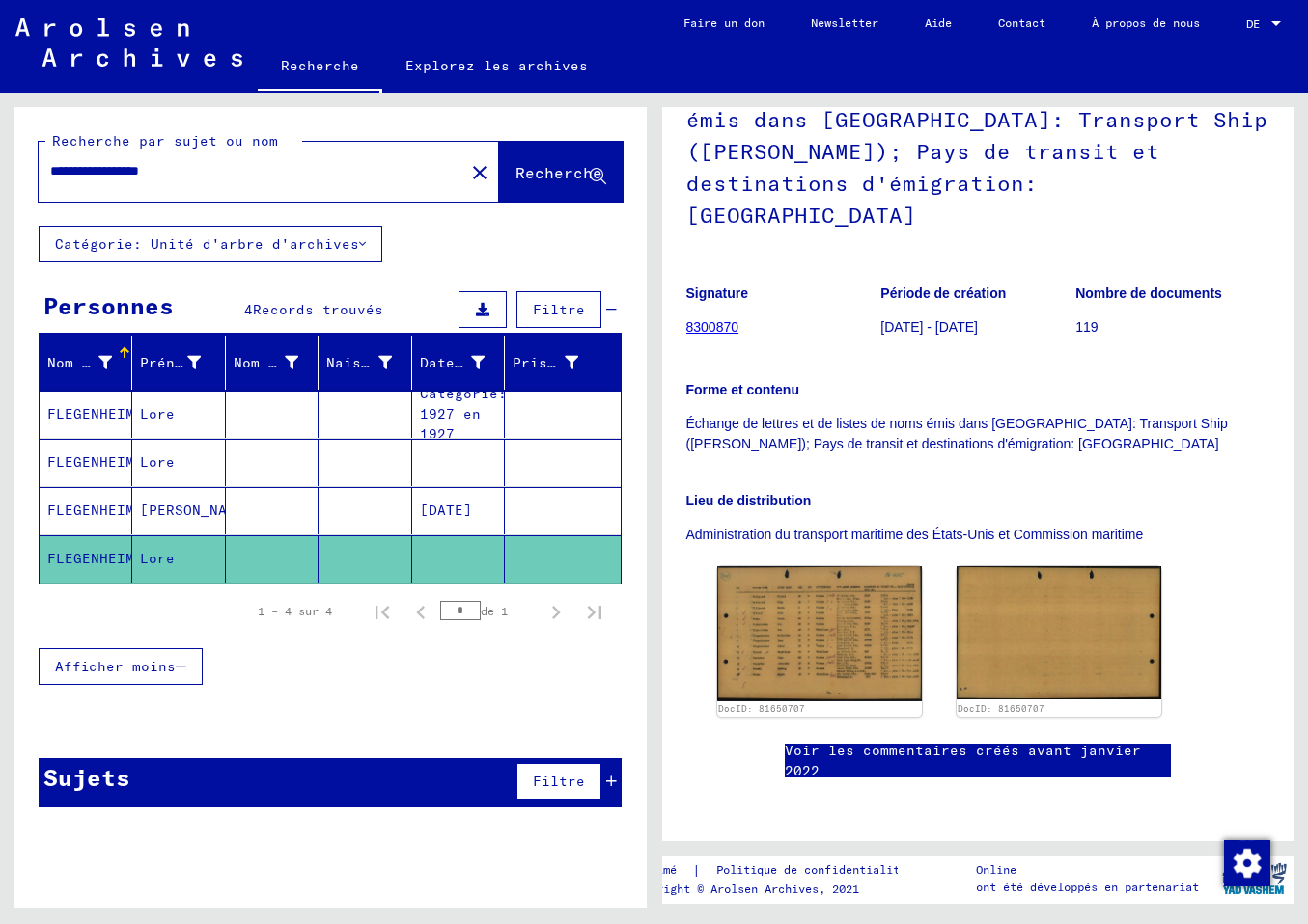
click at [549, 177] on span "Recherche" at bounding box center [559, 172] width 87 height 19
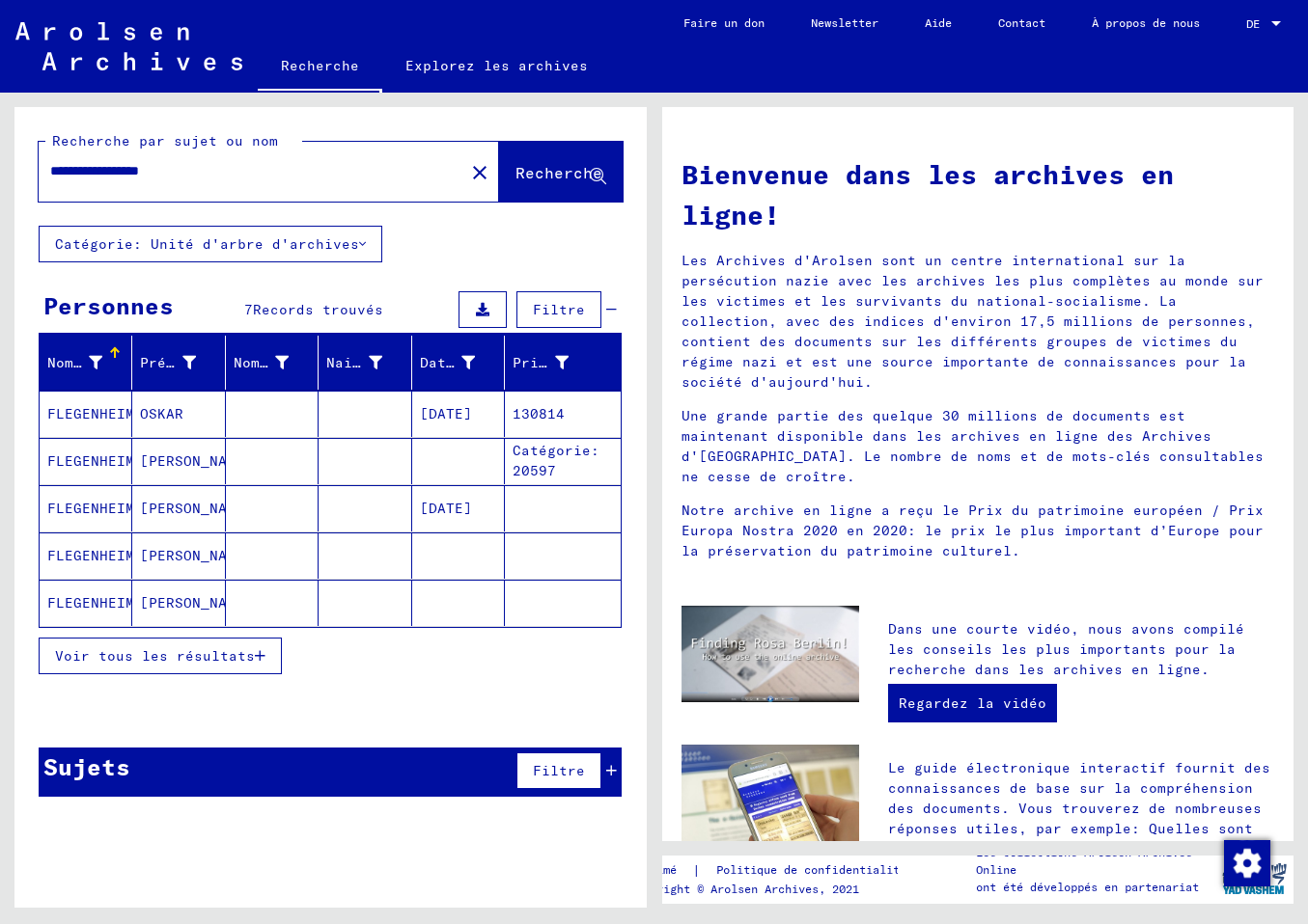
click at [118, 411] on mat-cell "FLEGENHEIMER" at bounding box center [86, 414] width 93 height 46
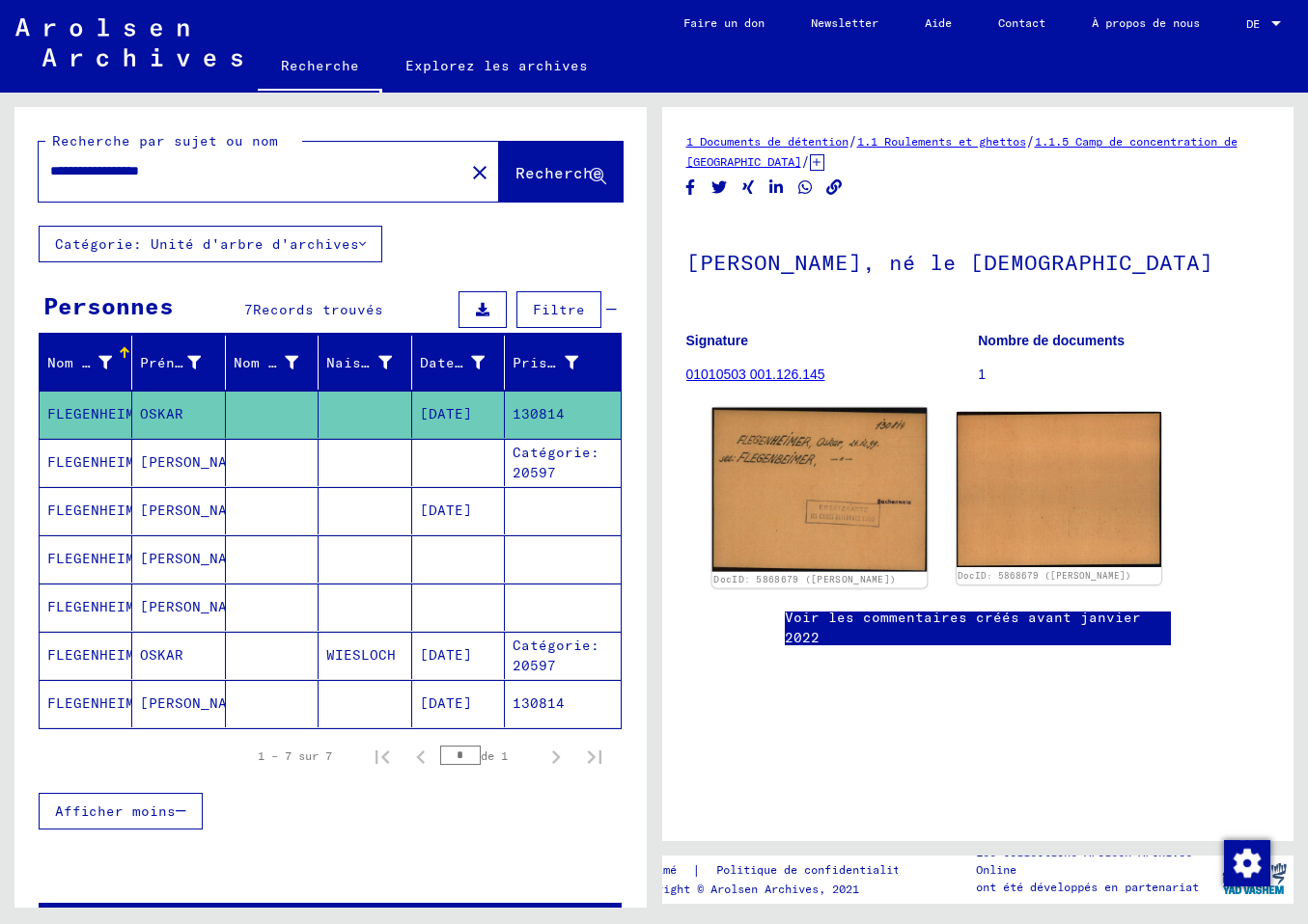
click at [769, 497] on img at bounding box center [818, 490] width 215 height 164
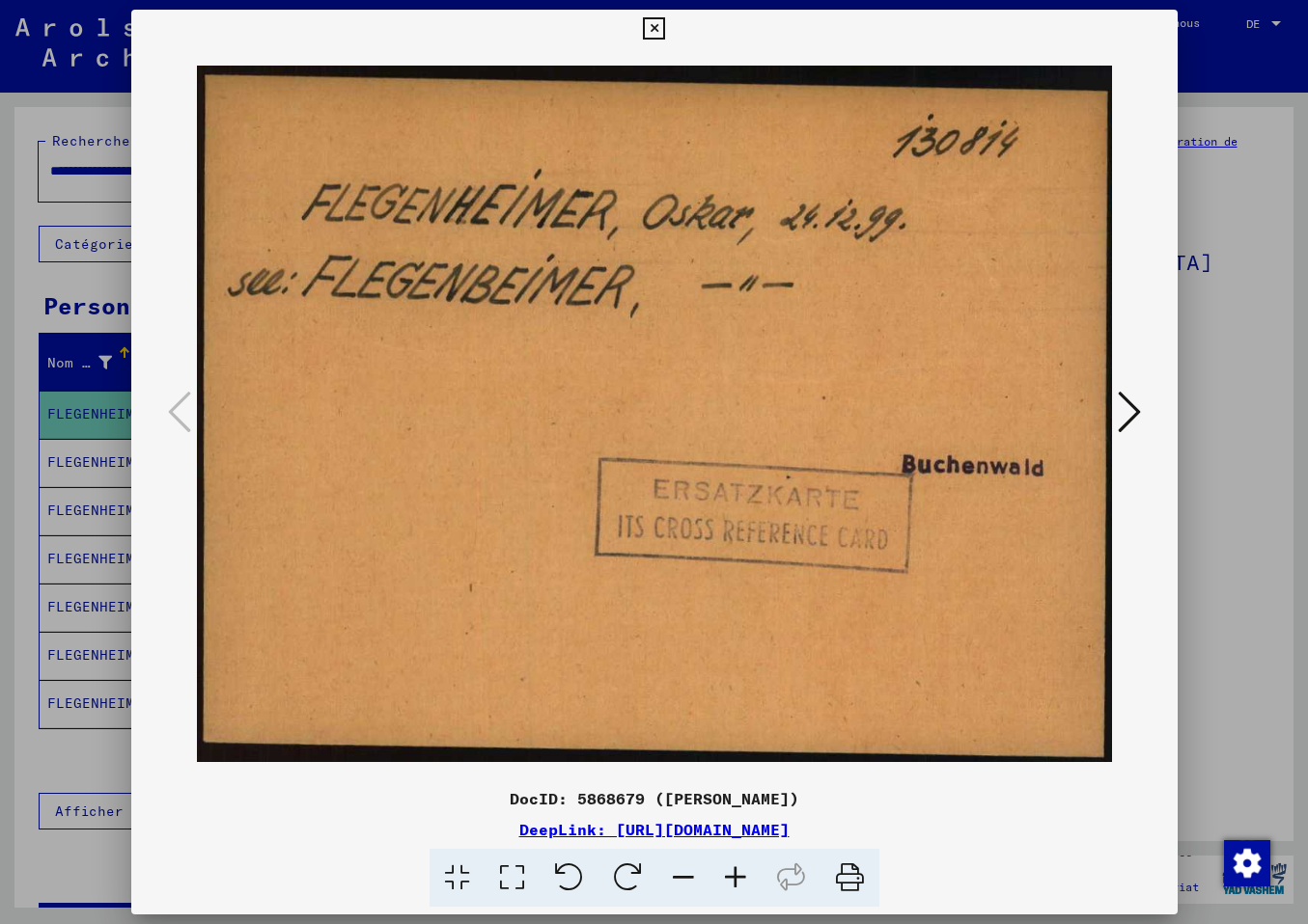
click at [1138, 410] on icon at bounding box center [1128, 412] width 23 height 46
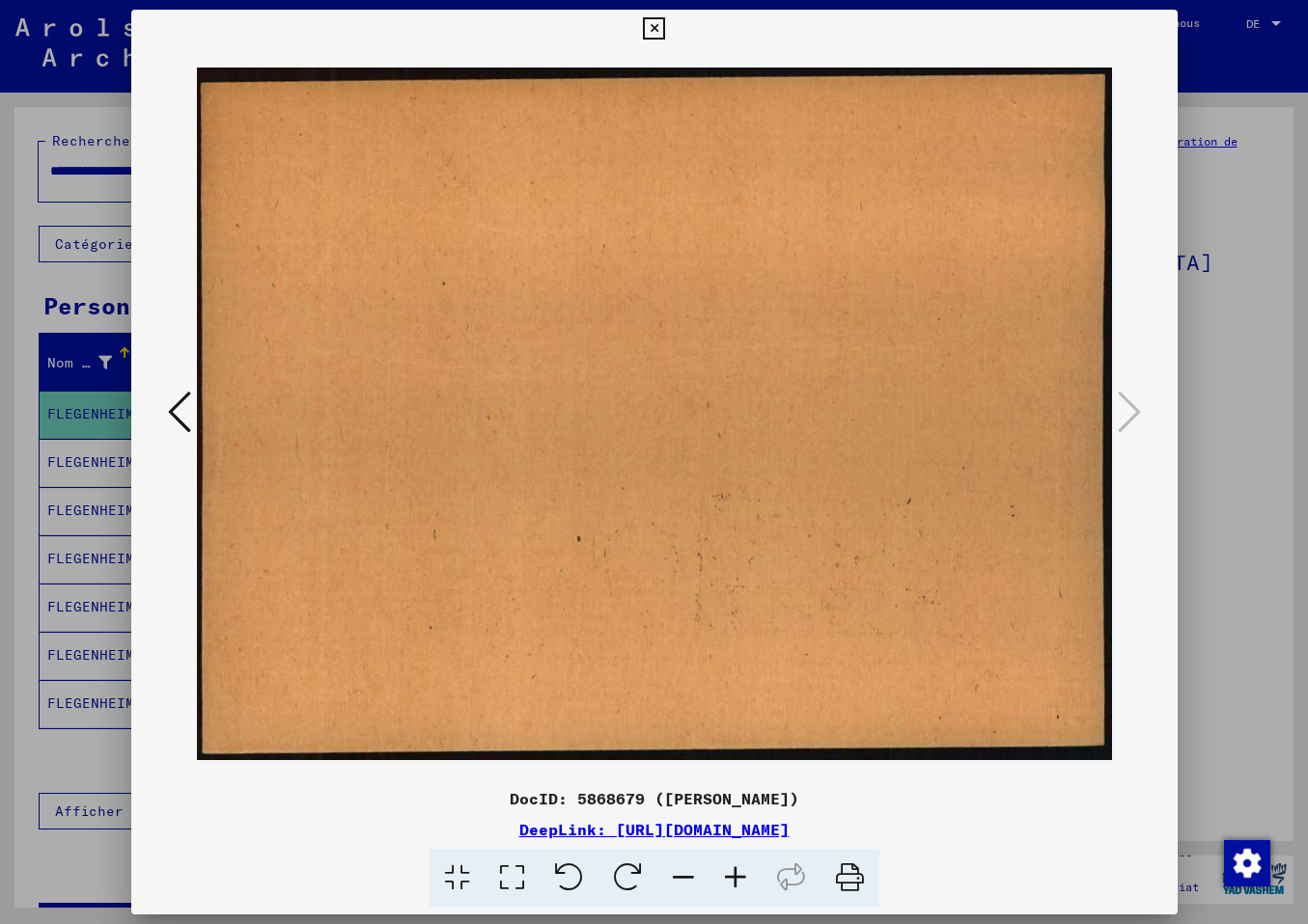
drag, startPoint x: 1163, startPoint y: 28, endPoint x: 1153, endPoint y: 39, distance: 14.9
click at [664, 31] on icon at bounding box center [654, 28] width 22 height 23
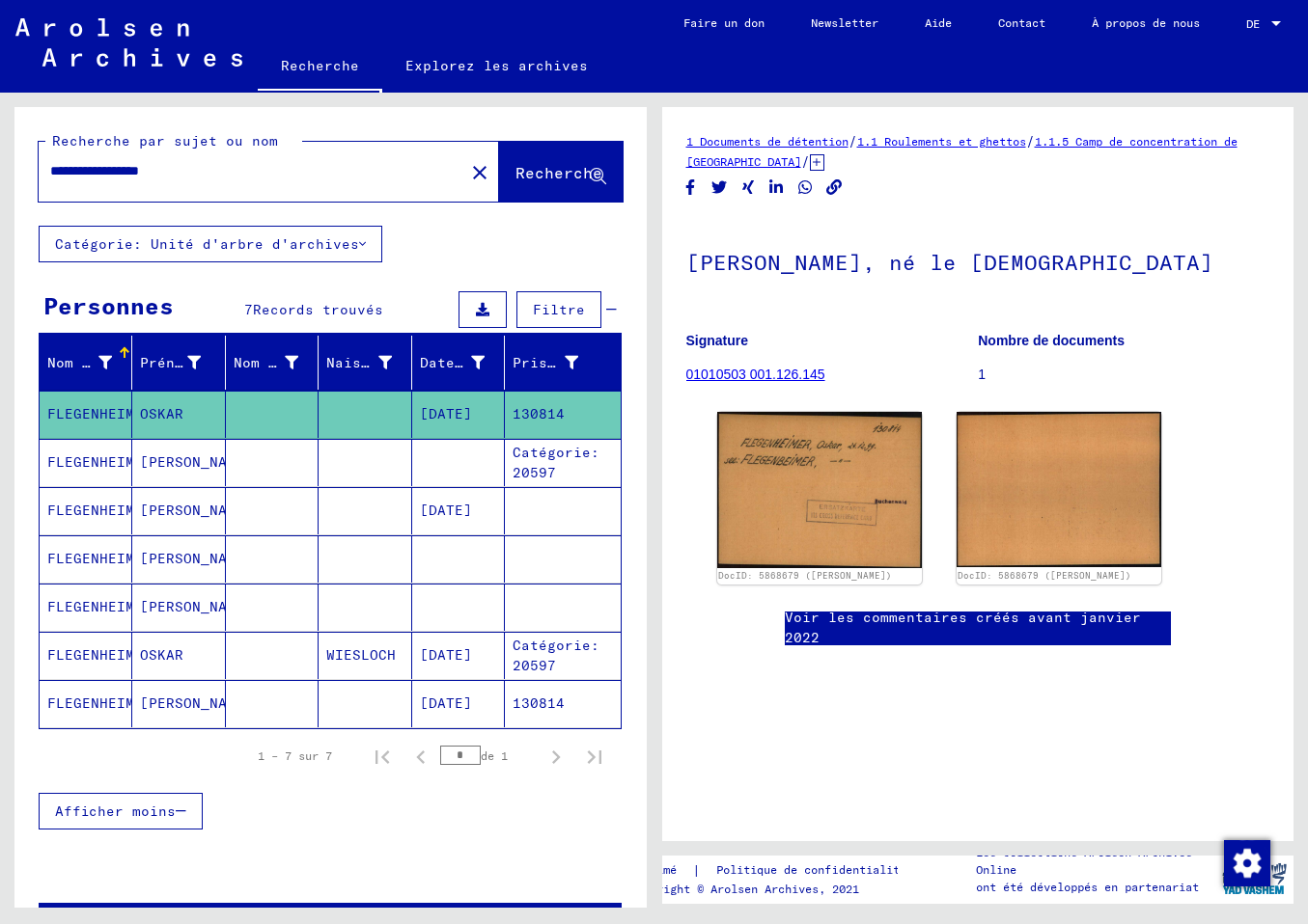
click at [97, 463] on mat-cell "FLEGENHEIMER" at bounding box center [86, 462] width 93 height 47
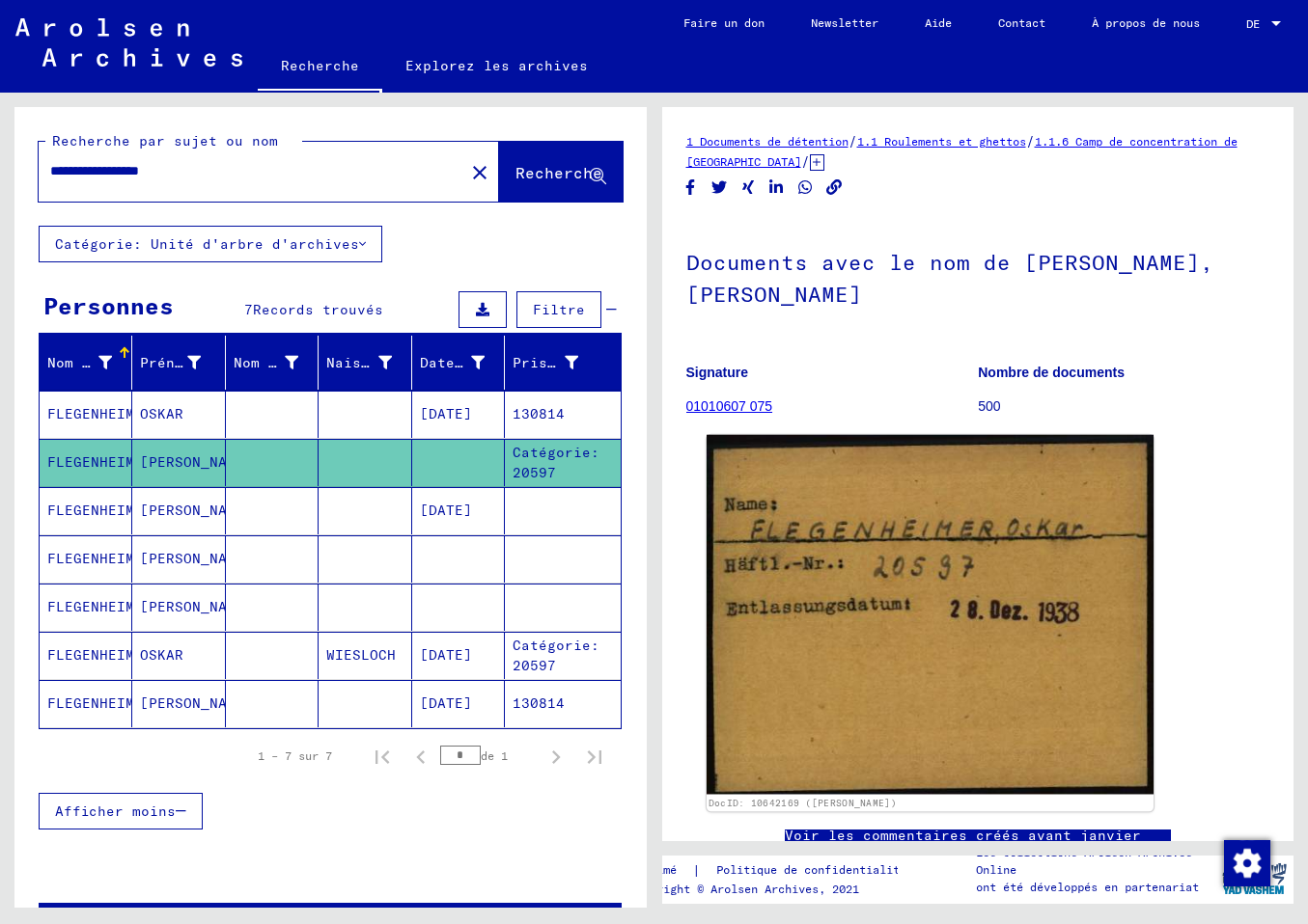
click at [788, 667] on img at bounding box center [928, 615] width 447 height 360
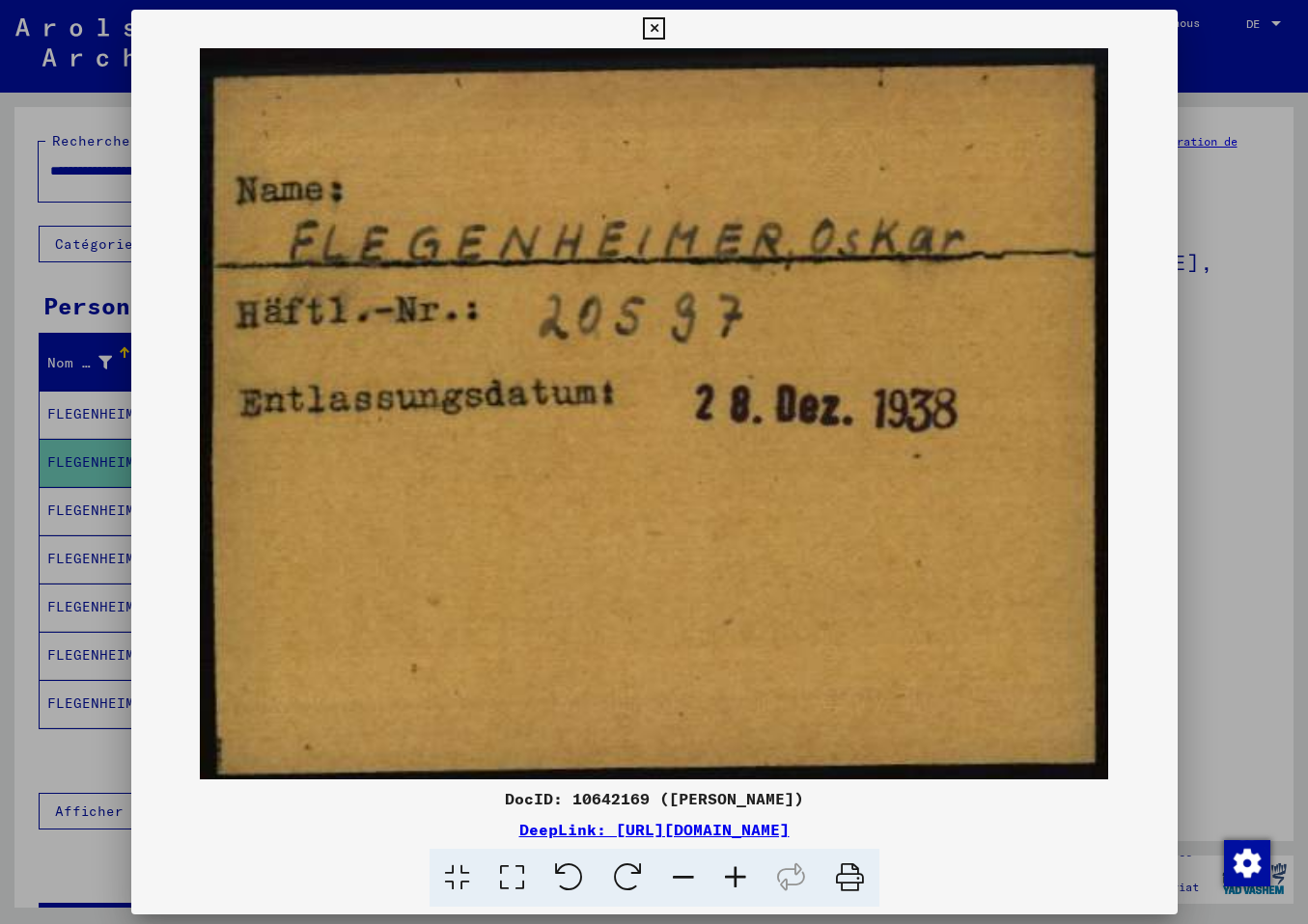
drag, startPoint x: 1175, startPoint y: 443, endPoint x: 1163, endPoint y: 442, distance: 12.0
click at [1167, 442] on img at bounding box center [654, 414] width 1046 height 731
click at [405, 508] on img at bounding box center [654, 414] width 1046 height 731
click at [172, 463] on img at bounding box center [654, 414] width 1046 height 731
click at [664, 21] on icon at bounding box center [654, 28] width 22 height 23
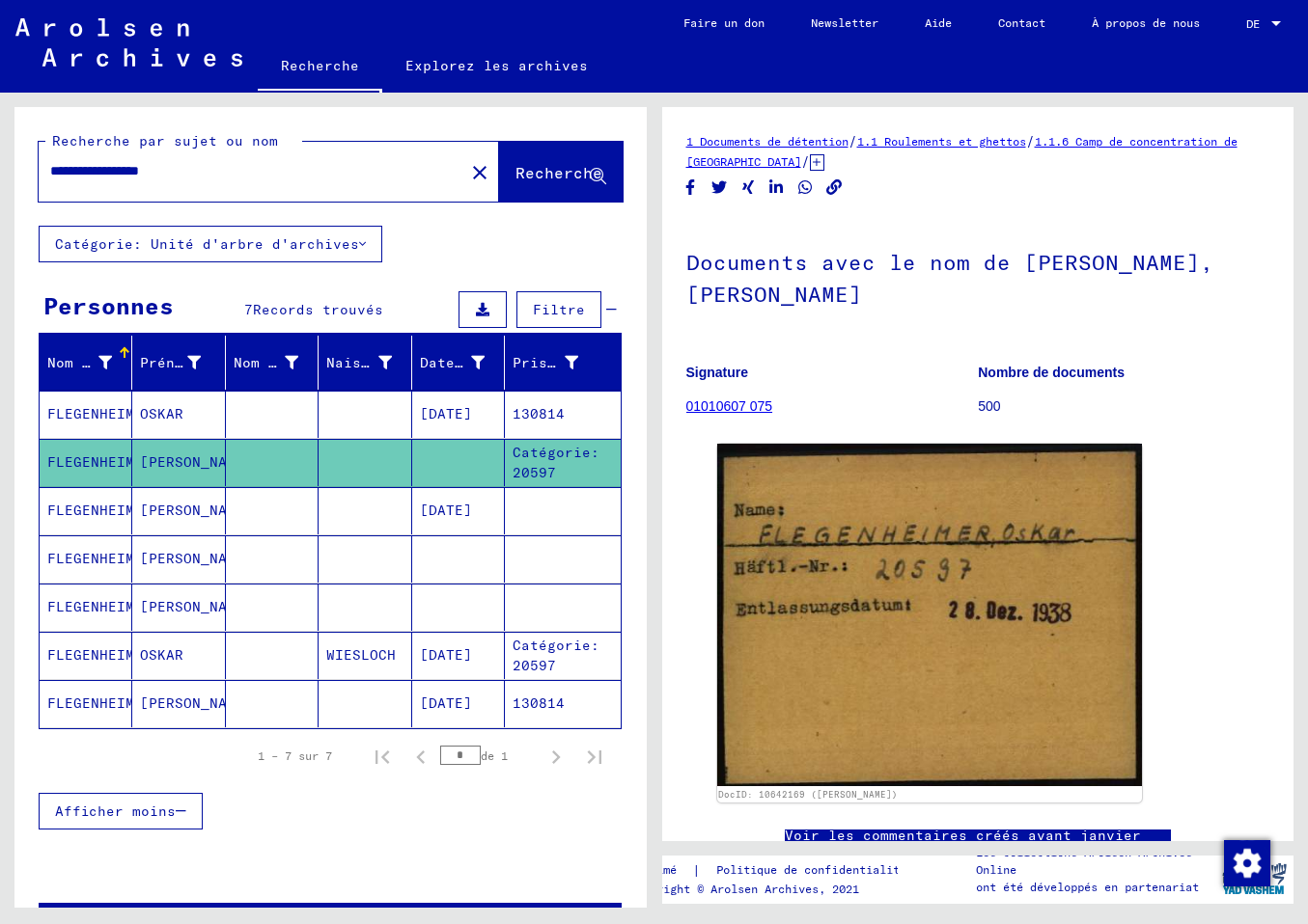
click at [830, 397] on figure "Signature 01010607 075" at bounding box center [832, 393] width 292 height 87
click at [143, 506] on mat-cell "[PERSON_NAME]" at bounding box center [178, 510] width 93 height 47
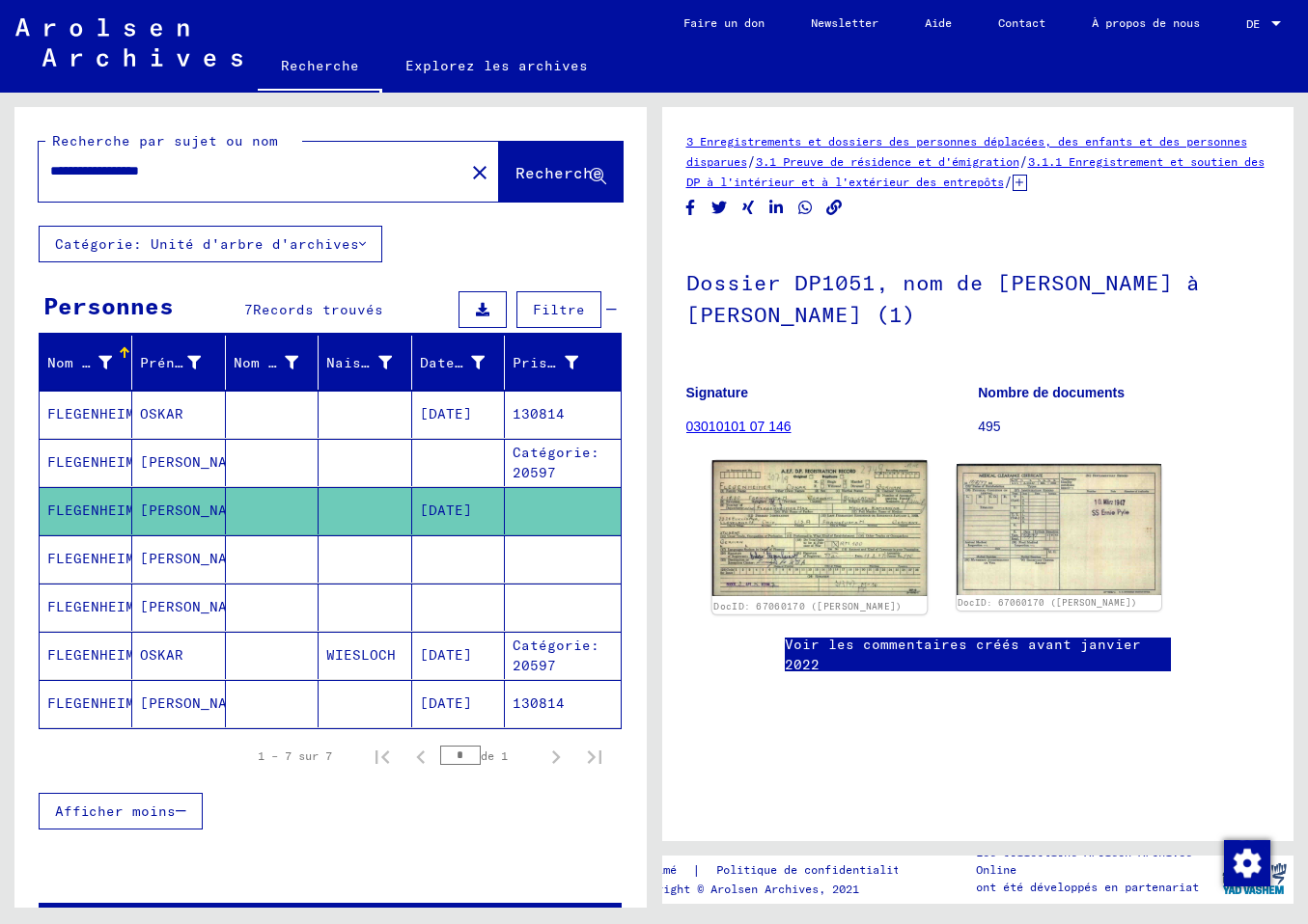
click at [820, 589] on img at bounding box center [818, 528] width 215 height 136
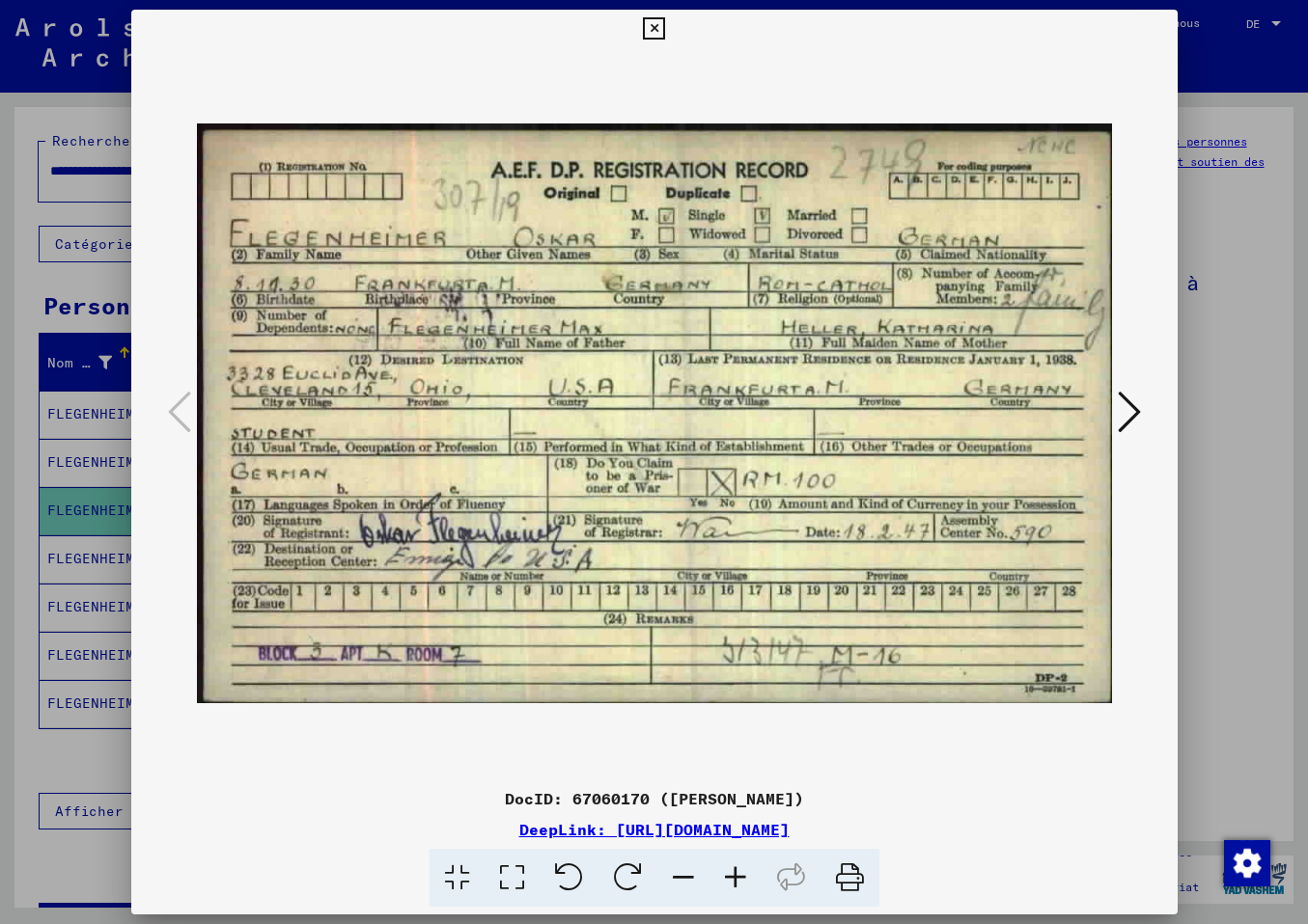
click at [1120, 412] on icon at bounding box center [1128, 412] width 23 height 46
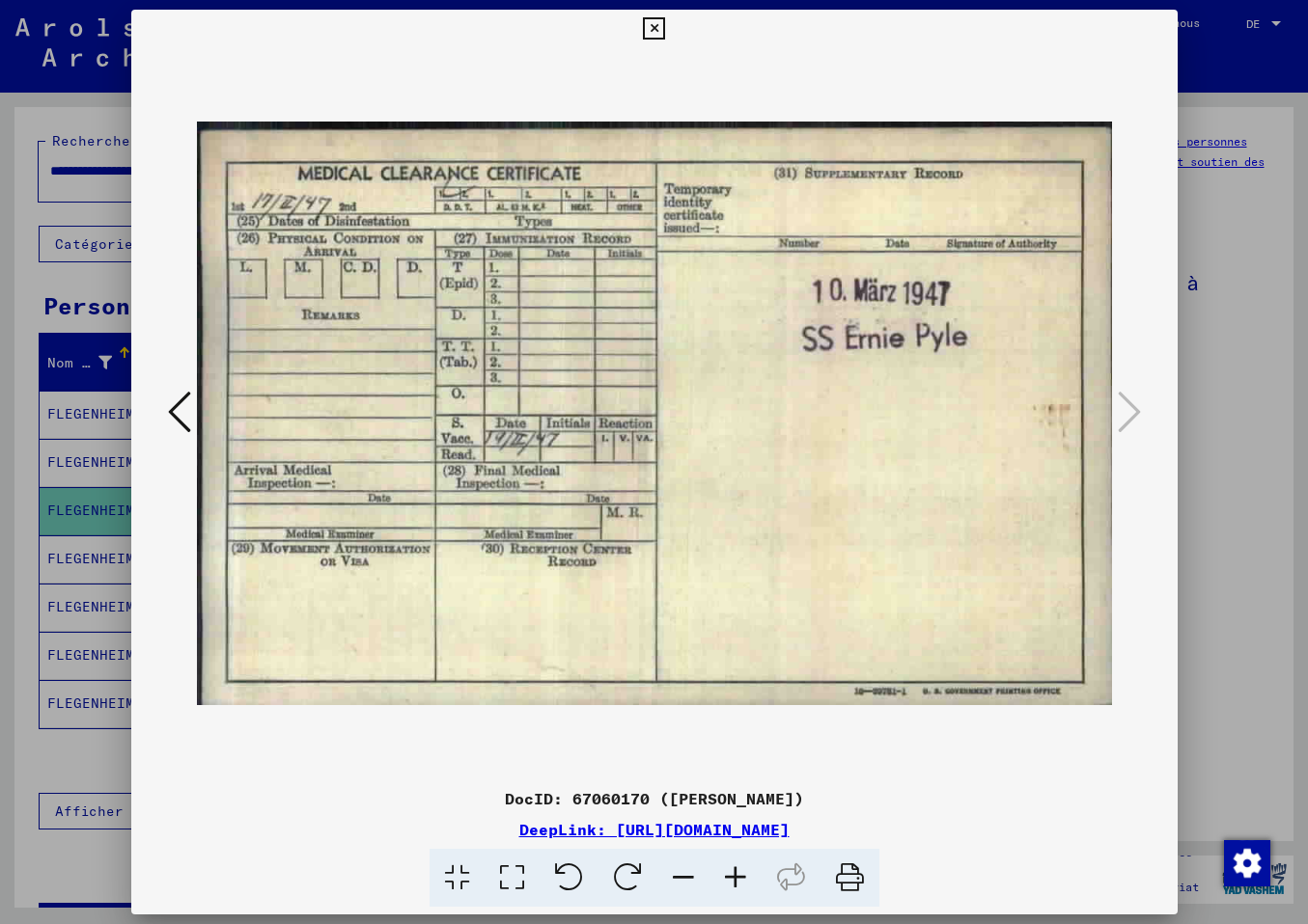
click at [664, 27] on icon at bounding box center [654, 28] width 22 height 23
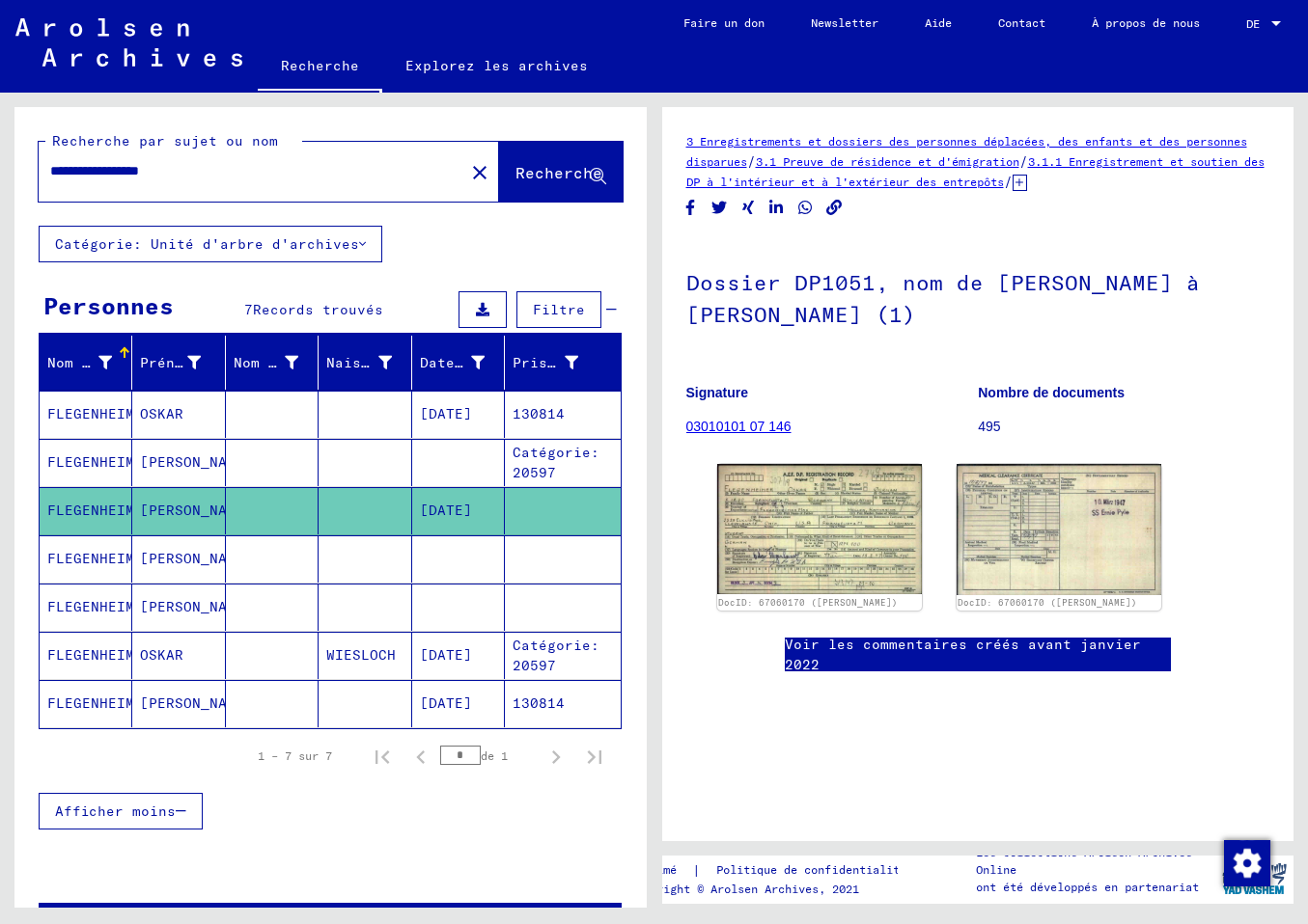
click at [92, 548] on mat-cell "FLEGENHEIMER" at bounding box center [86, 558] width 93 height 47
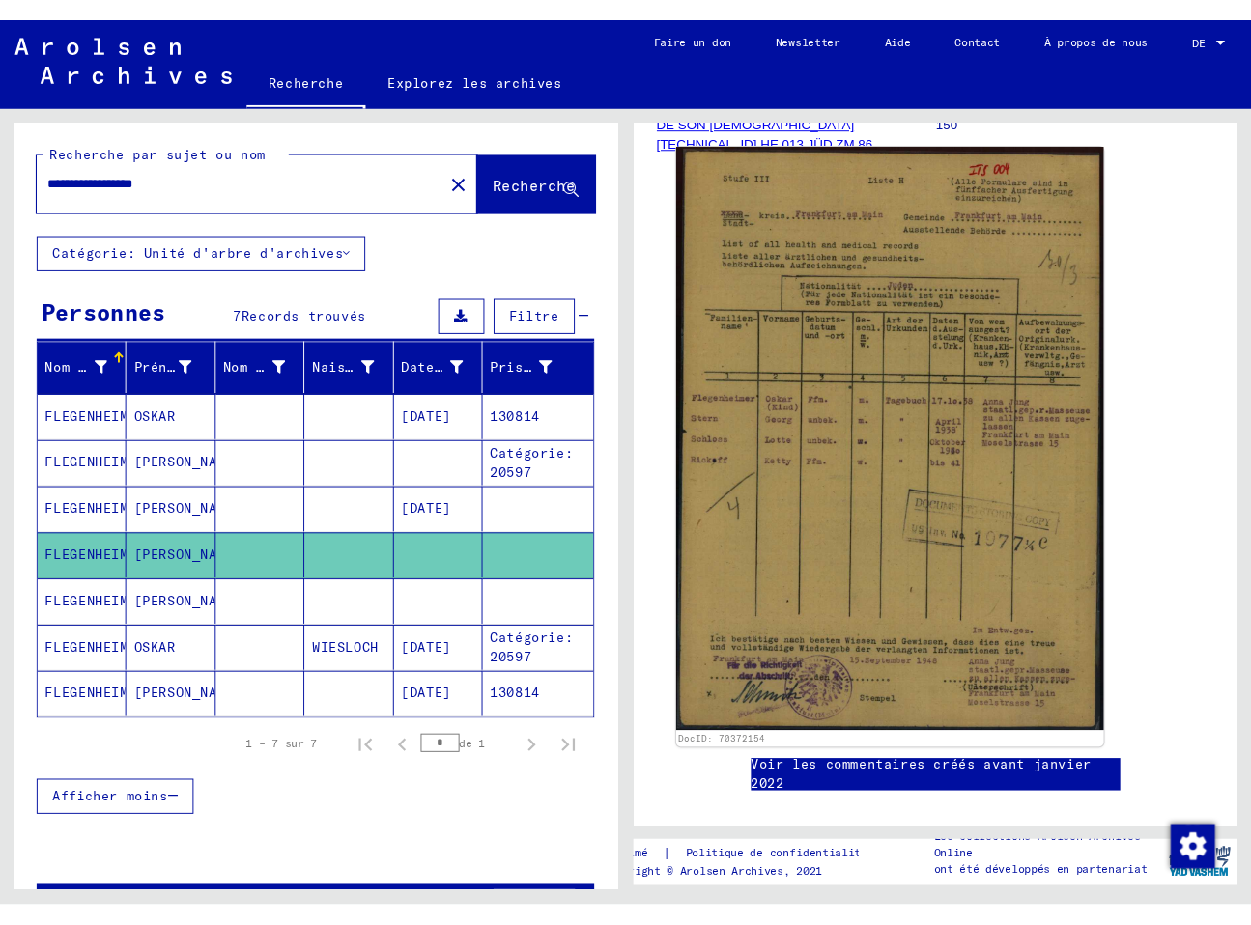
scroll to position [406, 0]
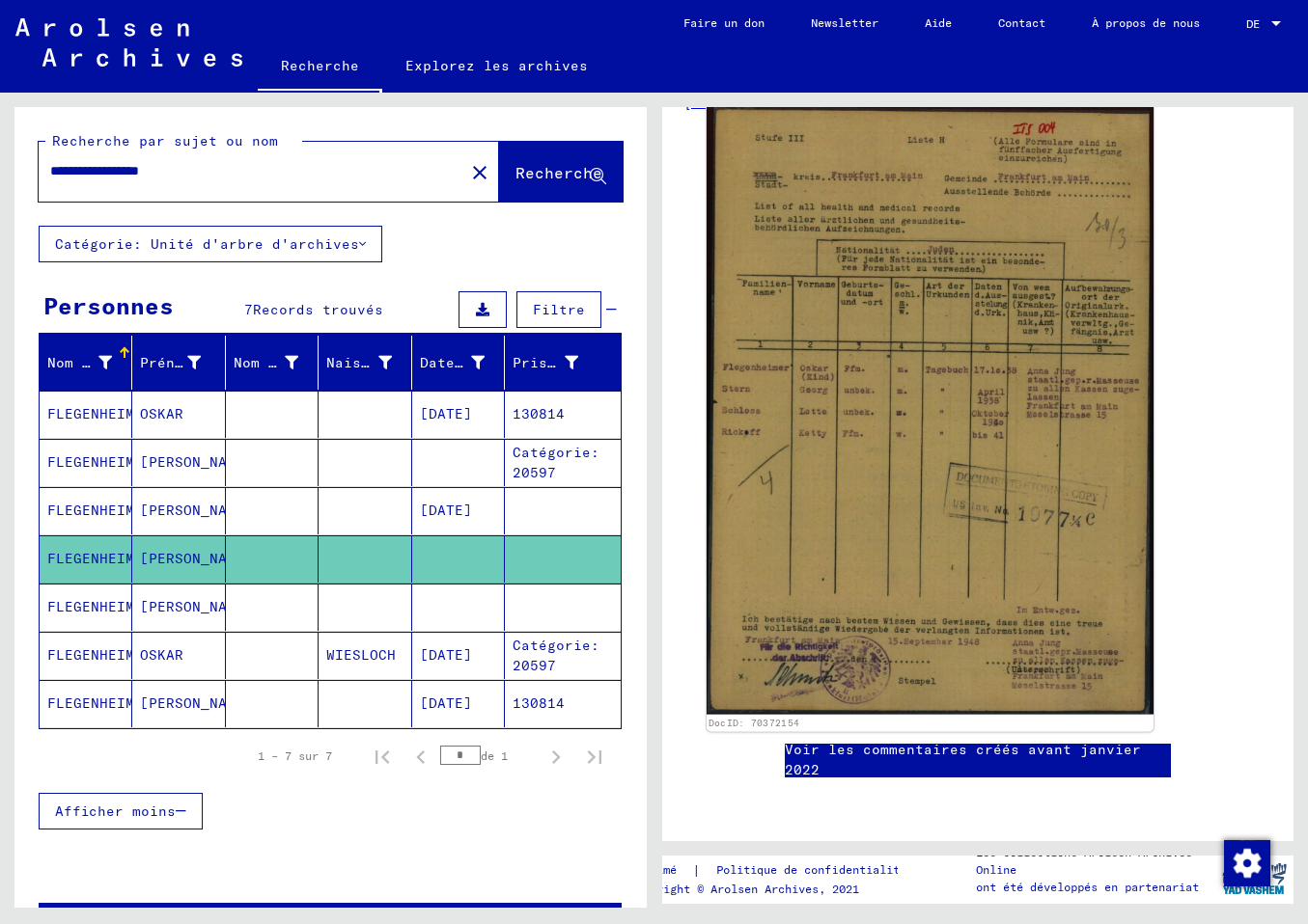
click at [883, 490] on img at bounding box center [928, 410] width 447 height 609
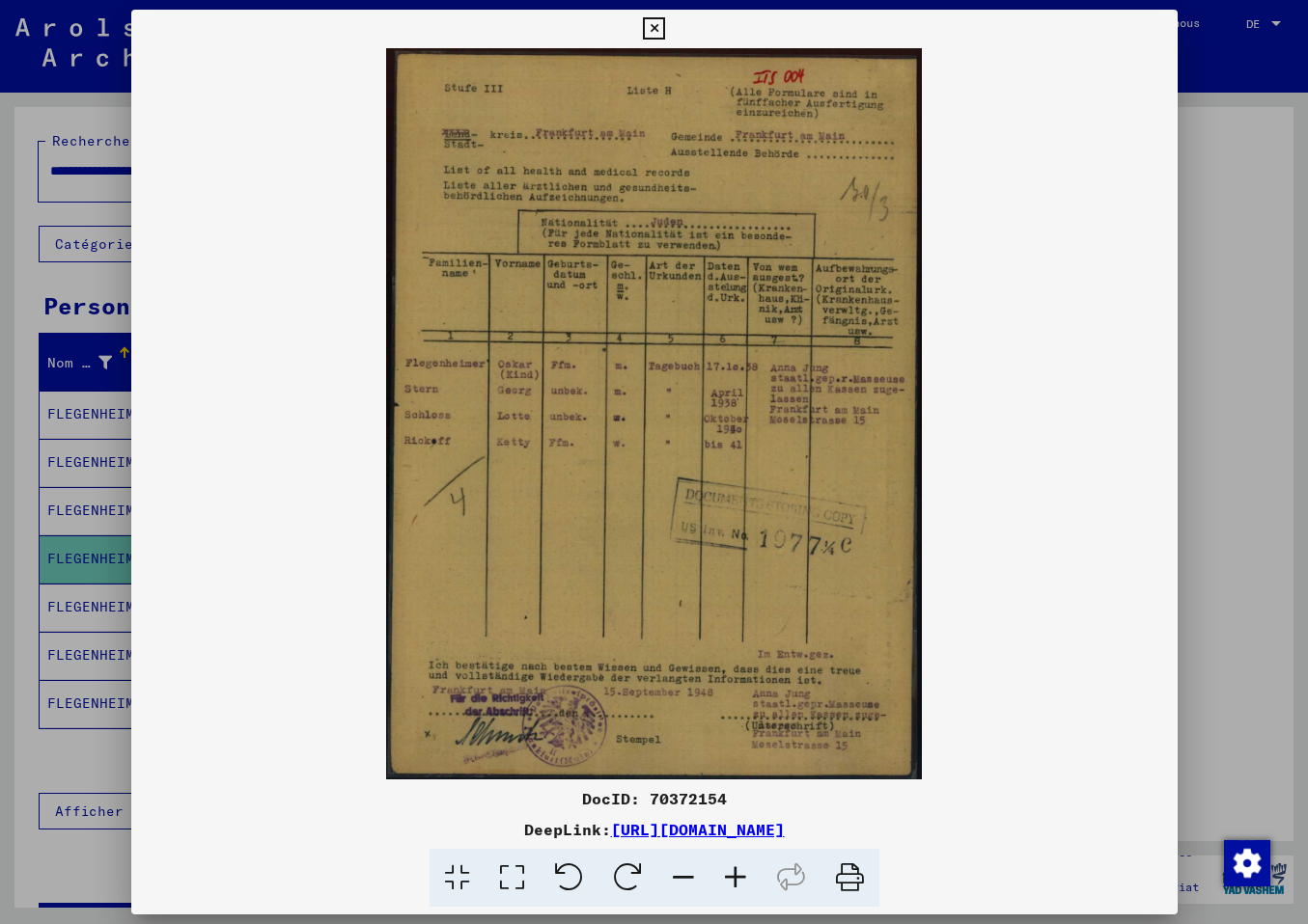
click at [883, 490] on img at bounding box center [654, 414] width 1046 height 731
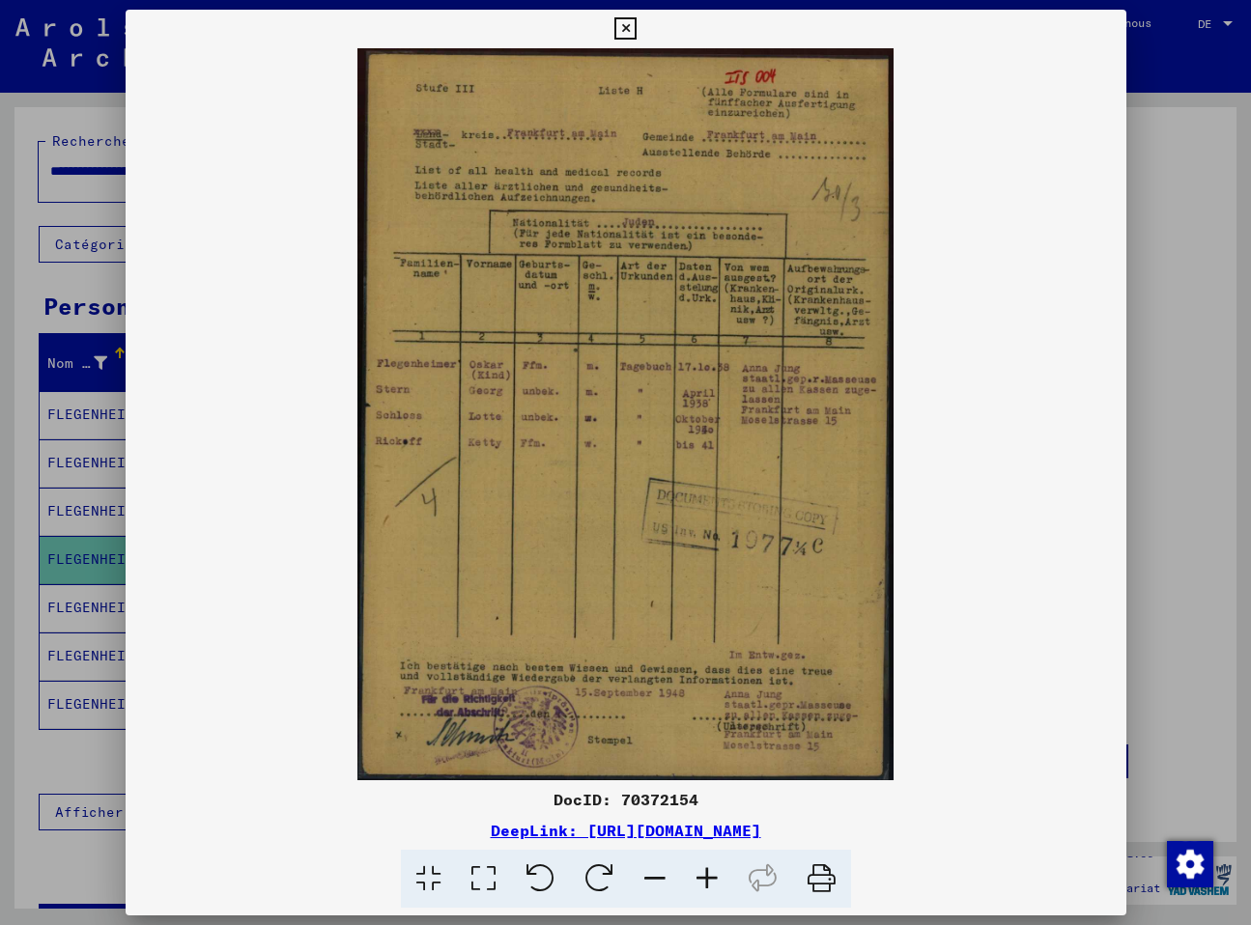
click at [248, 644] on img at bounding box center [626, 414] width 1000 height 732
click at [88, 554] on div at bounding box center [625, 462] width 1251 height 925
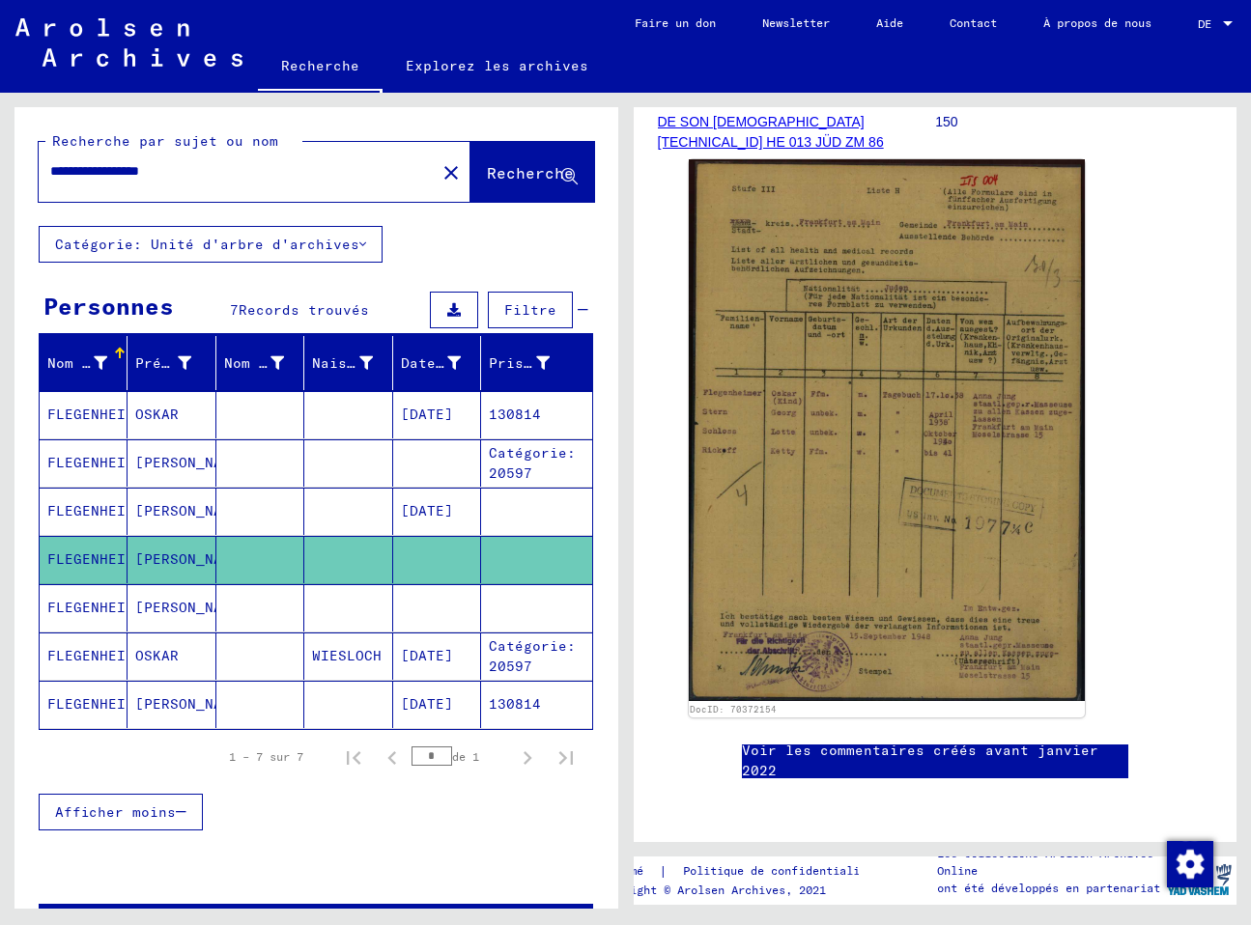
click at [189, 608] on mat-cell "[PERSON_NAME]" at bounding box center [171, 607] width 88 height 47
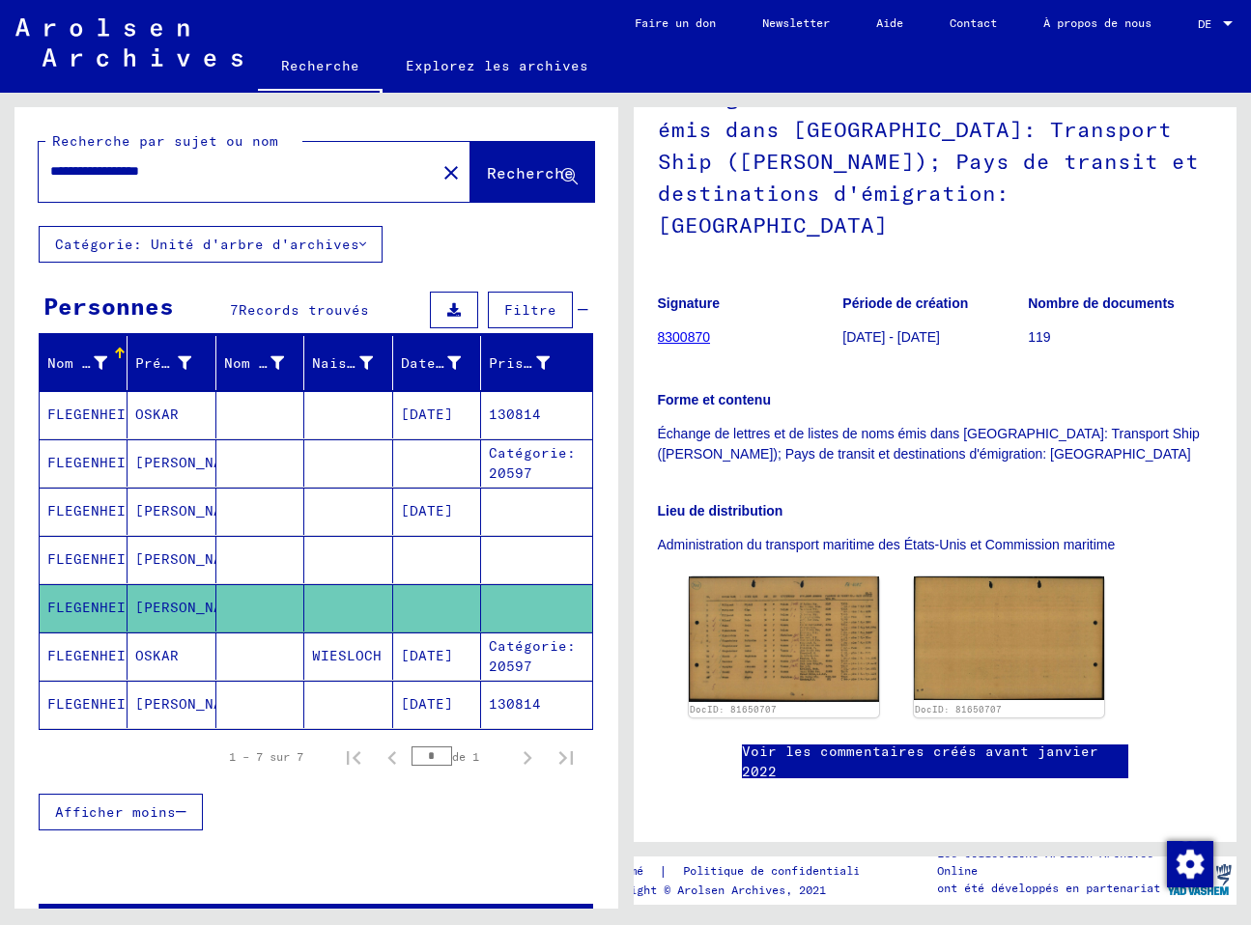
scroll to position [406, 0]
click at [798, 574] on img at bounding box center [784, 639] width 200 height 131
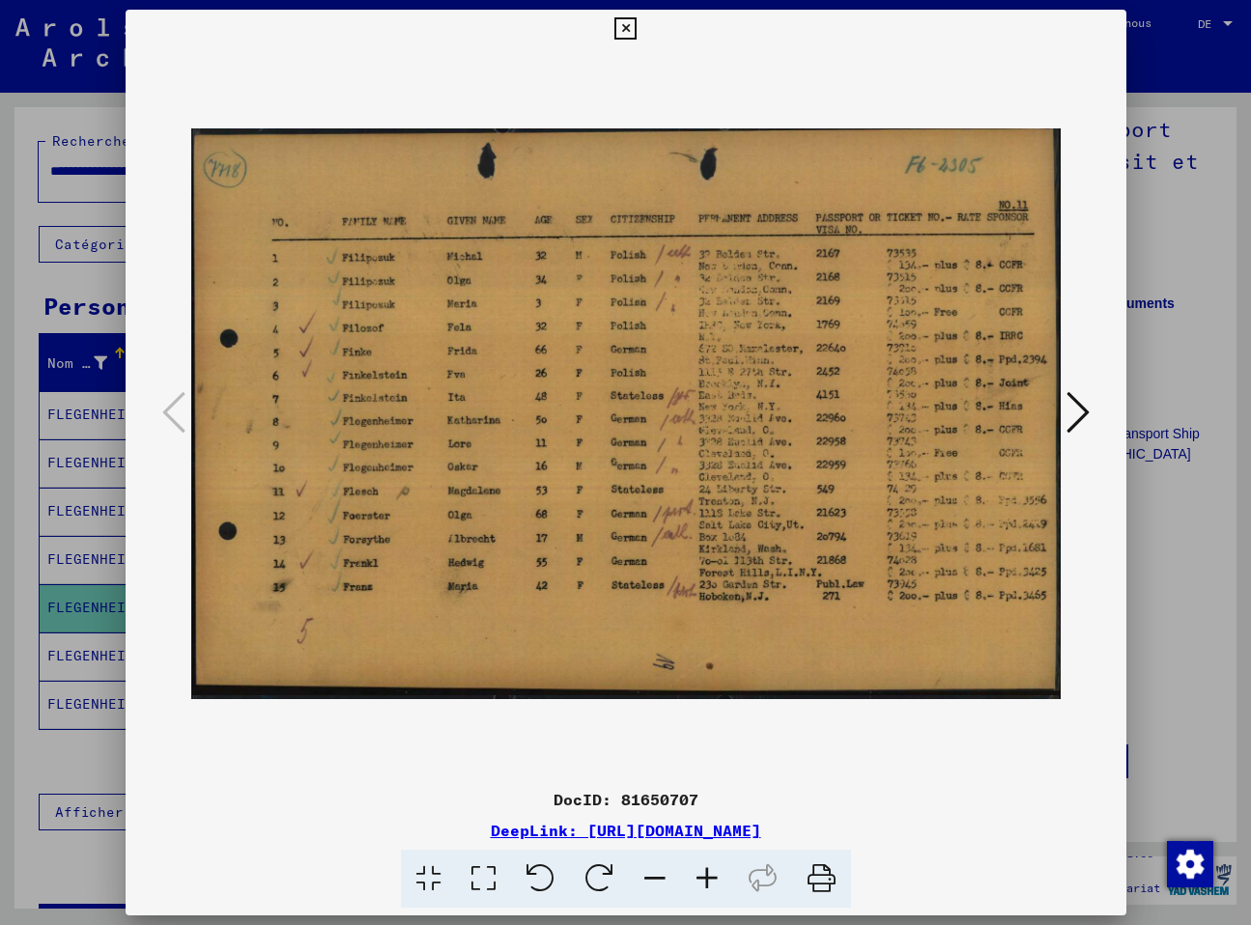
drag, startPoint x: 1113, startPoint y: 27, endPoint x: 984, endPoint y: 103, distance: 150.2
click at [636, 29] on icon at bounding box center [625, 28] width 22 height 23
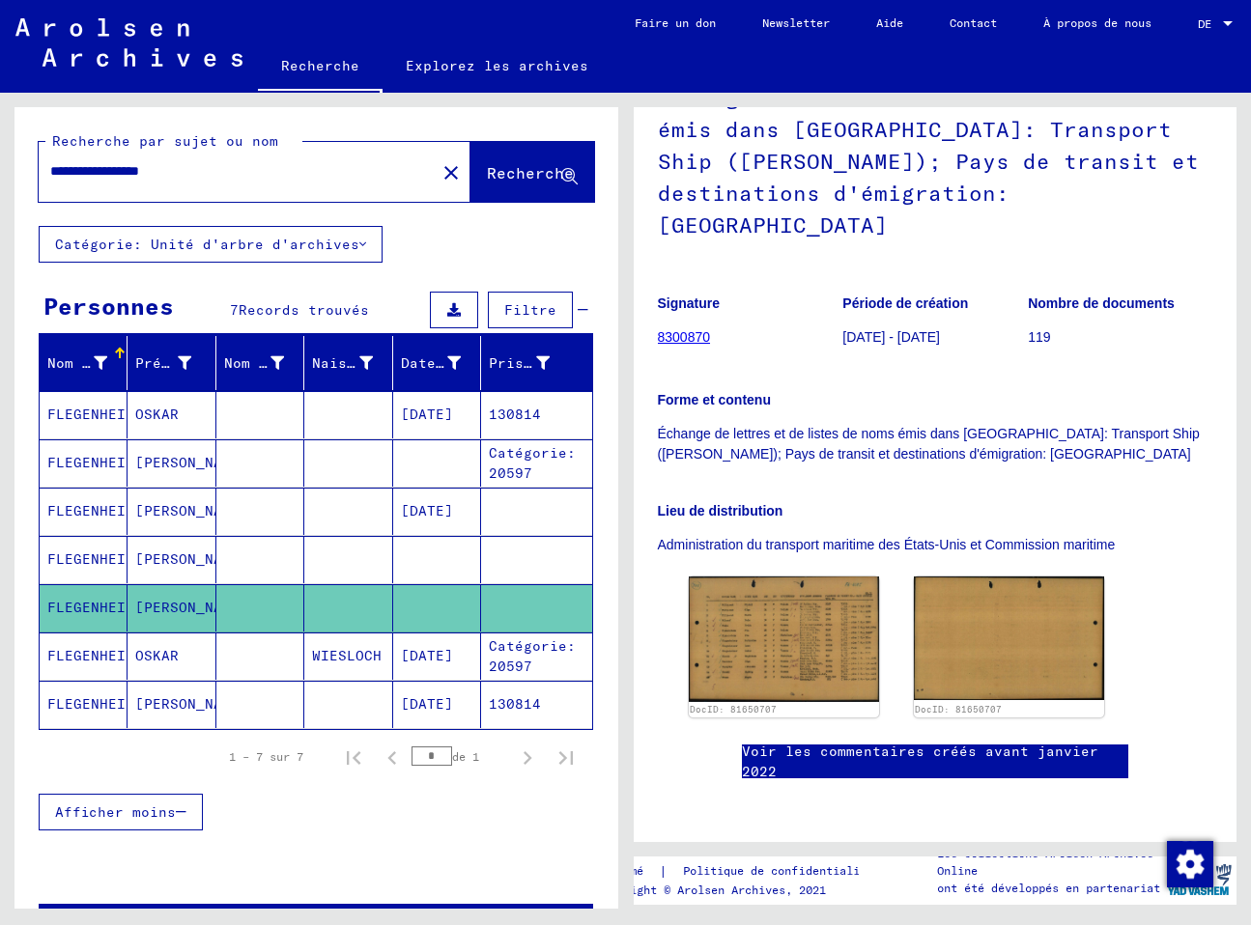
click at [160, 663] on mat-cell "OSKAR" at bounding box center [171, 656] width 88 height 47
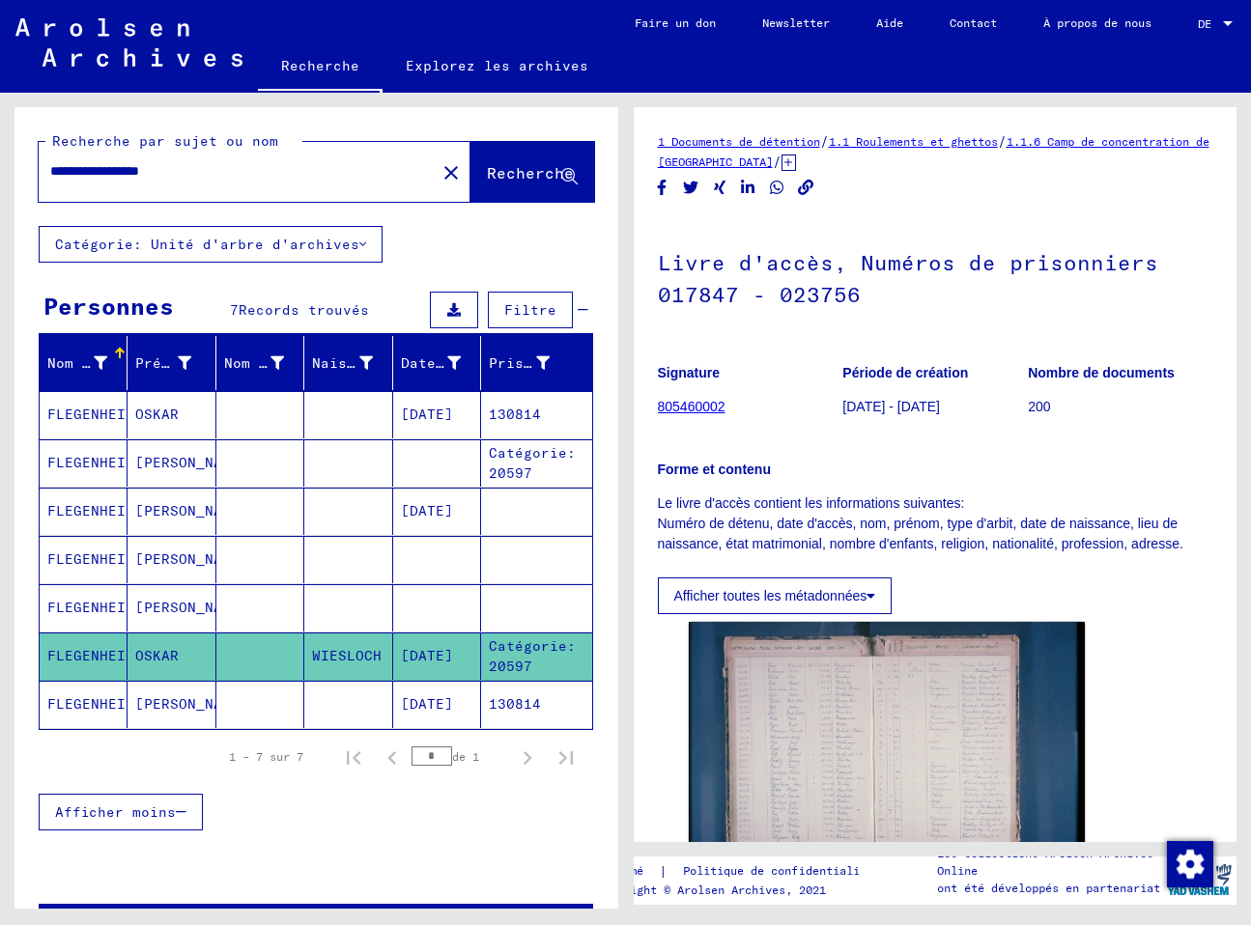
click at [159, 652] on mat-cell "OSKAR" at bounding box center [171, 656] width 88 height 47
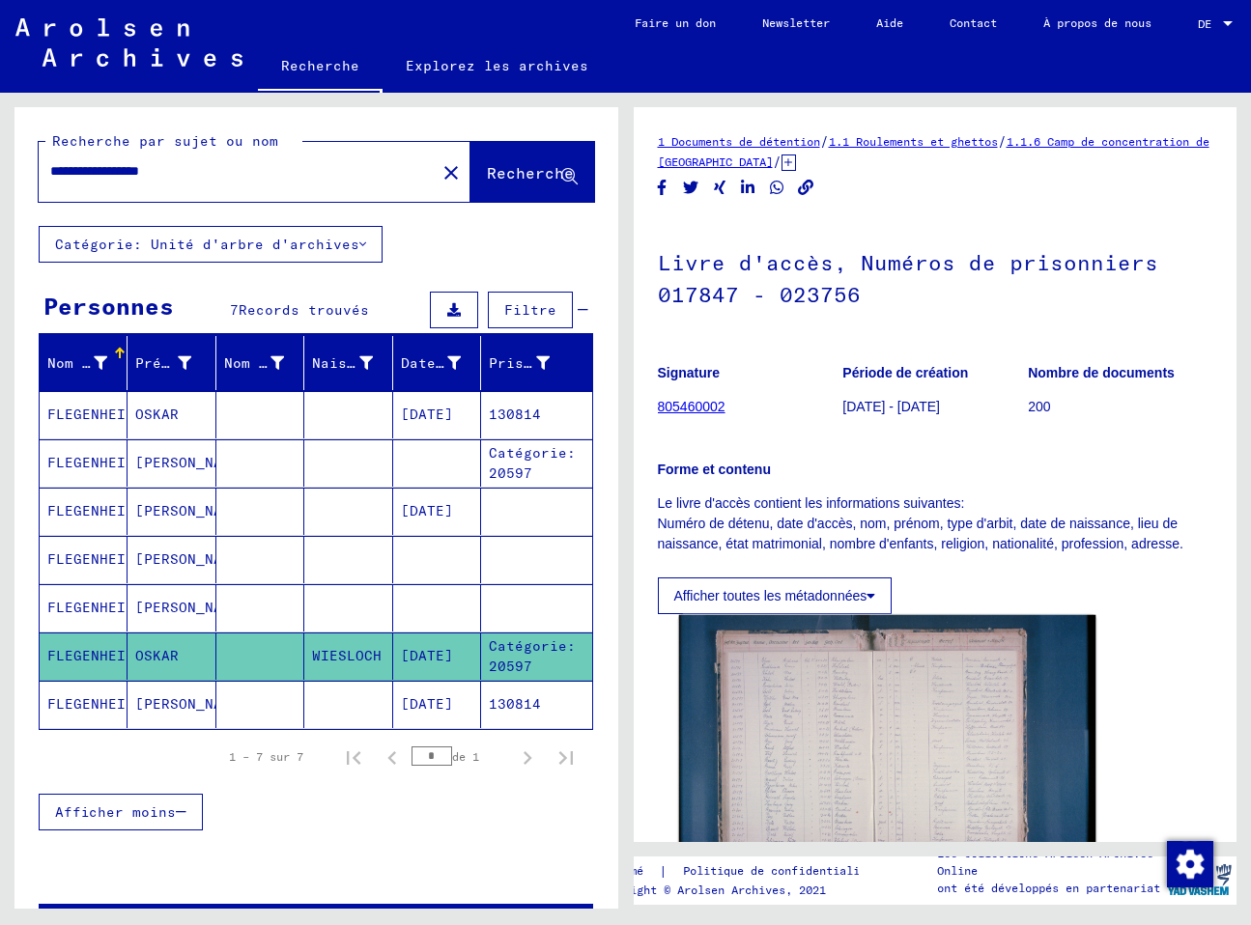
click at [899, 667] on img at bounding box center [886, 753] width 416 height 277
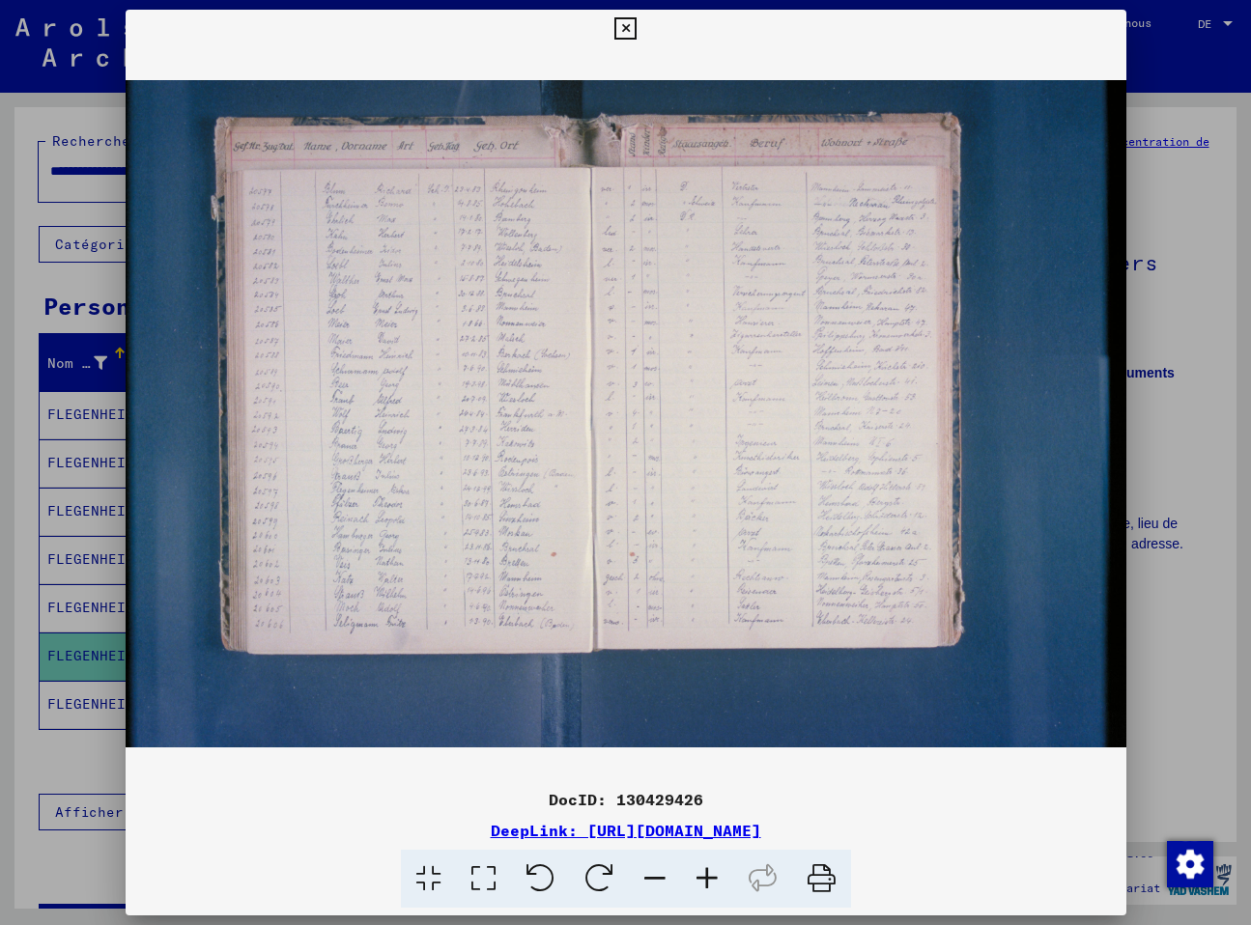
click at [1104, 388] on img at bounding box center [626, 414] width 1000 height 732
click at [695, 878] on icon at bounding box center [707, 879] width 52 height 59
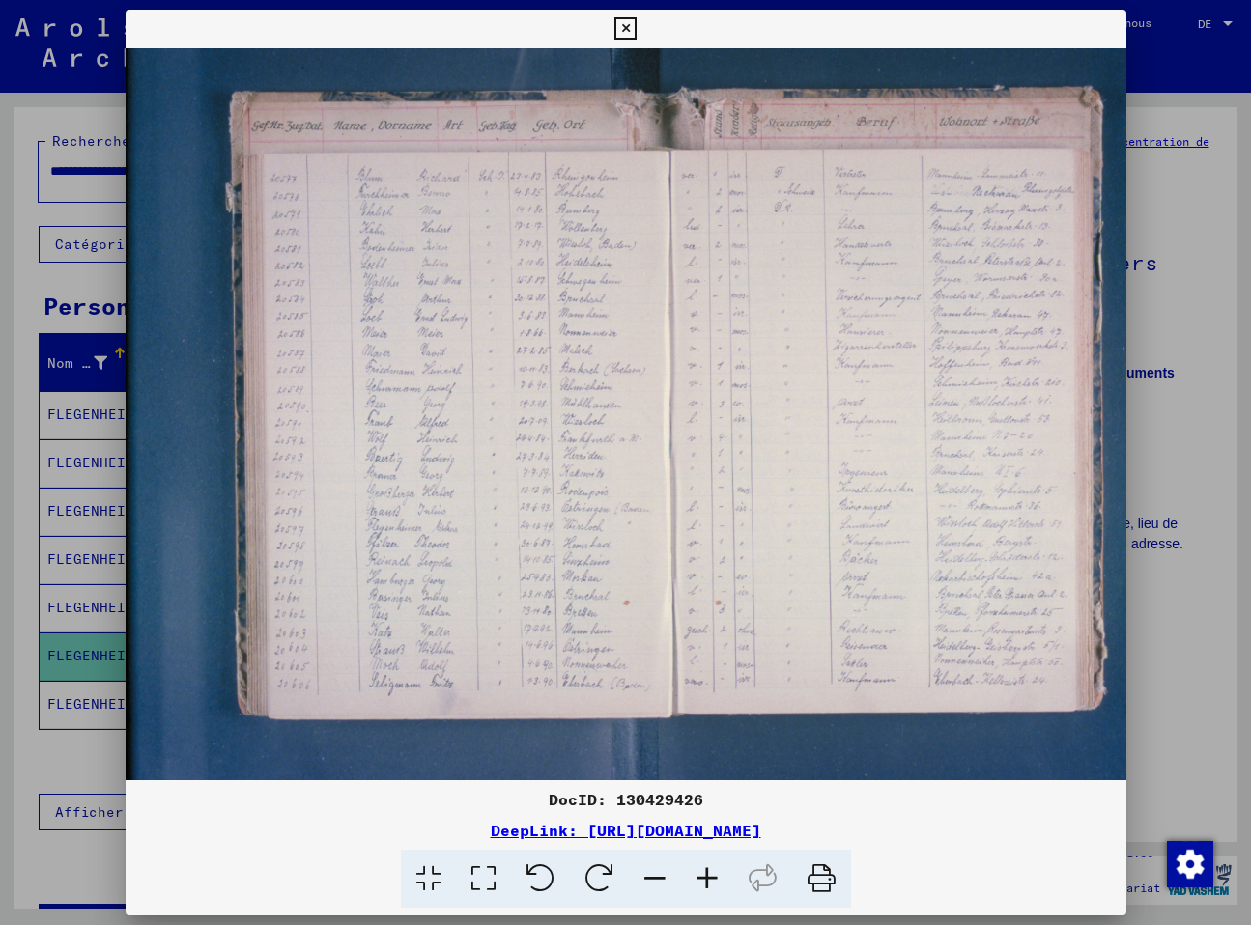
click at [692, 875] on icon at bounding box center [707, 879] width 52 height 59
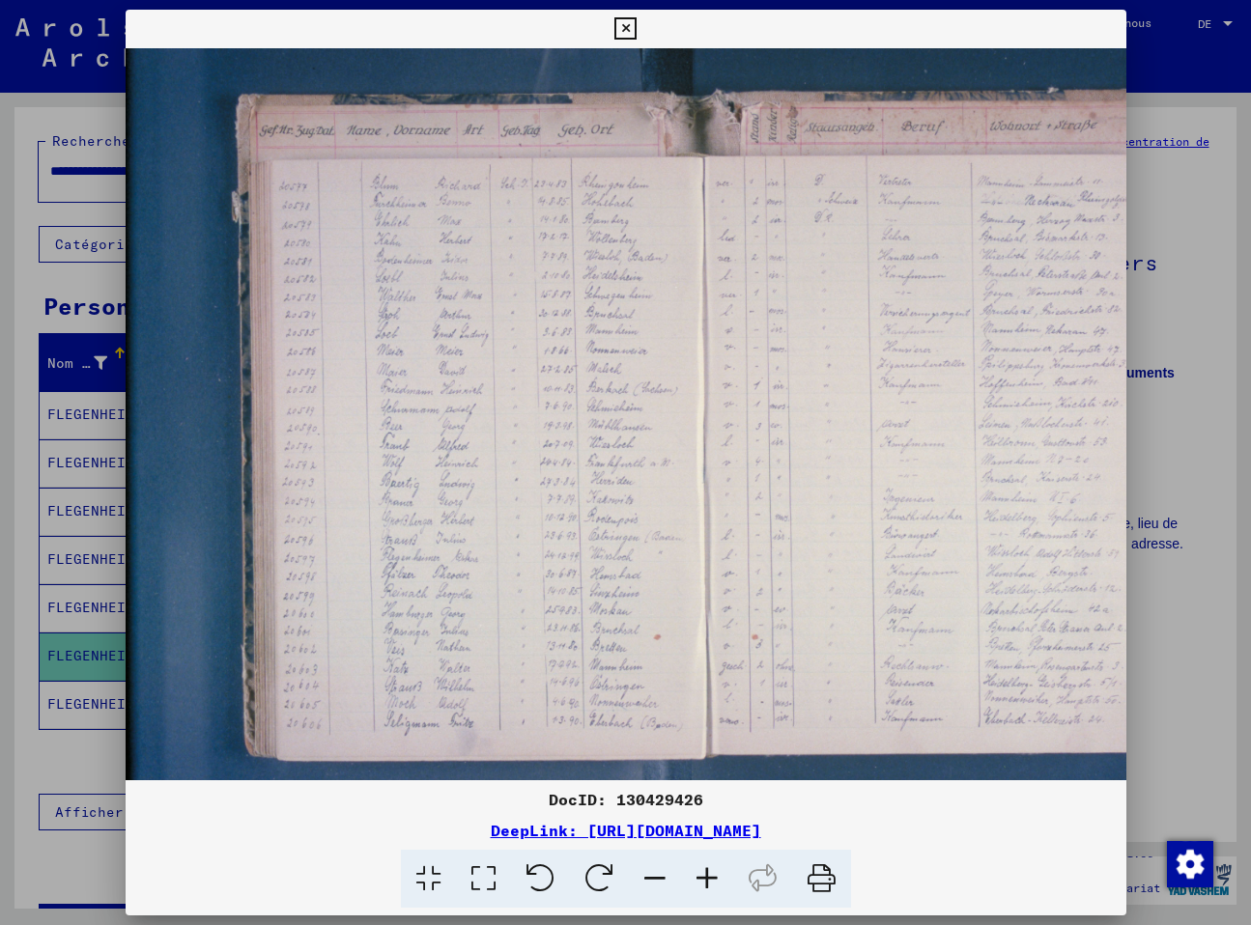
drag, startPoint x: 1115, startPoint y: 20, endPoint x: 1072, endPoint y: 41, distance: 48.0
click at [636, 23] on icon at bounding box center [625, 28] width 22 height 23
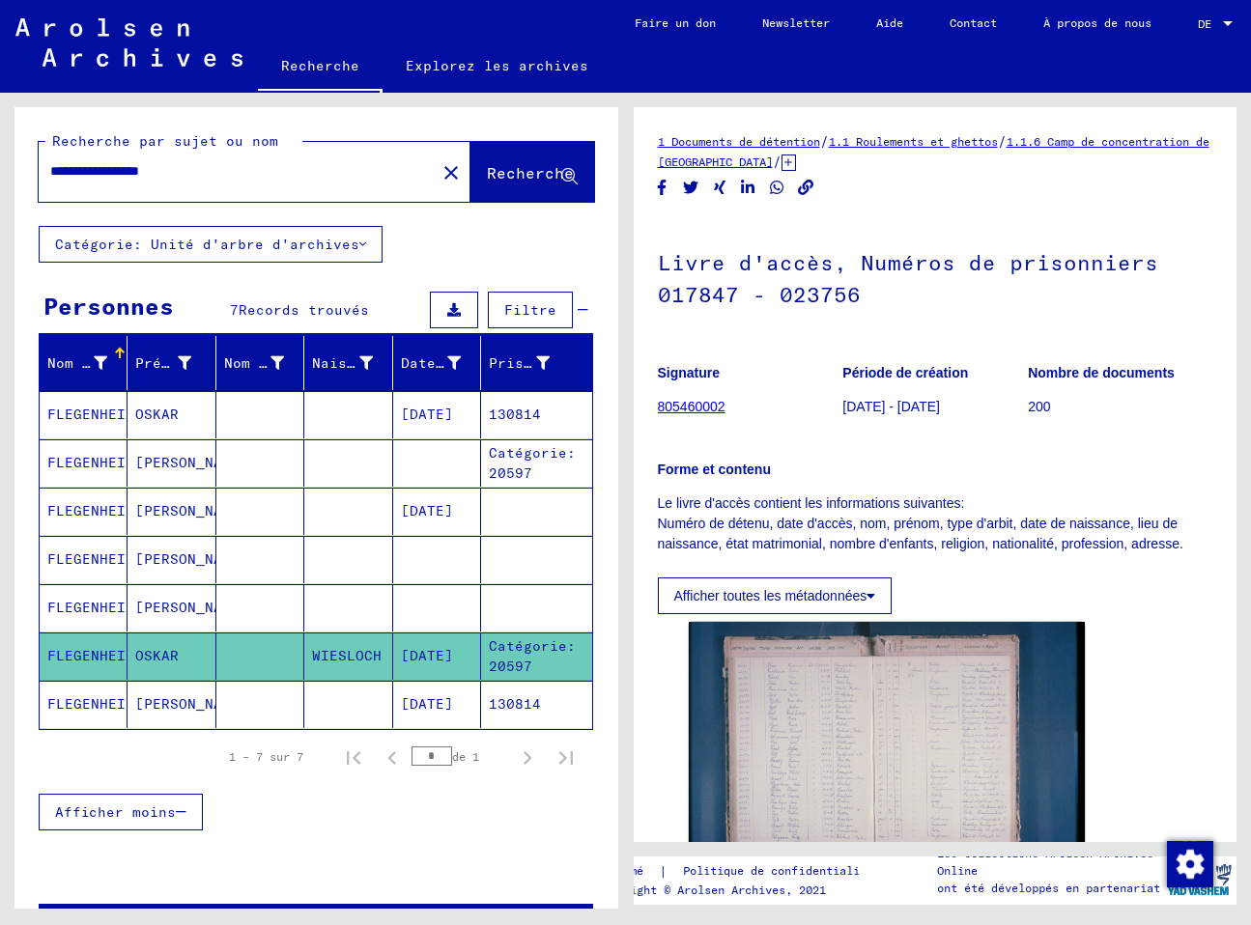
click at [84, 700] on mat-cell "FLEGENHEIMER" at bounding box center [84, 704] width 88 height 47
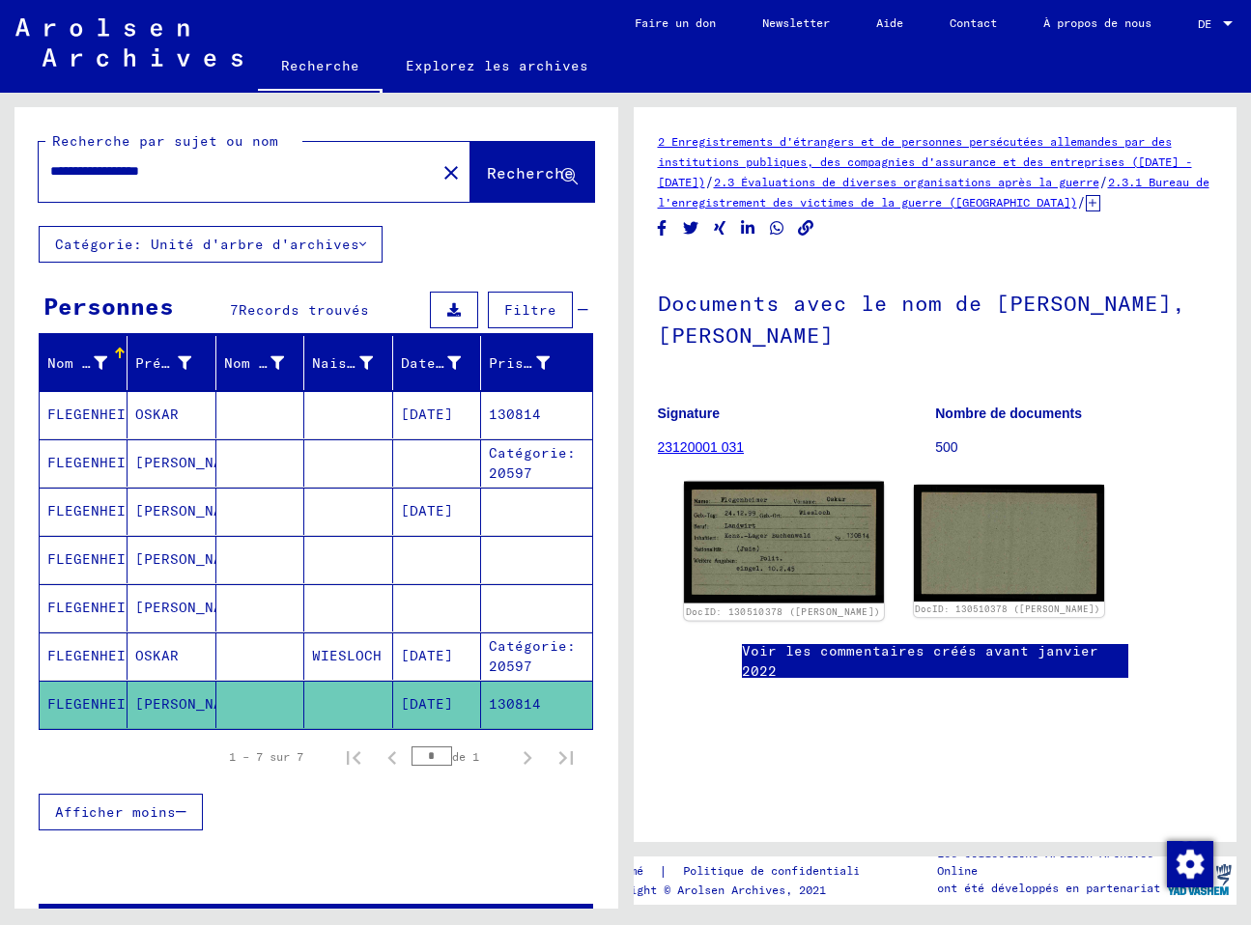
click at [792, 551] on img at bounding box center [784, 543] width 200 height 122
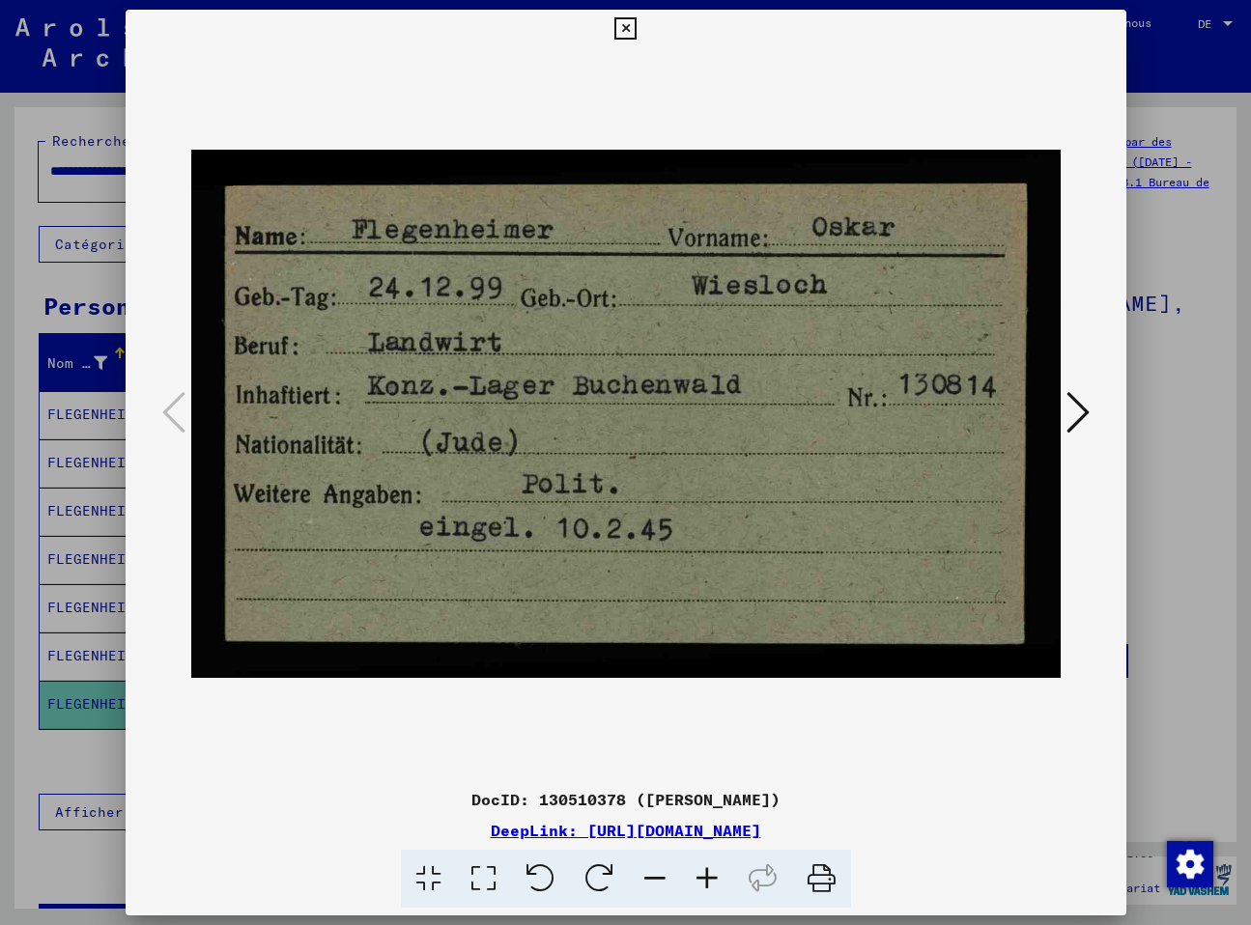
click at [1074, 399] on icon at bounding box center [1077, 412] width 23 height 46
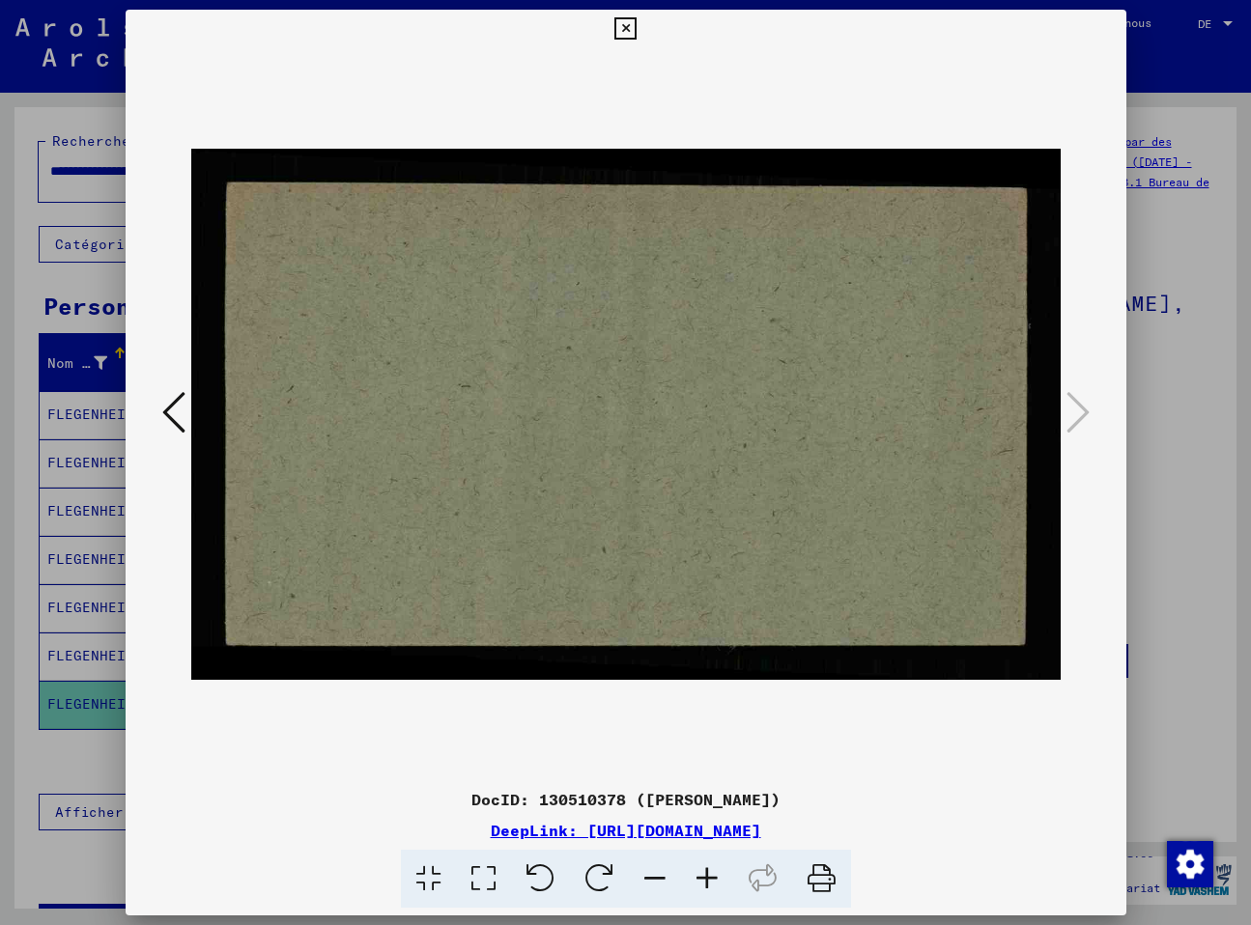
click at [170, 402] on icon at bounding box center [173, 412] width 23 height 46
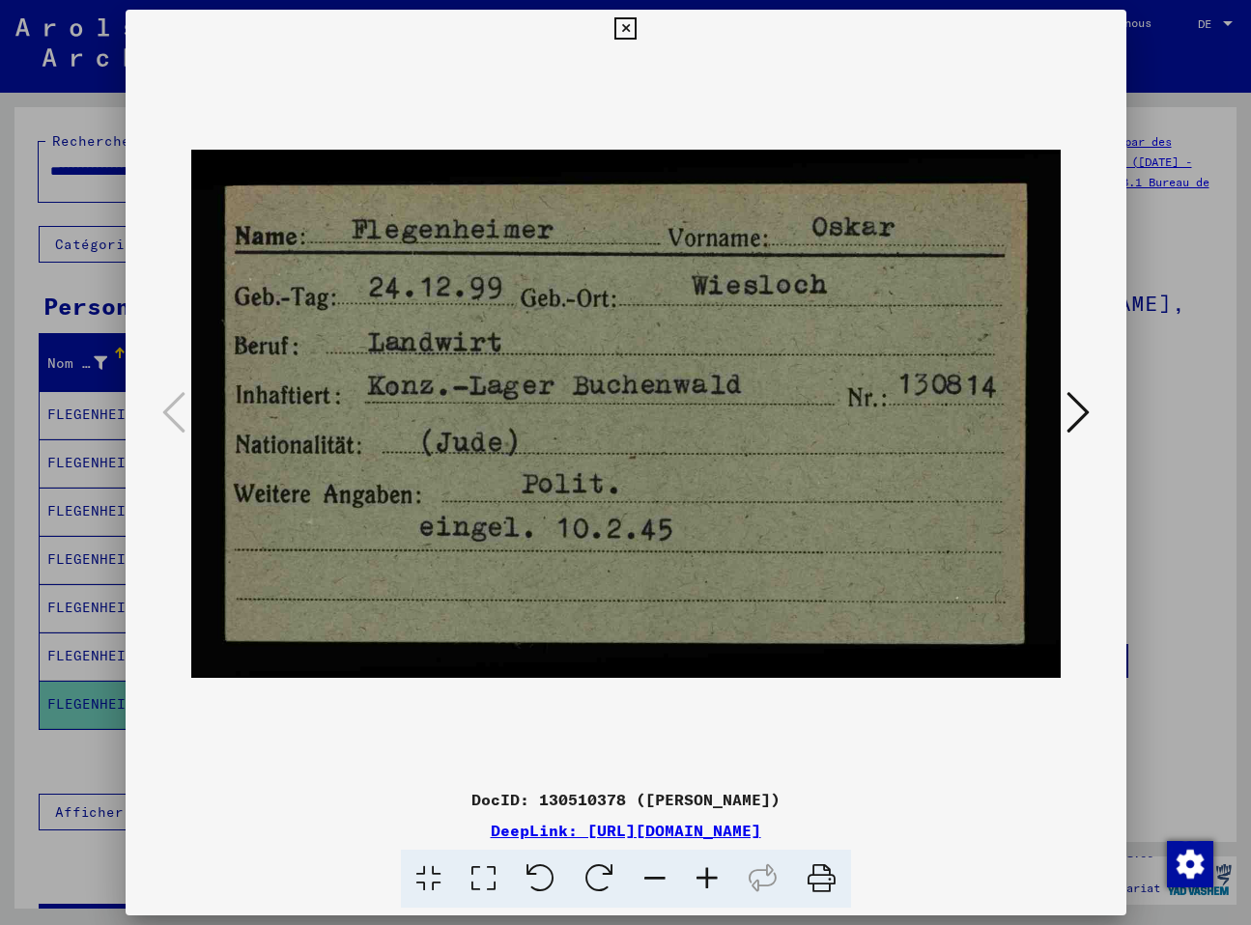
click at [636, 24] on icon at bounding box center [625, 28] width 22 height 23
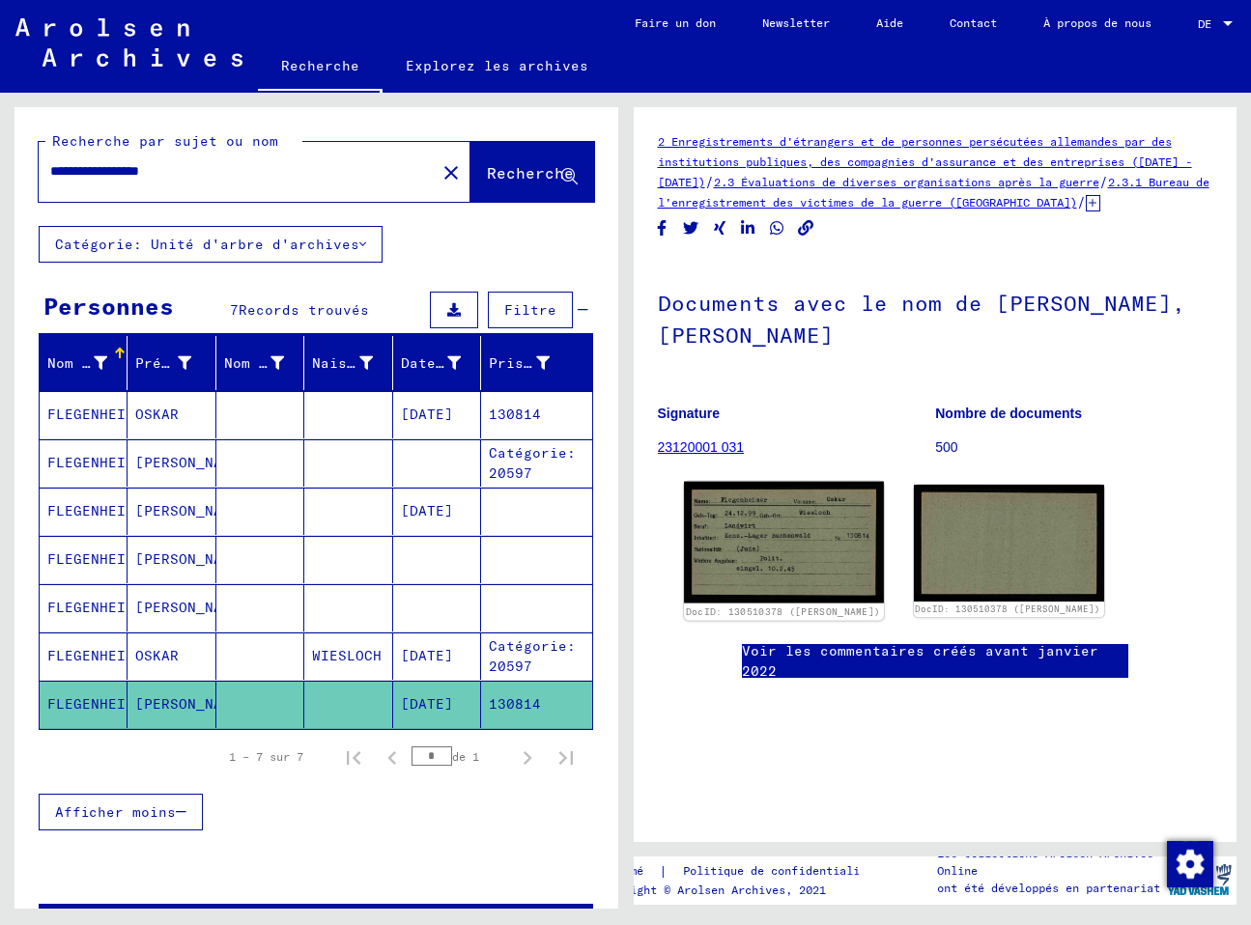
click at [764, 512] on img at bounding box center [784, 543] width 200 height 122
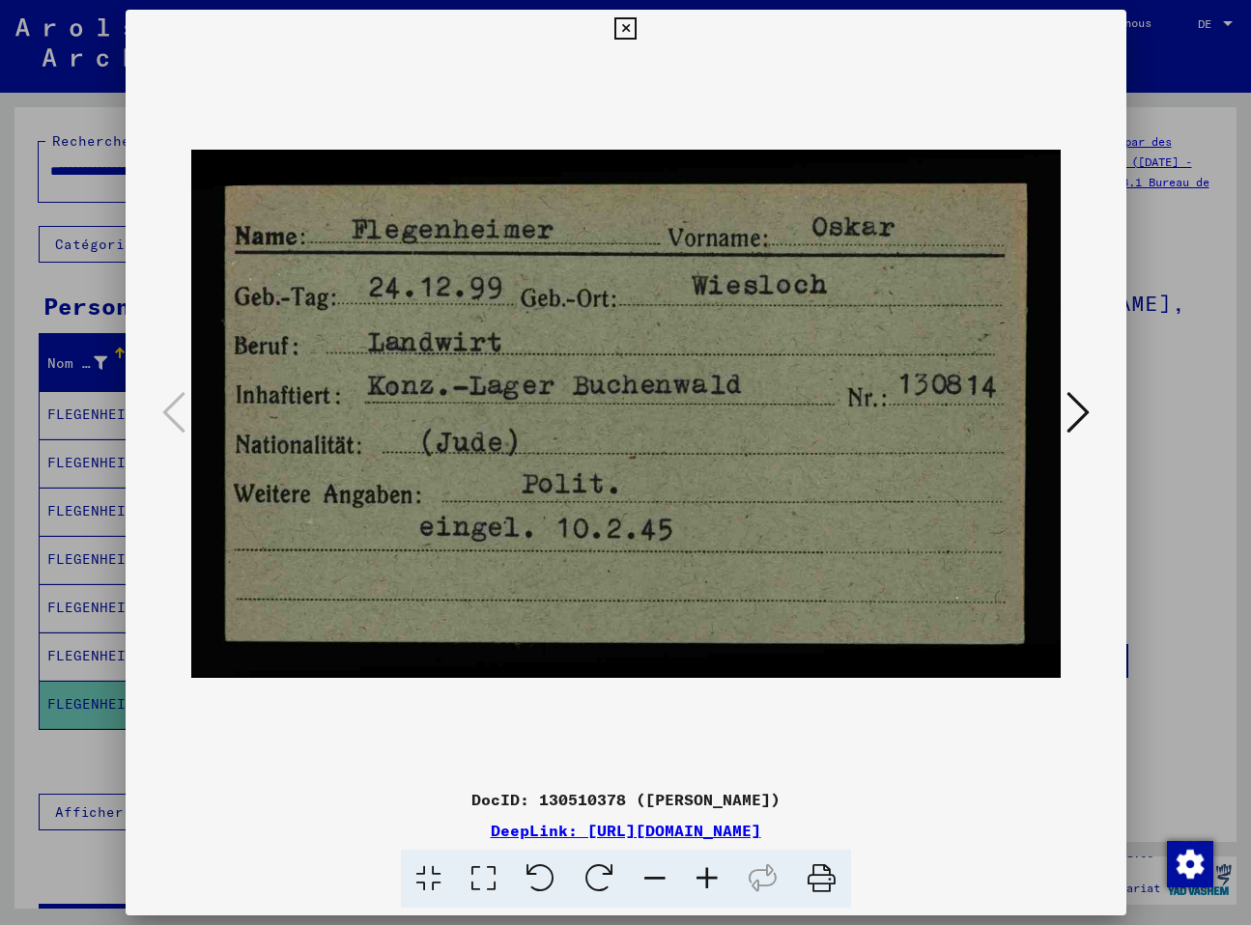
drag, startPoint x: 211, startPoint y: 420, endPoint x: 195, endPoint y: 409, distance: 19.3
click at [211, 419] on img at bounding box center [625, 414] width 869 height 732
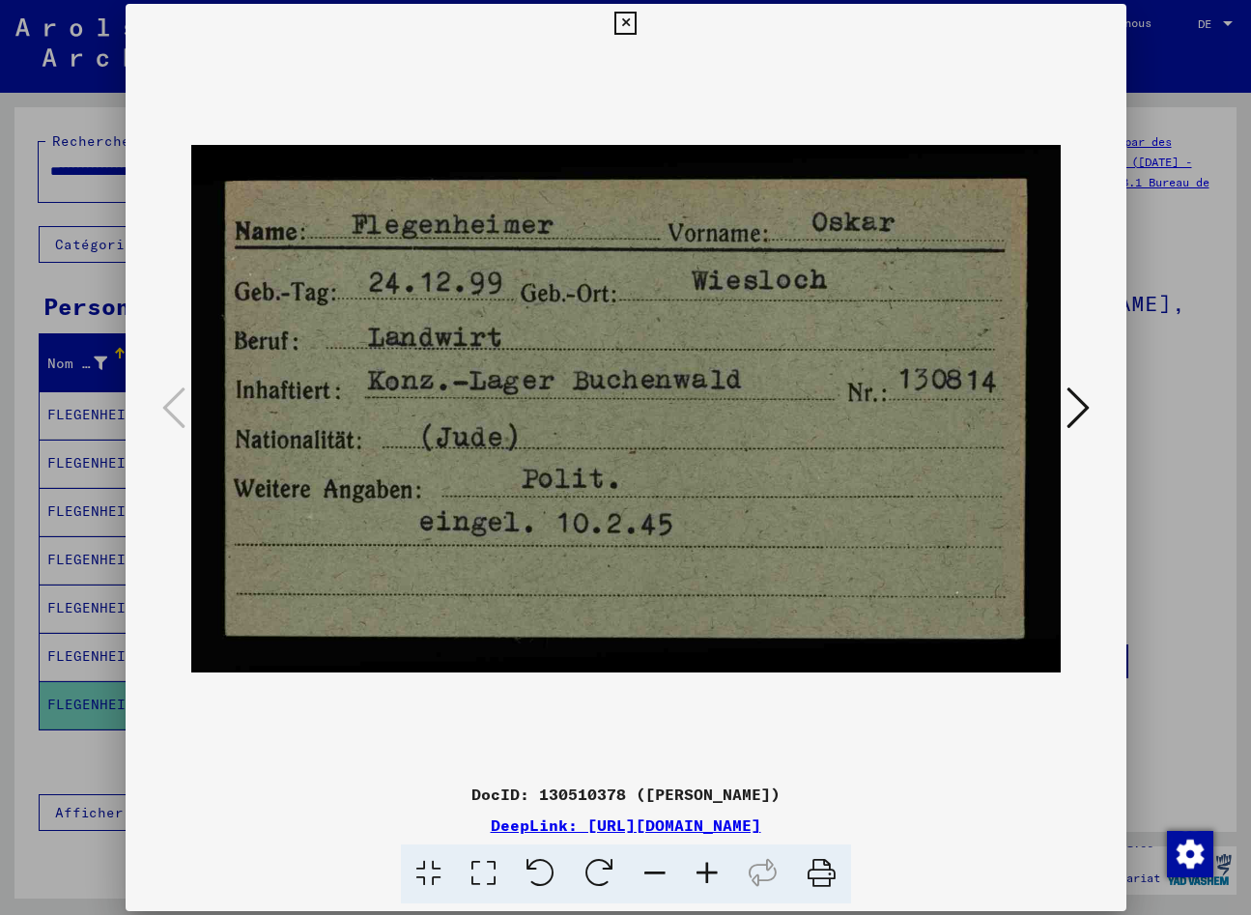
click at [162, 89] on div at bounding box center [626, 408] width 1000 height 732
click at [1072, 401] on icon at bounding box center [1077, 407] width 23 height 46
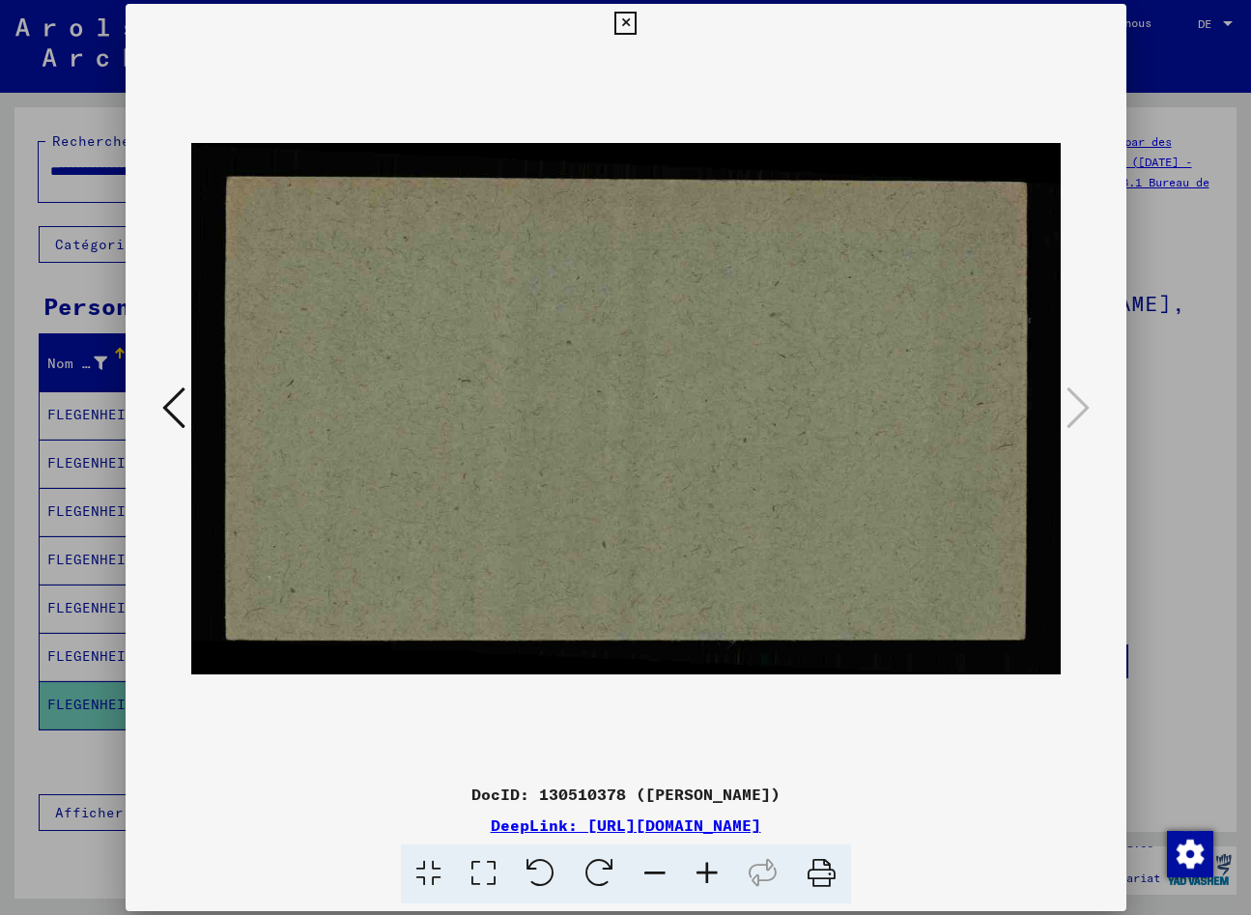
click at [170, 397] on icon at bounding box center [173, 407] width 23 height 46
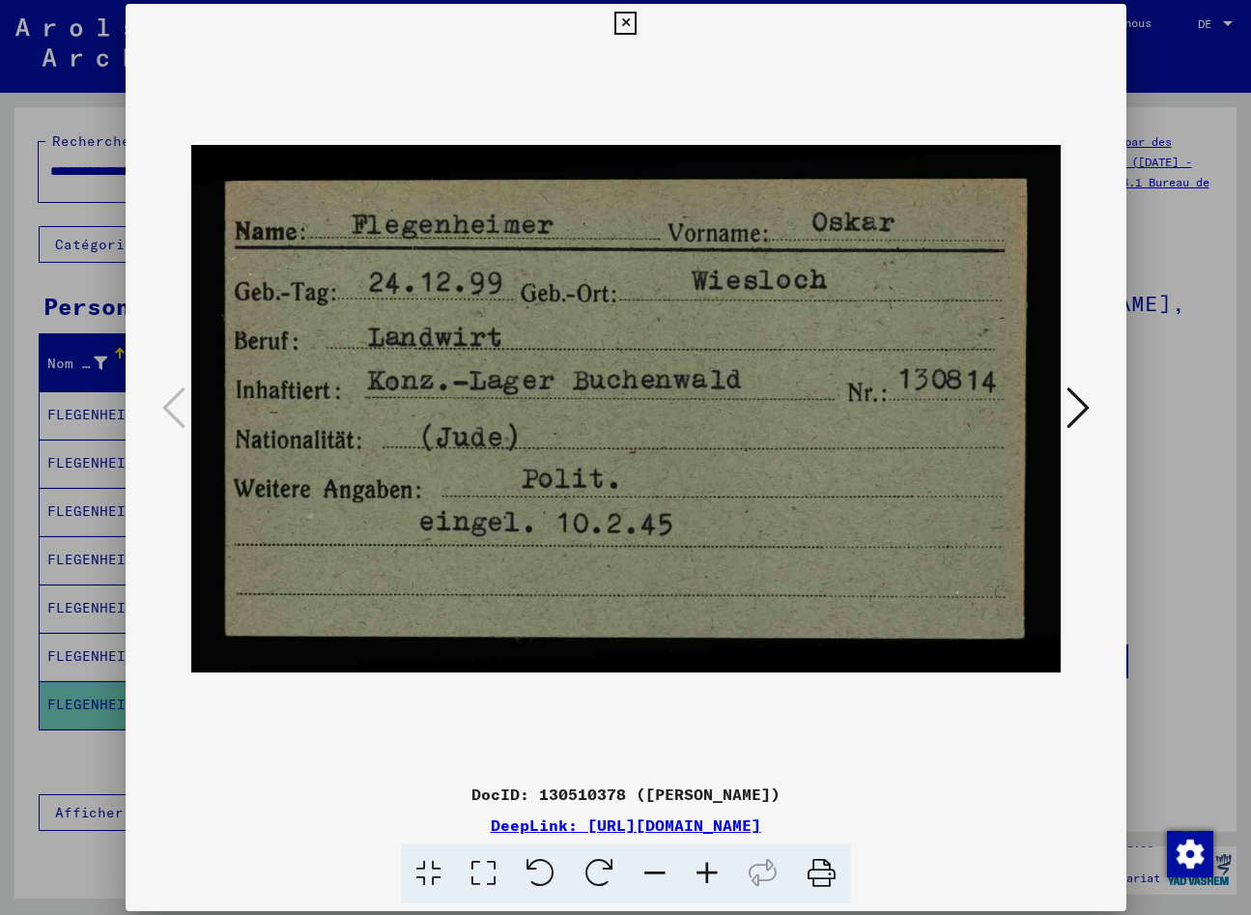
click at [539, 566] on img at bounding box center [625, 408] width 869 height 732
click at [1075, 404] on icon at bounding box center [1077, 407] width 23 height 46
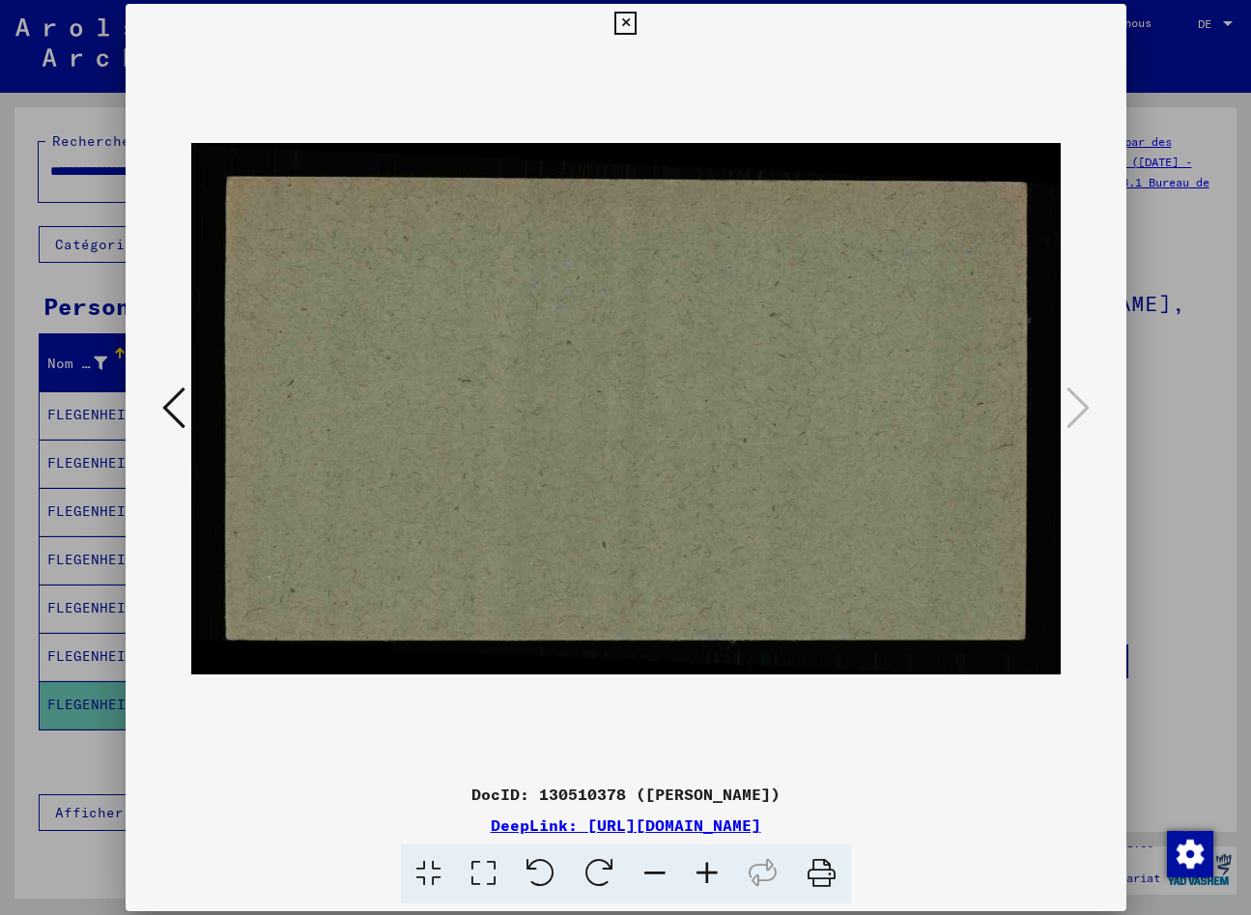
click at [148, 416] on div at bounding box center [626, 408] width 1000 height 732
drag, startPoint x: 1113, startPoint y: 22, endPoint x: 1002, endPoint y: 89, distance: 129.5
click at [636, 25] on icon at bounding box center [625, 23] width 22 height 23
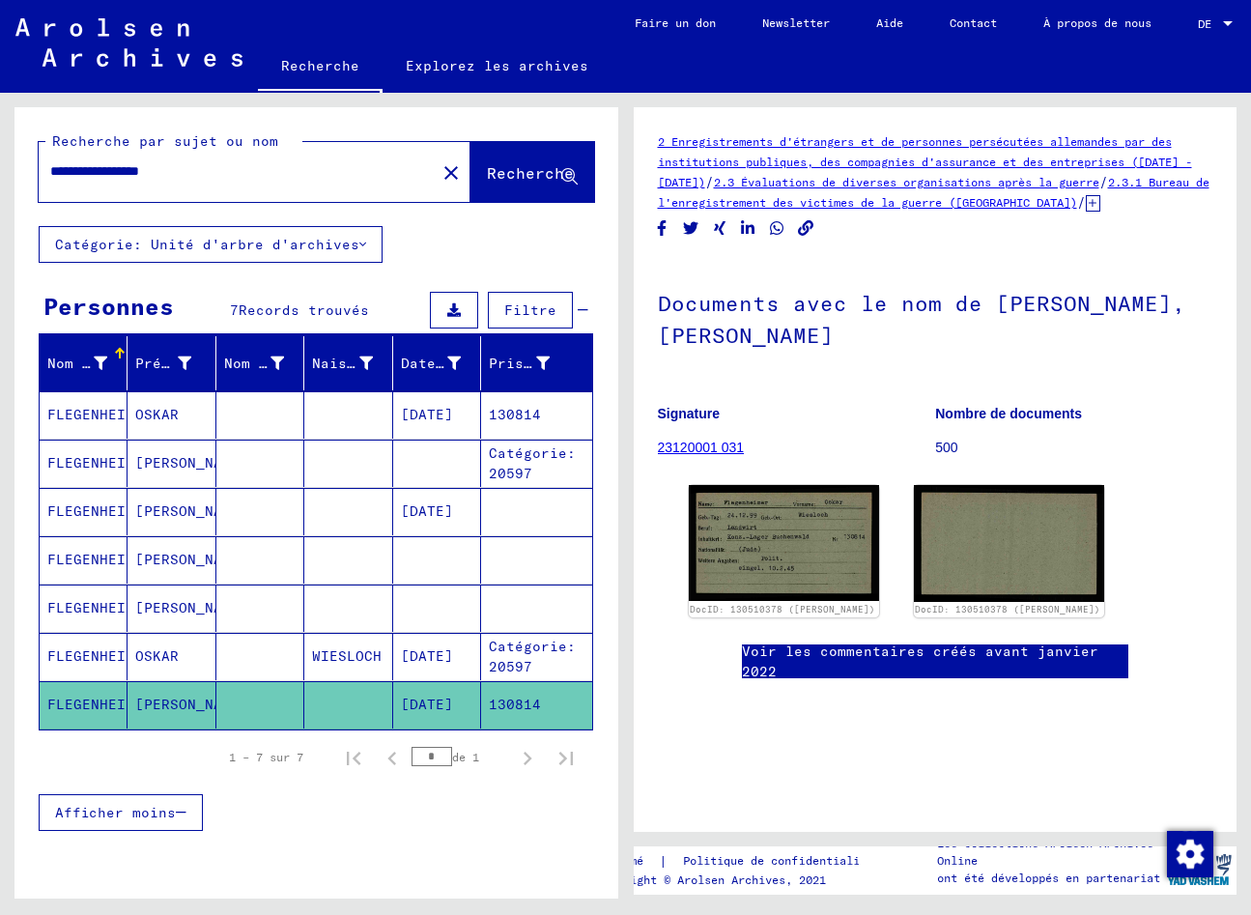
click at [89, 422] on mat-cell "FLEGENHEIMER" at bounding box center [84, 414] width 88 height 47
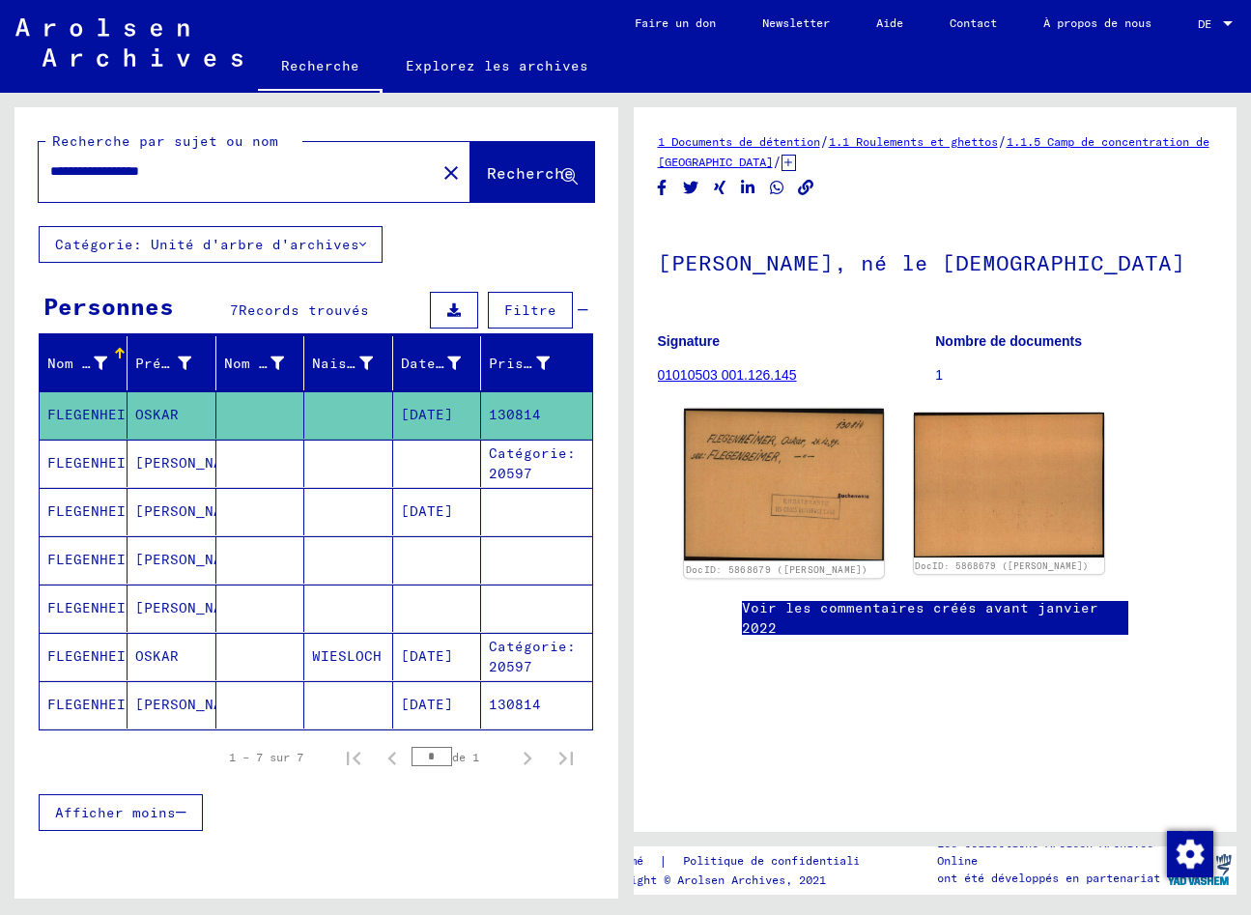
click at [747, 495] on img at bounding box center [784, 485] width 200 height 153
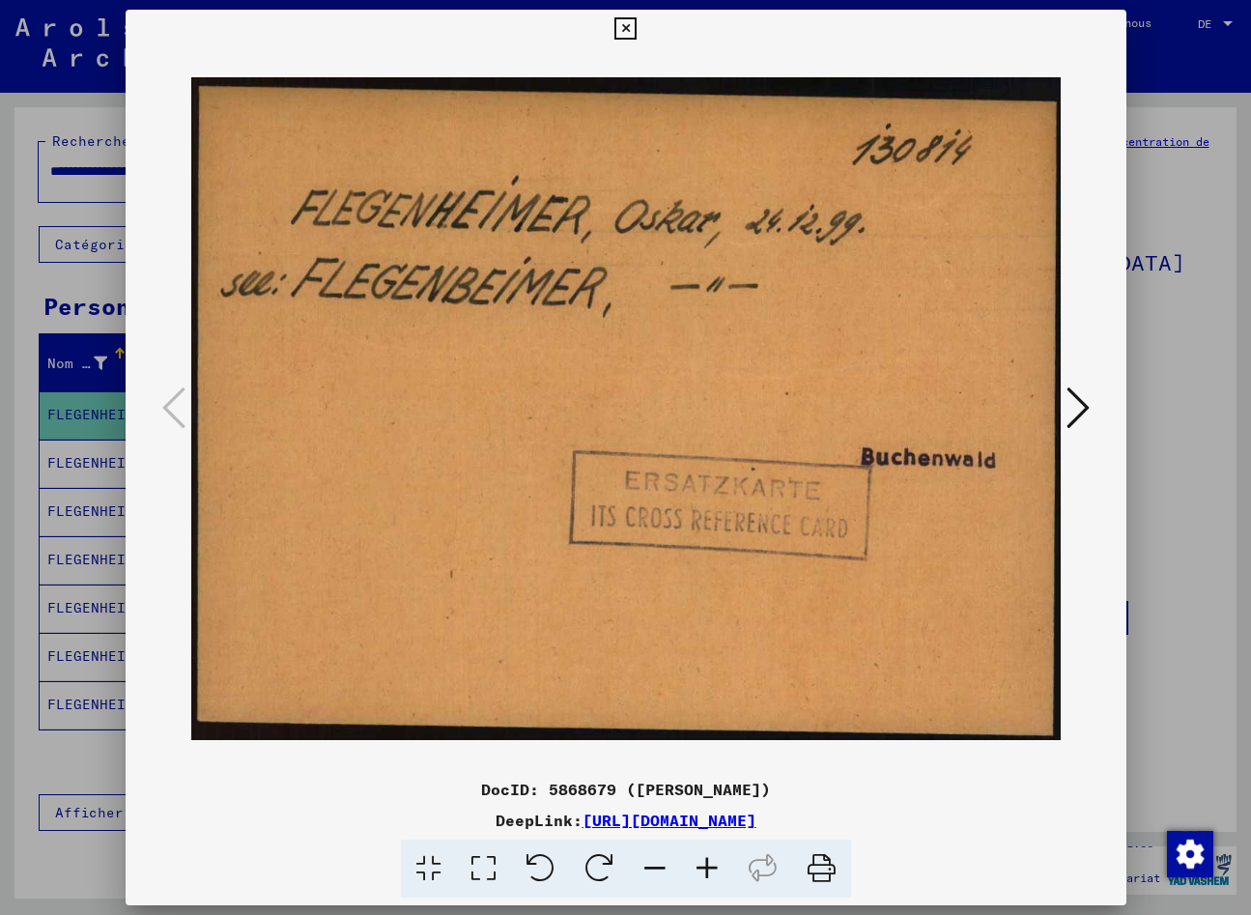
click at [747, 495] on img at bounding box center [625, 408] width 869 height 721
click at [1074, 414] on icon at bounding box center [1077, 407] width 23 height 46
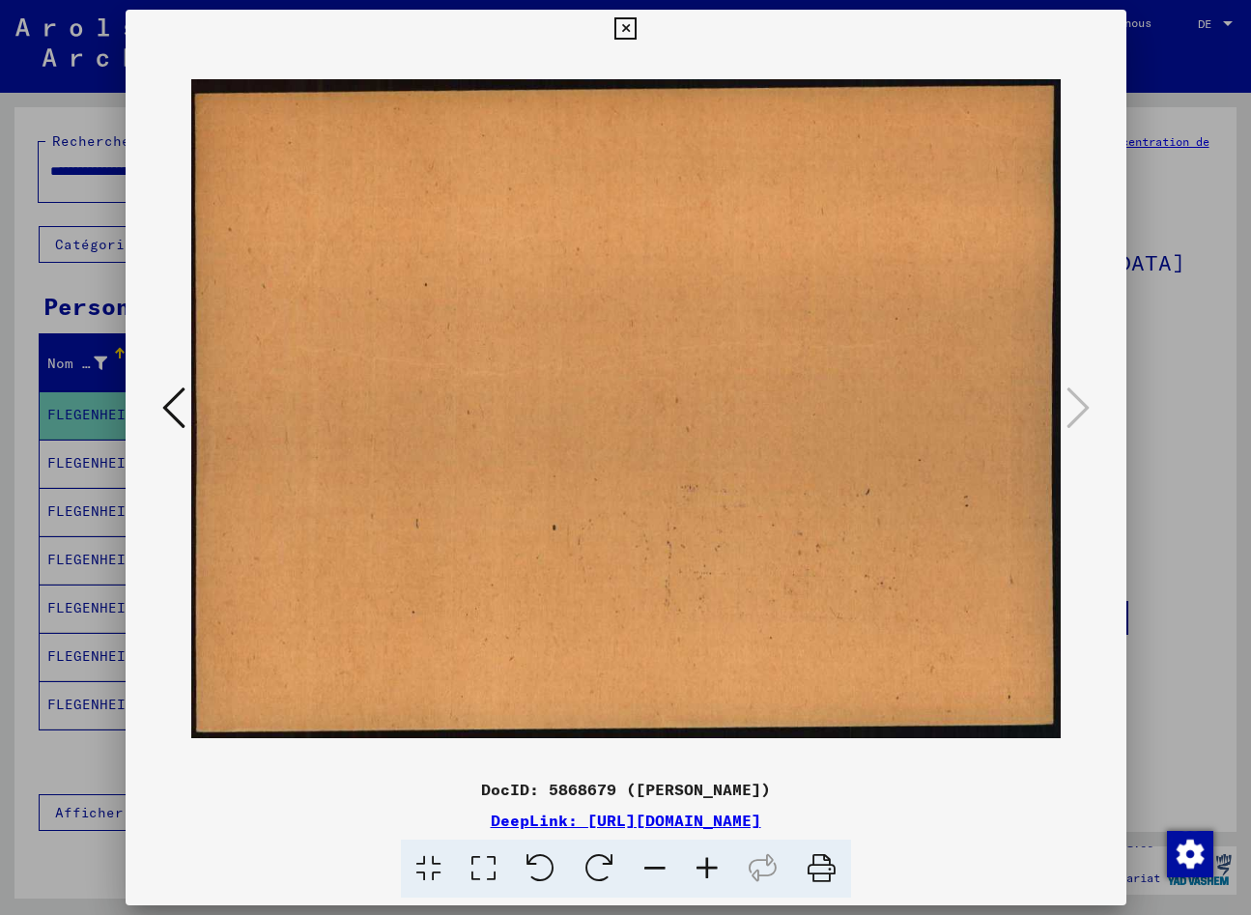
click at [159, 407] on button at bounding box center [173, 408] width 35 height 55
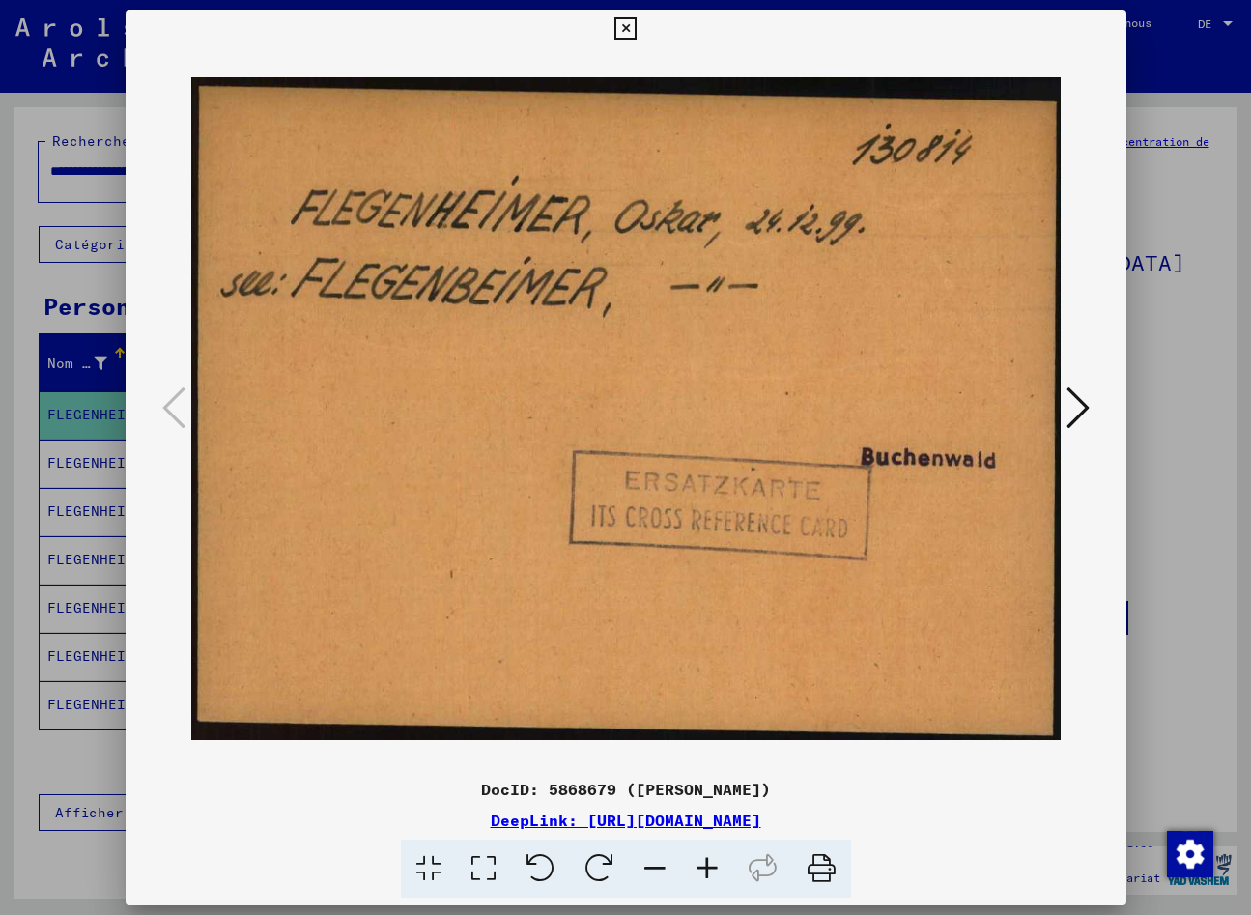
click at [759, 439] on img at bounding box center [625, 408] width 869 height 721
drag, startPoint x: 1113, startPoint y: 25, endPoint x: 1091, endPoint y: 36, distance: 24.6
click at [636, 26] on icon at bounding box center [625, 28] width 22 height 23
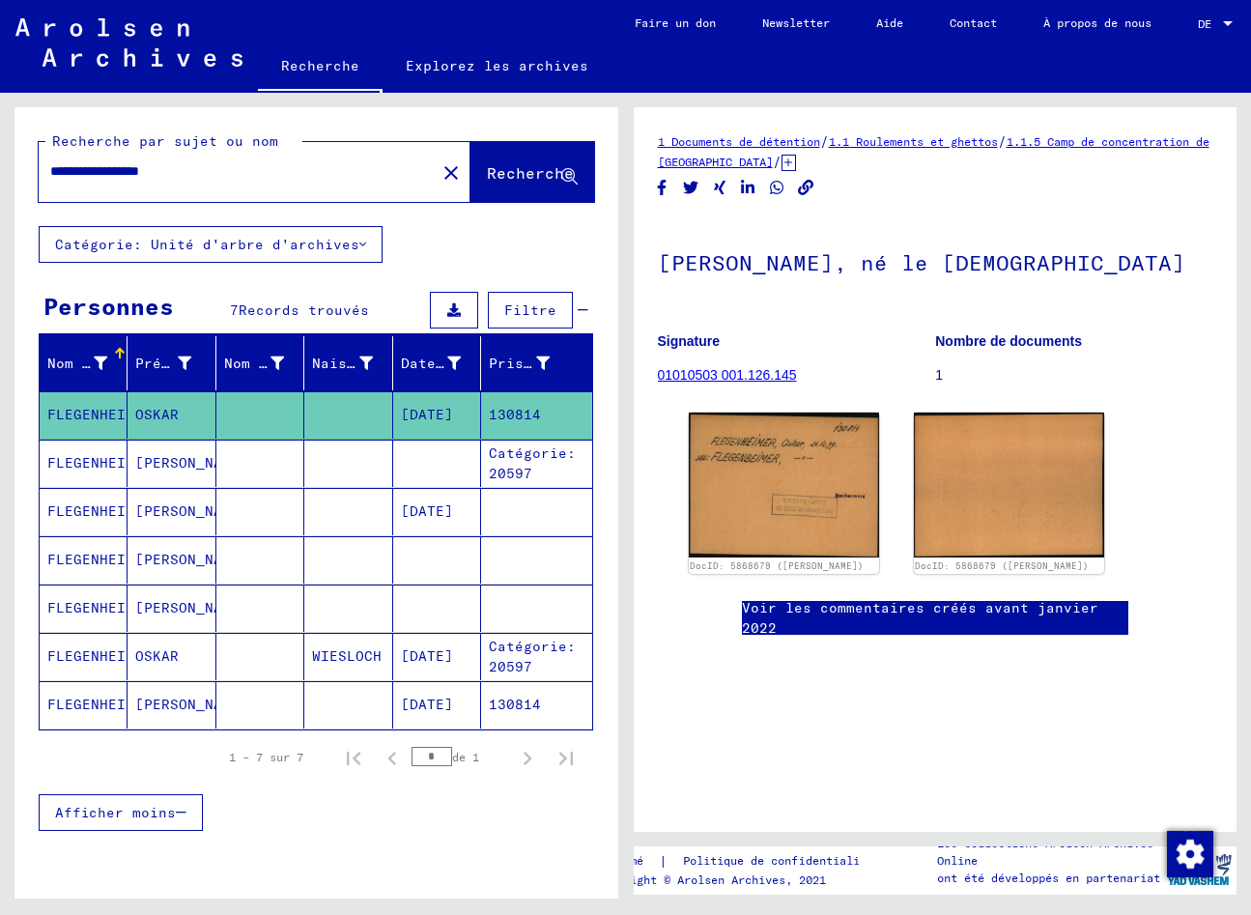
click at [99, 554] on mat-cell "FLEGENHEIMER" at bounding box center [84, 559] width 88 height 47
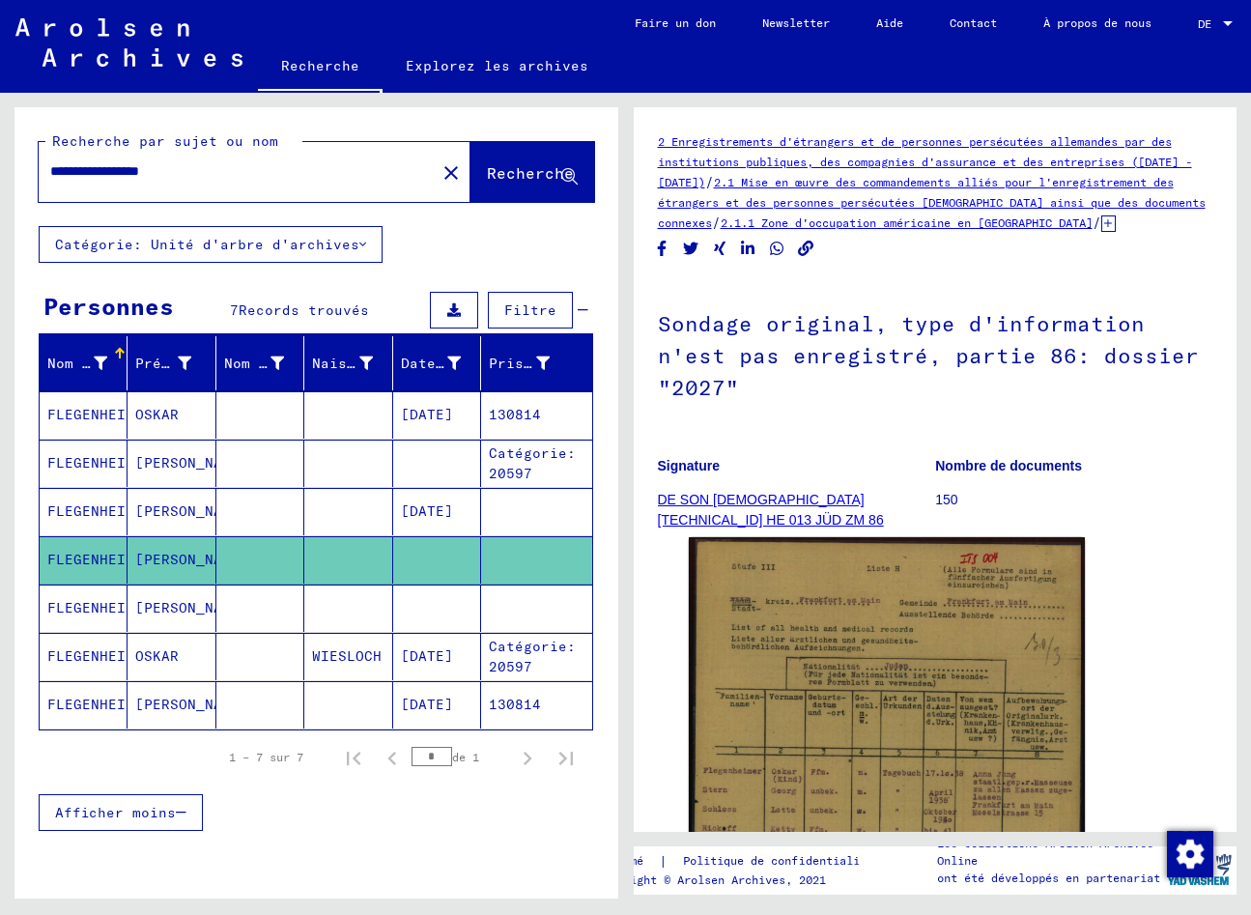
click at [109, 596] on mat-cell "FLEGENHEIMER" at bounding box center [84, 607] width 88 height 47
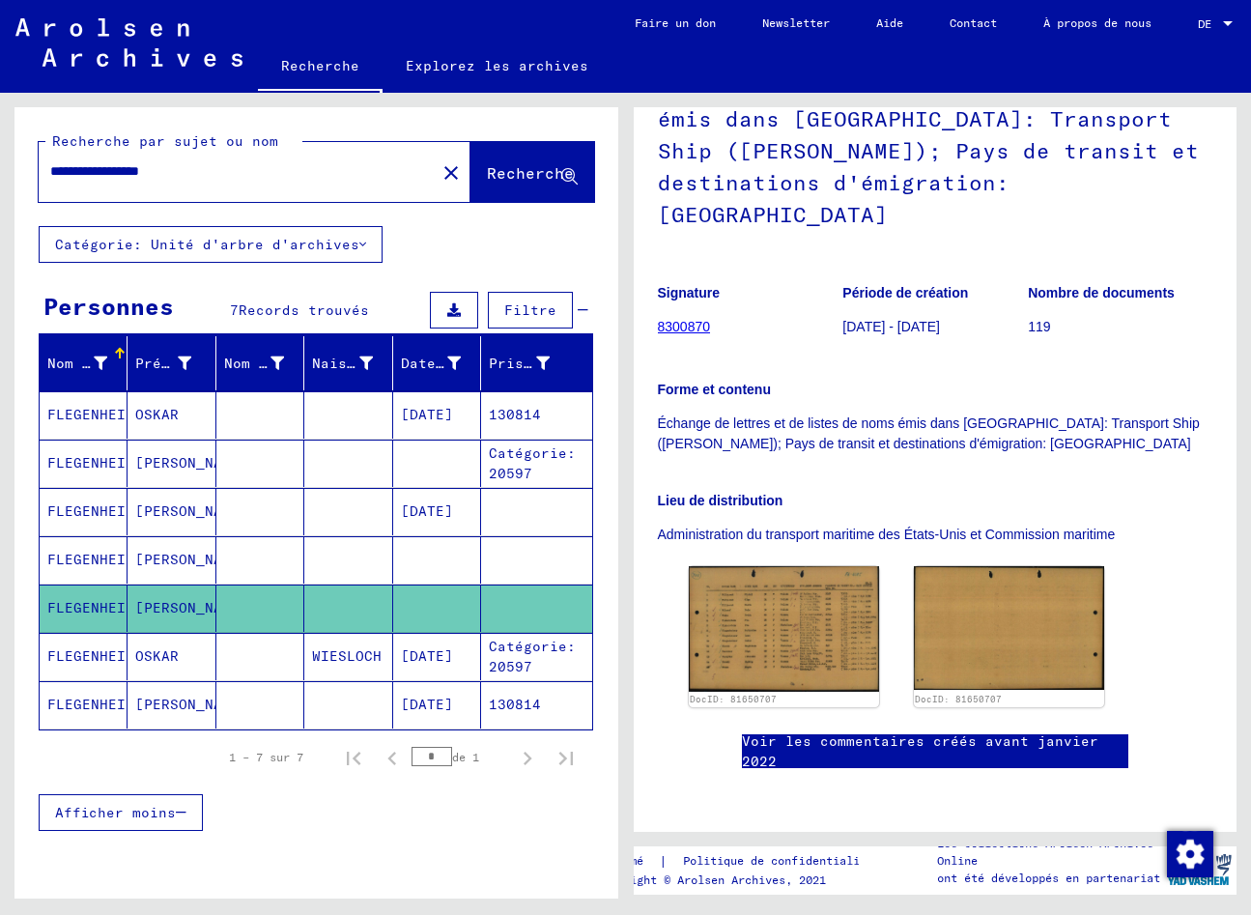
scroll to position [304, 0]
click at [85, 650] on mat-cell "FLEGENHEIMER" at bounding box center [84, 656] width 88 height 47
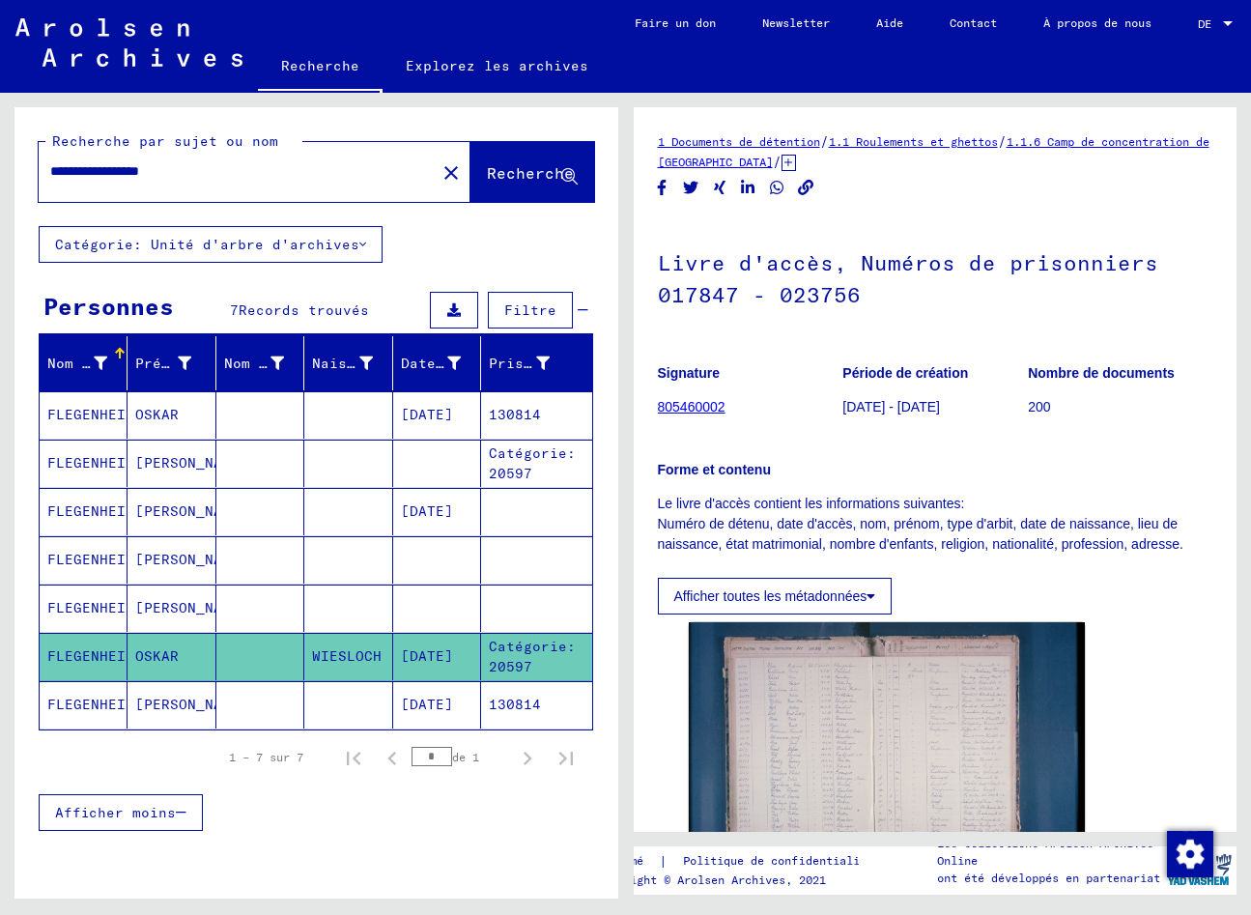
click at [85, 453] on mat-cell "FLEGENHEIMER" at bounding box center [84, 462] width 88 height 47
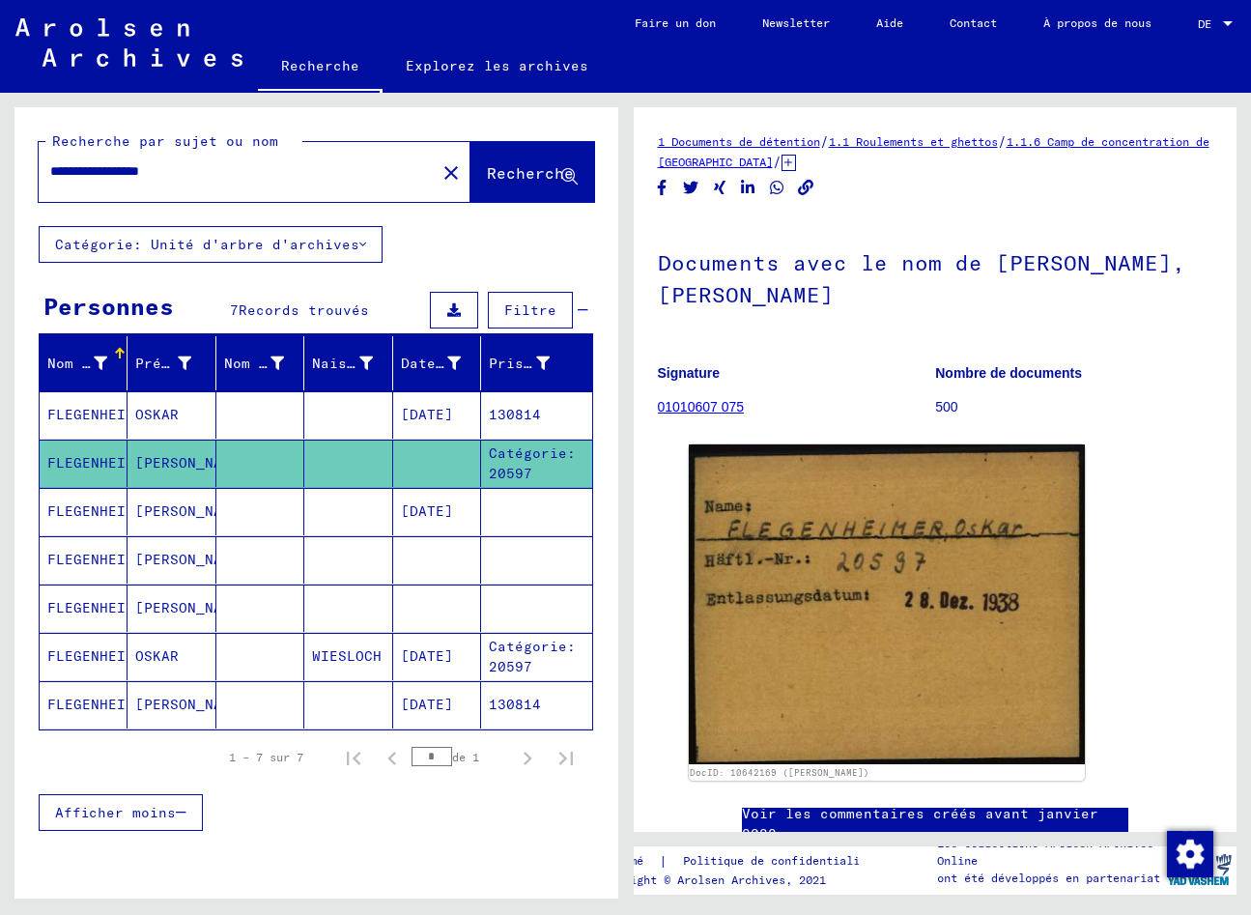
click at [82, 407] on mat-cell "FLEGENHEIMER" at bounding box center [84, 414] width 88 height 47
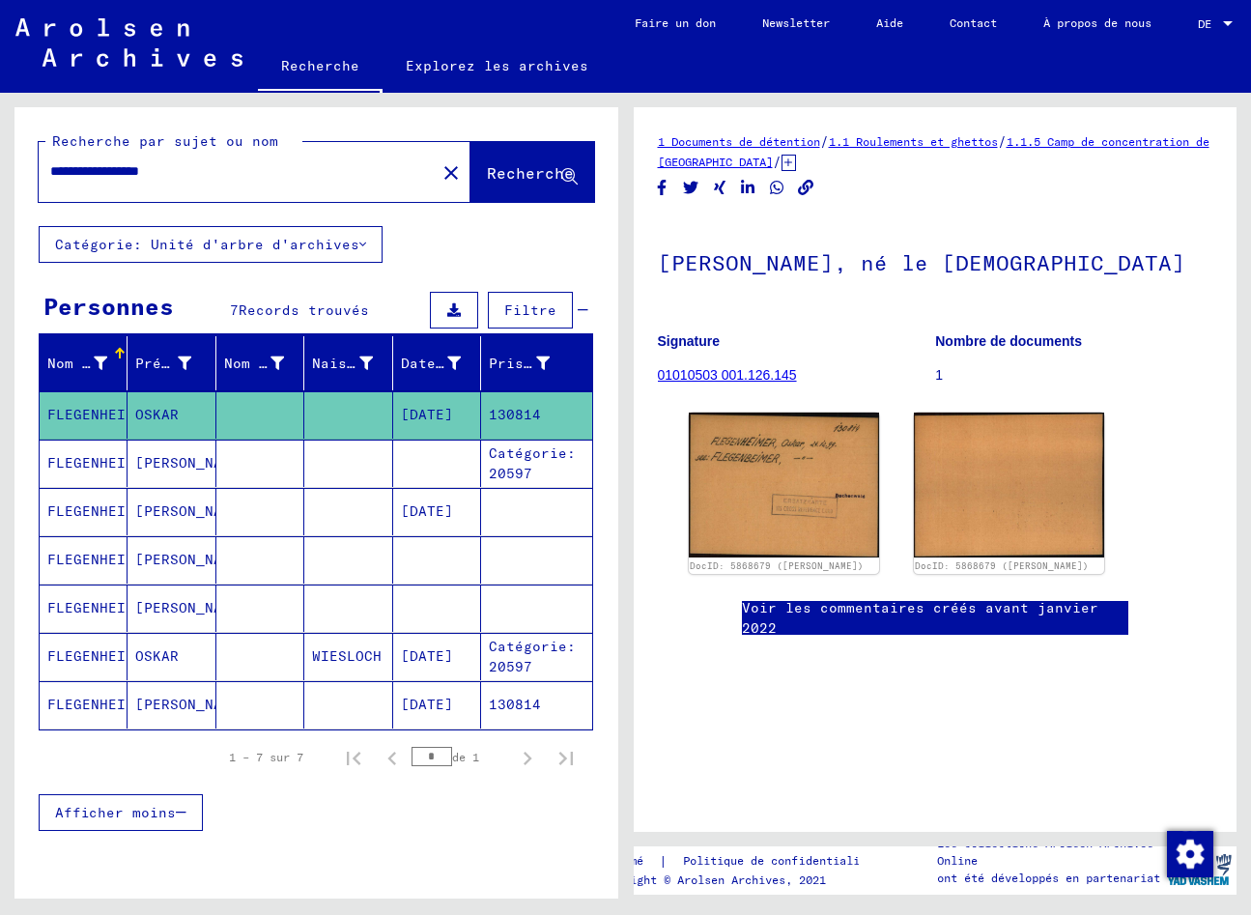
click at [82, 459] on mat-cell "FLEGENHEIMER" at bounding box center [84, 462] width 88 height 47
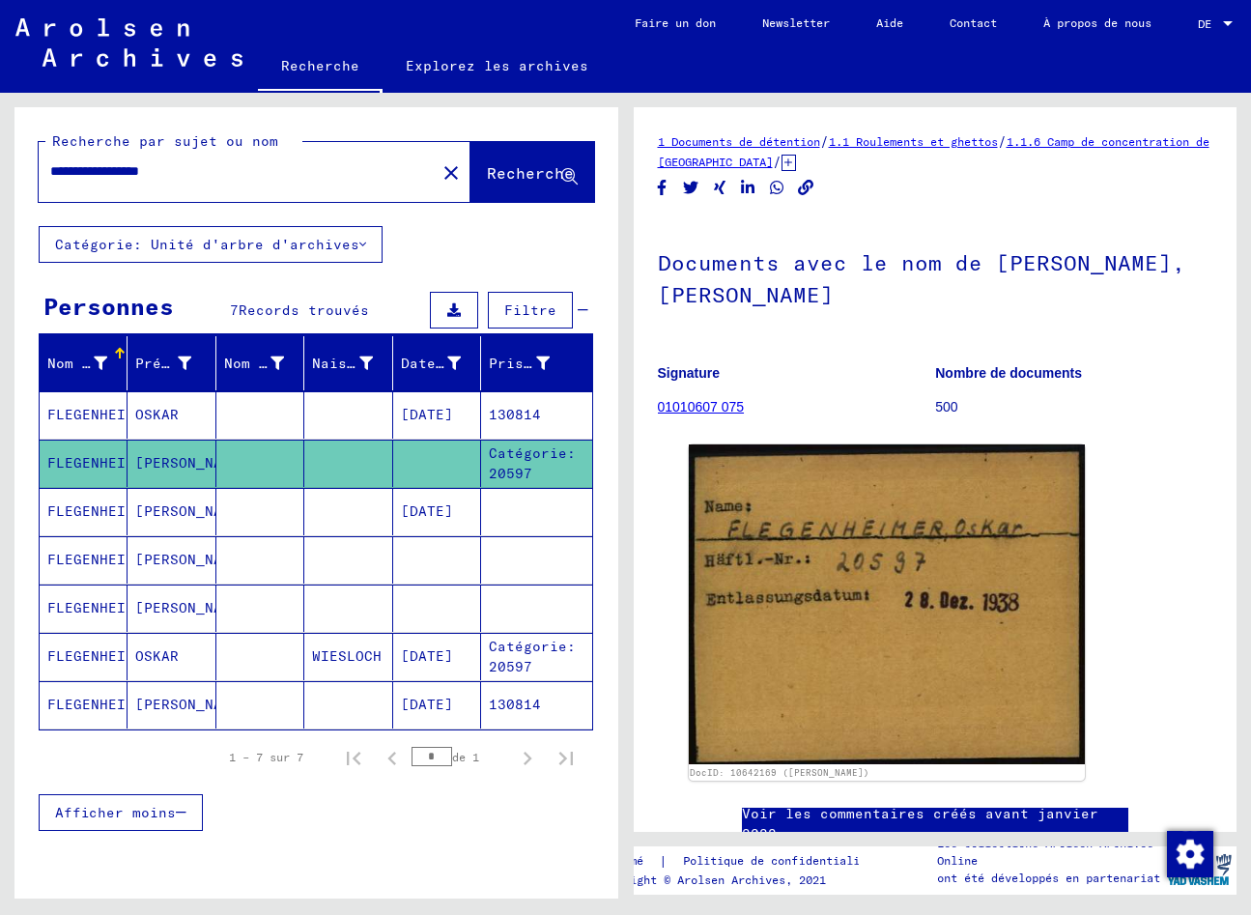
click at [89, 653] on mat-cell "FLEGENHEIMER" at bounding box center [84, 656] width 88 height 47
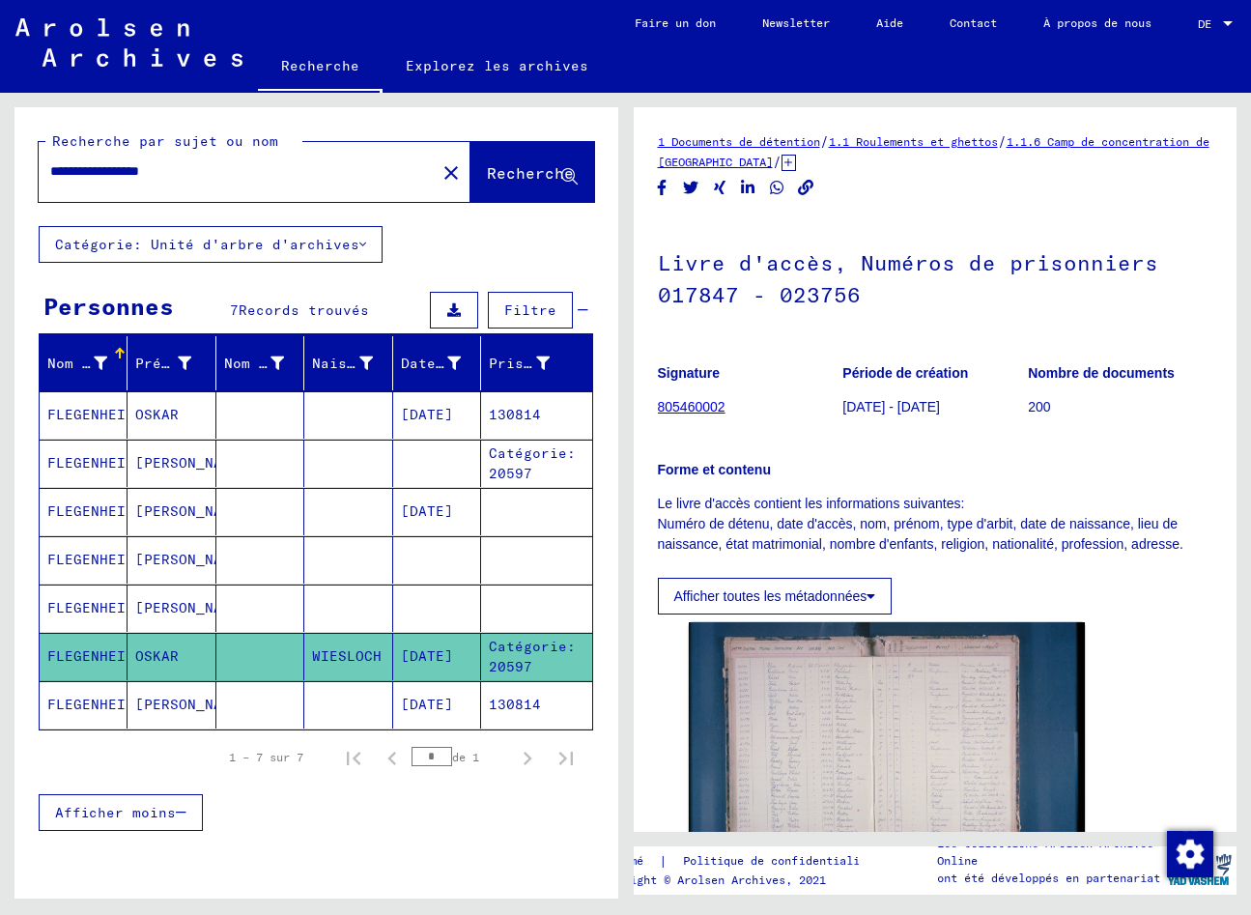
click at [86, 705] on mat-cell "FLEGENHEIMER" at bounding box center [84, 704] width 88 height 47
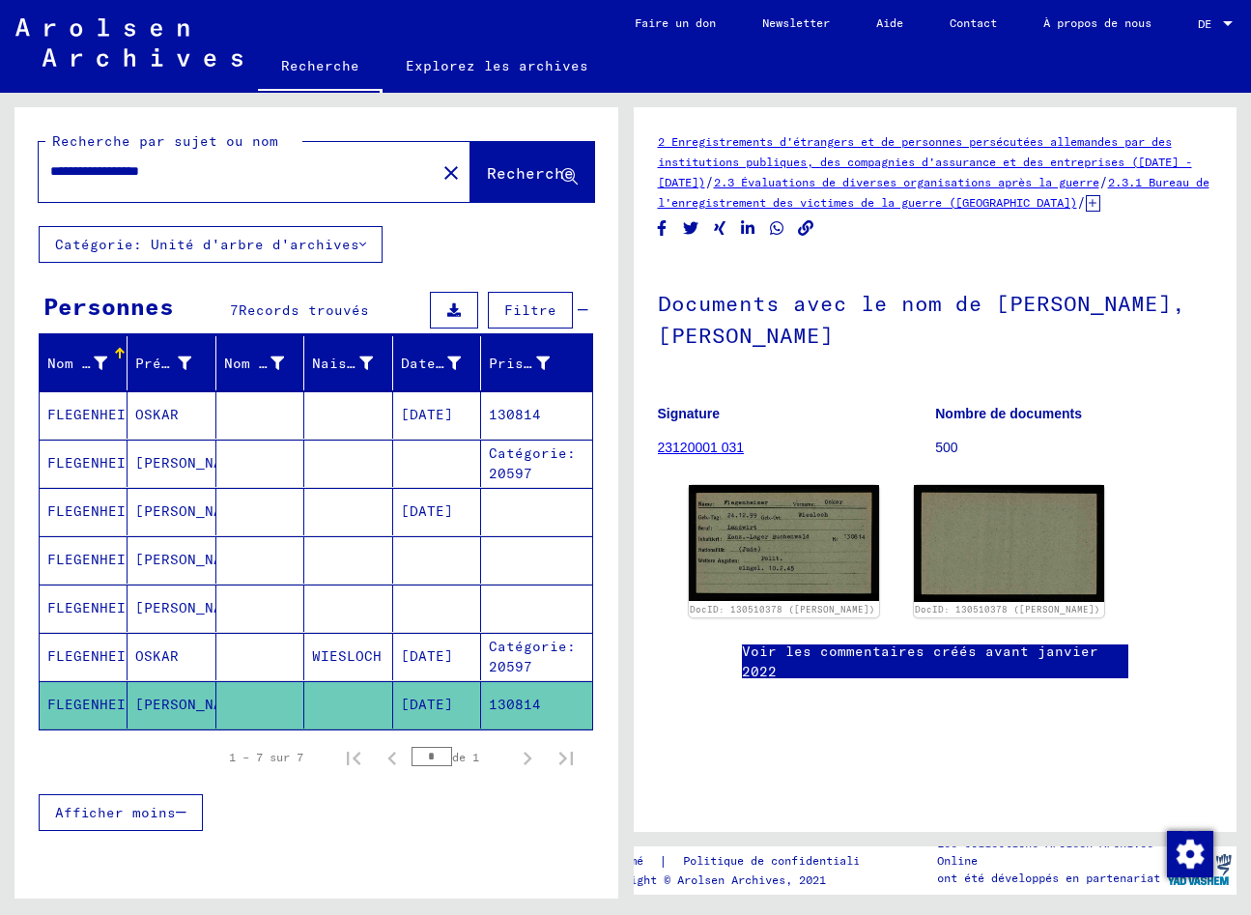
click at [88, 414] on mat-cell "FLEGENHEIMER" at bounding box center [84, 414] width 88 height 47
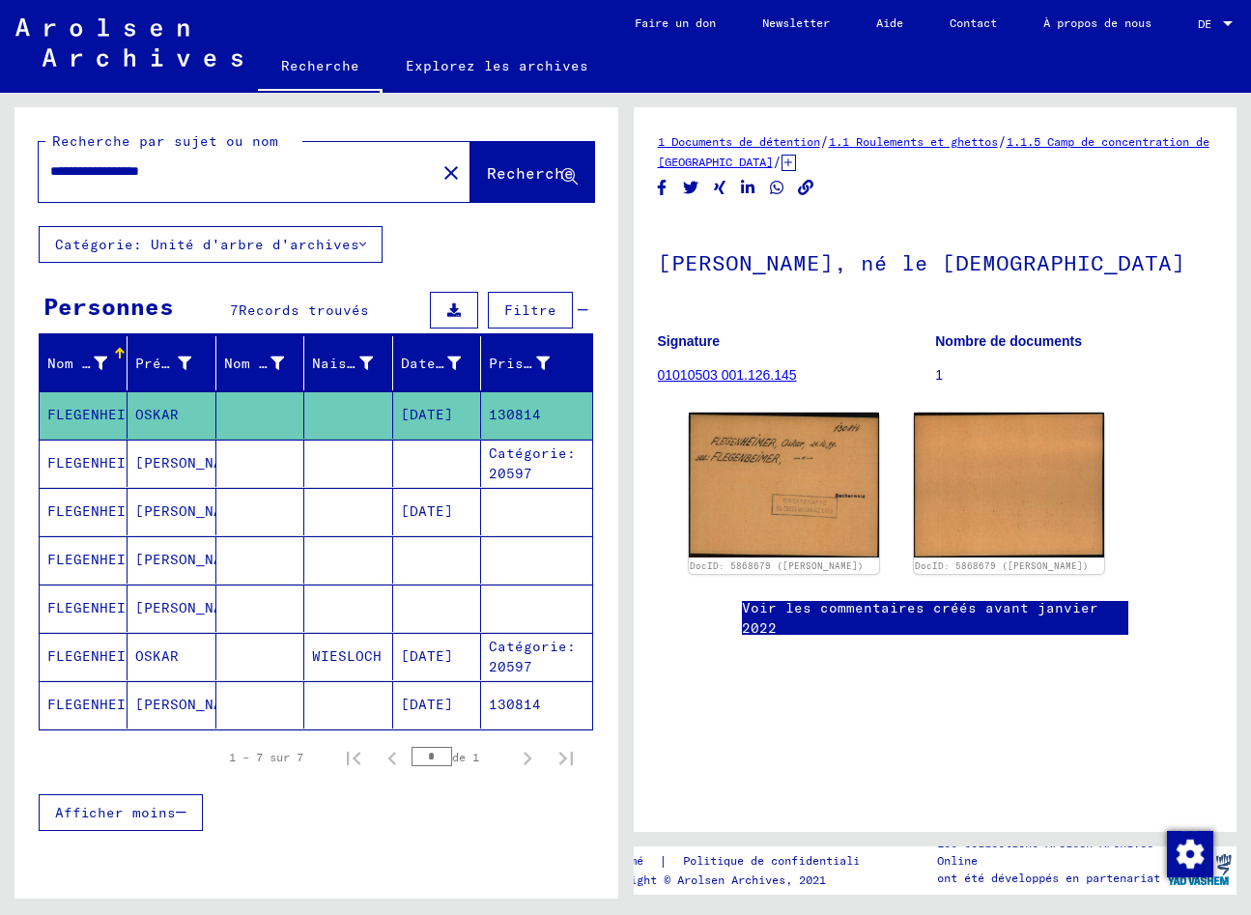
click at [108, 704] on mat-cell "FLEGENHEIMER" at bounding box center [84, 704] width 88 height 47
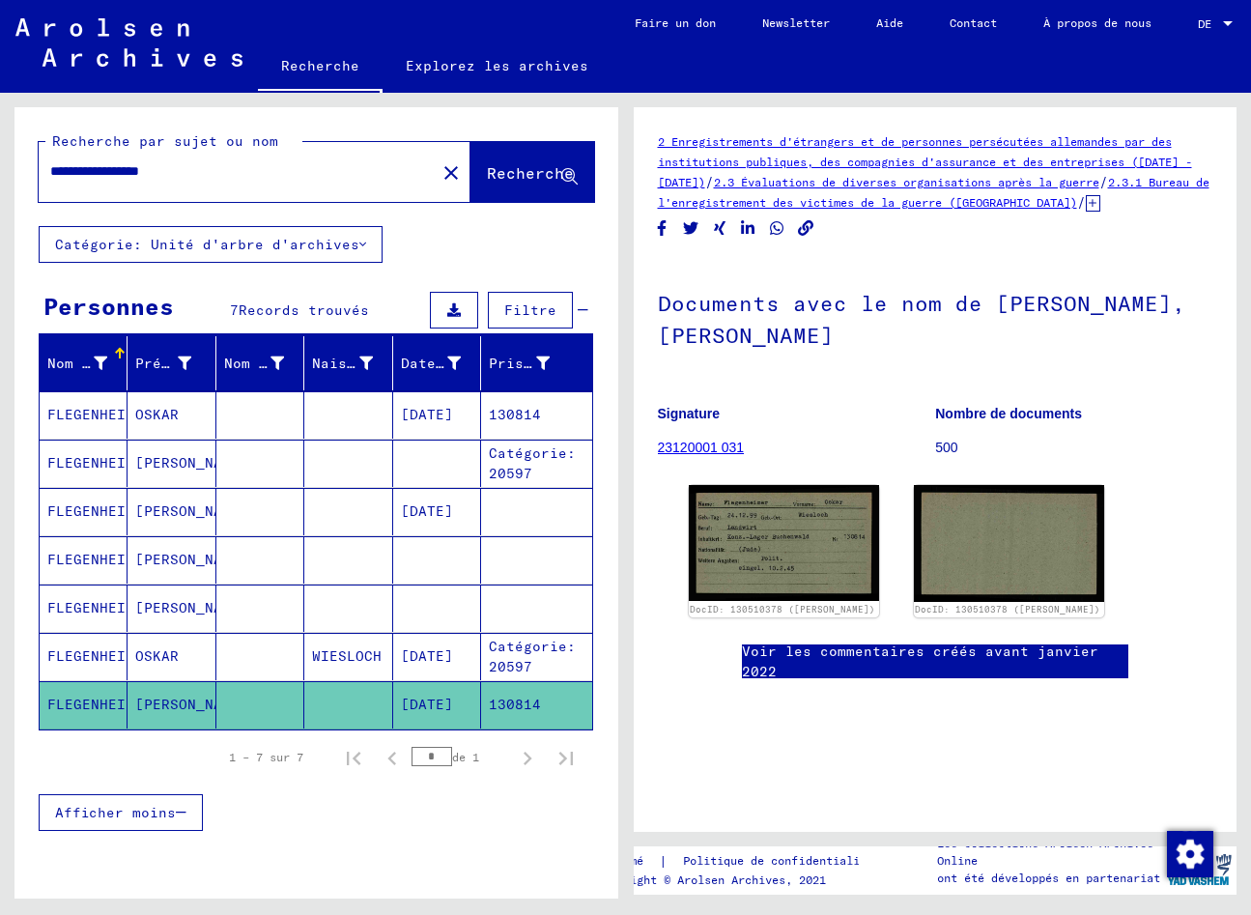
click at [825, 404] on p "Signature" at bounding box center [796, 414] width 277 height 20
drag, startPoint x: 1057, startPoint y: 76, endPoint x: 972, endPoint y: 107, distance: 89.5
click at [974, 107] on mat-sidenav-content "**********" at bounding box center [625, 457] width 1251 height 915
click at [740, 358] on div "Documents avec le nom de FILENOW, Kliment Signature 23120001 031 Nombre de docu…" at bounding box center [935, 368] width 555 height 218
